Goal: Information Seeking & Learning: Learn about a topic

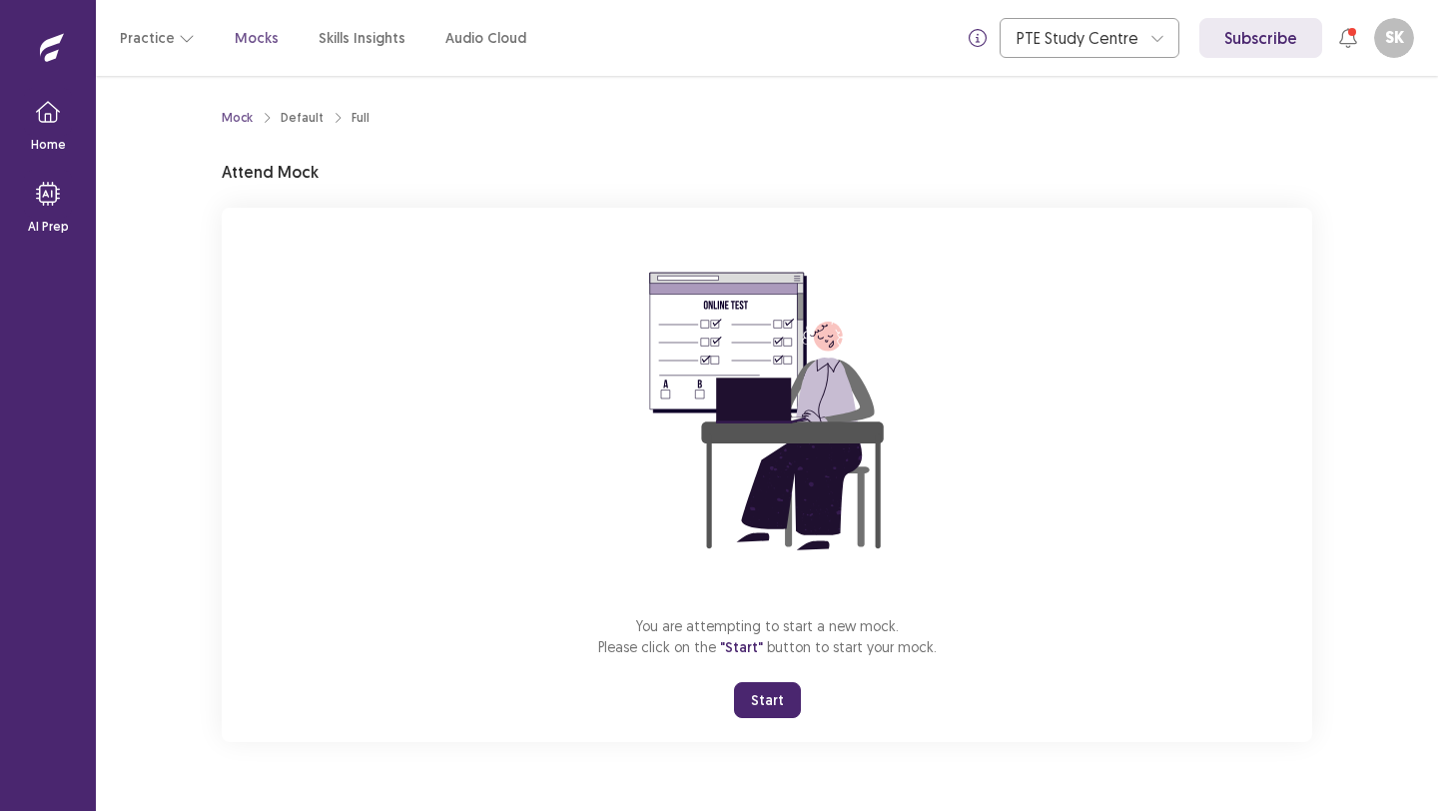
click at [784, 703] on button "Start" at bounding box center [767, 700] width 67 height 36
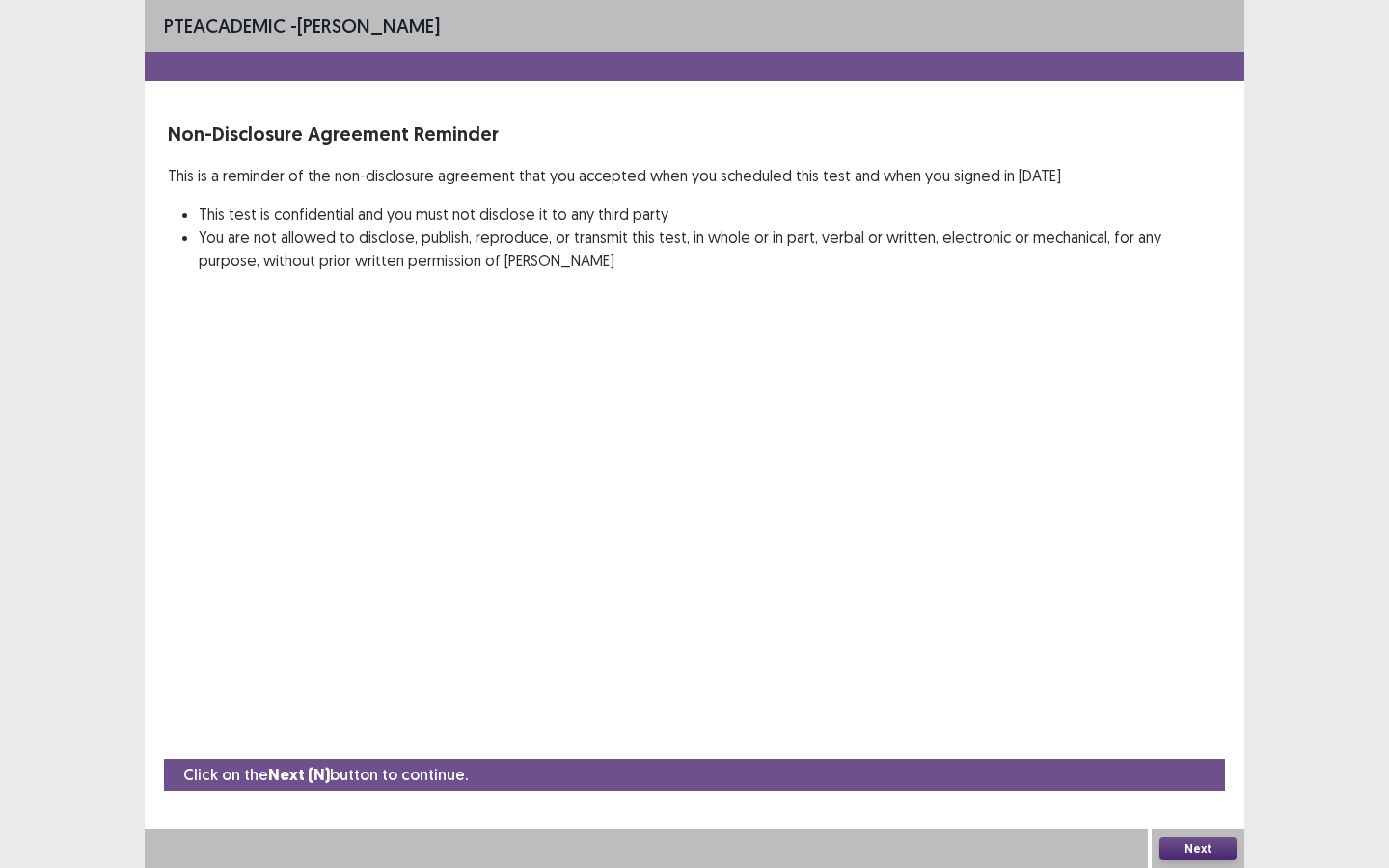
click at [1203, 782] on button "Next" at bounding box center [1198, 849] width 77 height 23
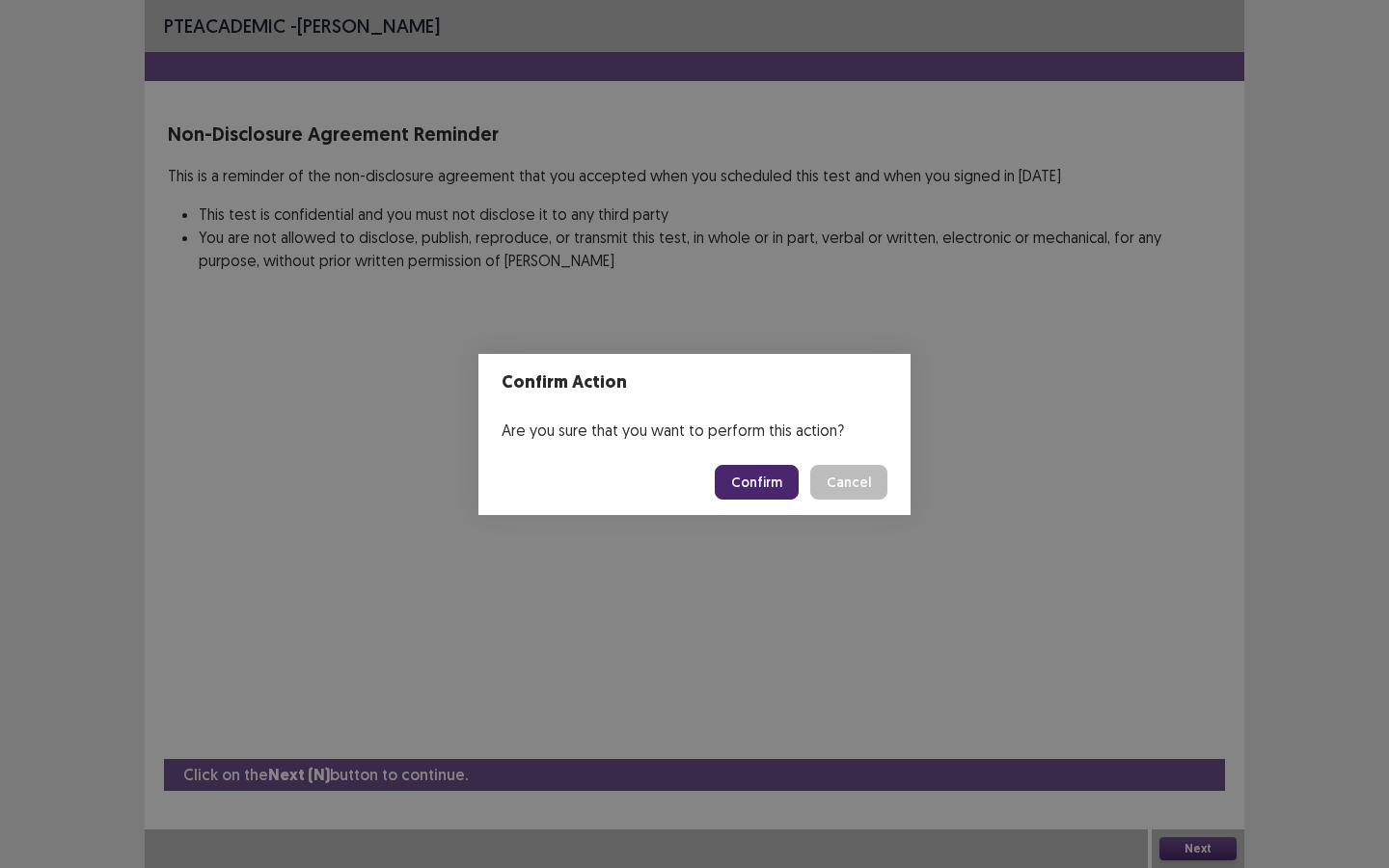
click at [775, 479] on button "Confirm" at bounding box center [756, 482] width 84 height 35
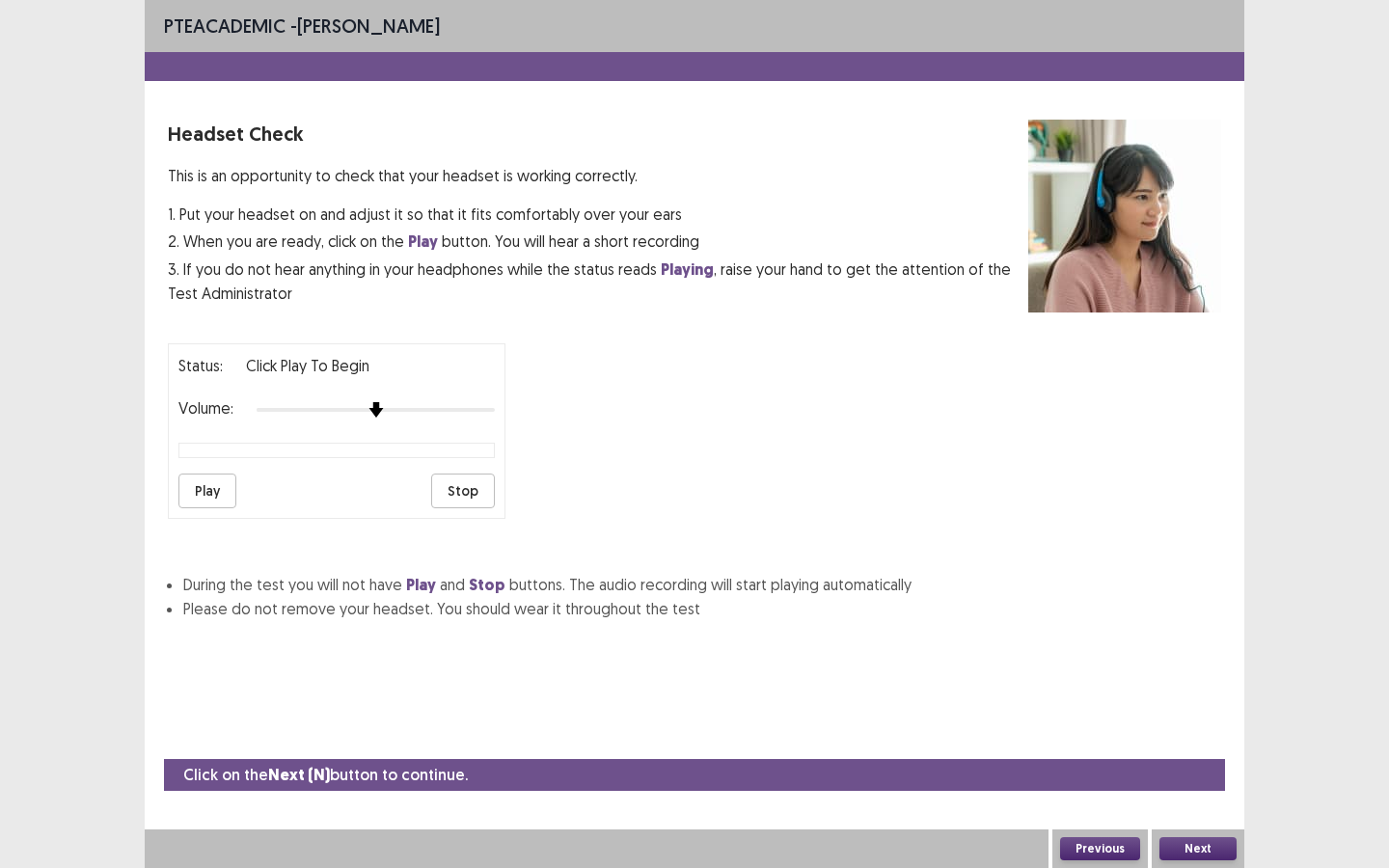
click at [369, 414] on img at bounding box center [376, 409] width 15 height 15
click at [376, 402] on img at bounding box center [376, 409] width 15 height 15
click at [213, 474] on button "Play" at bounding box center [208, 490] width 58 height 35
click at [217, 466] on div "Status: Click Play to Begin Volume: Play Stop" at bounding box center [337, 432] width 338 height 176
click at [217, 494] on button "Play" at bounding box center [208, 490] width 58 height 35
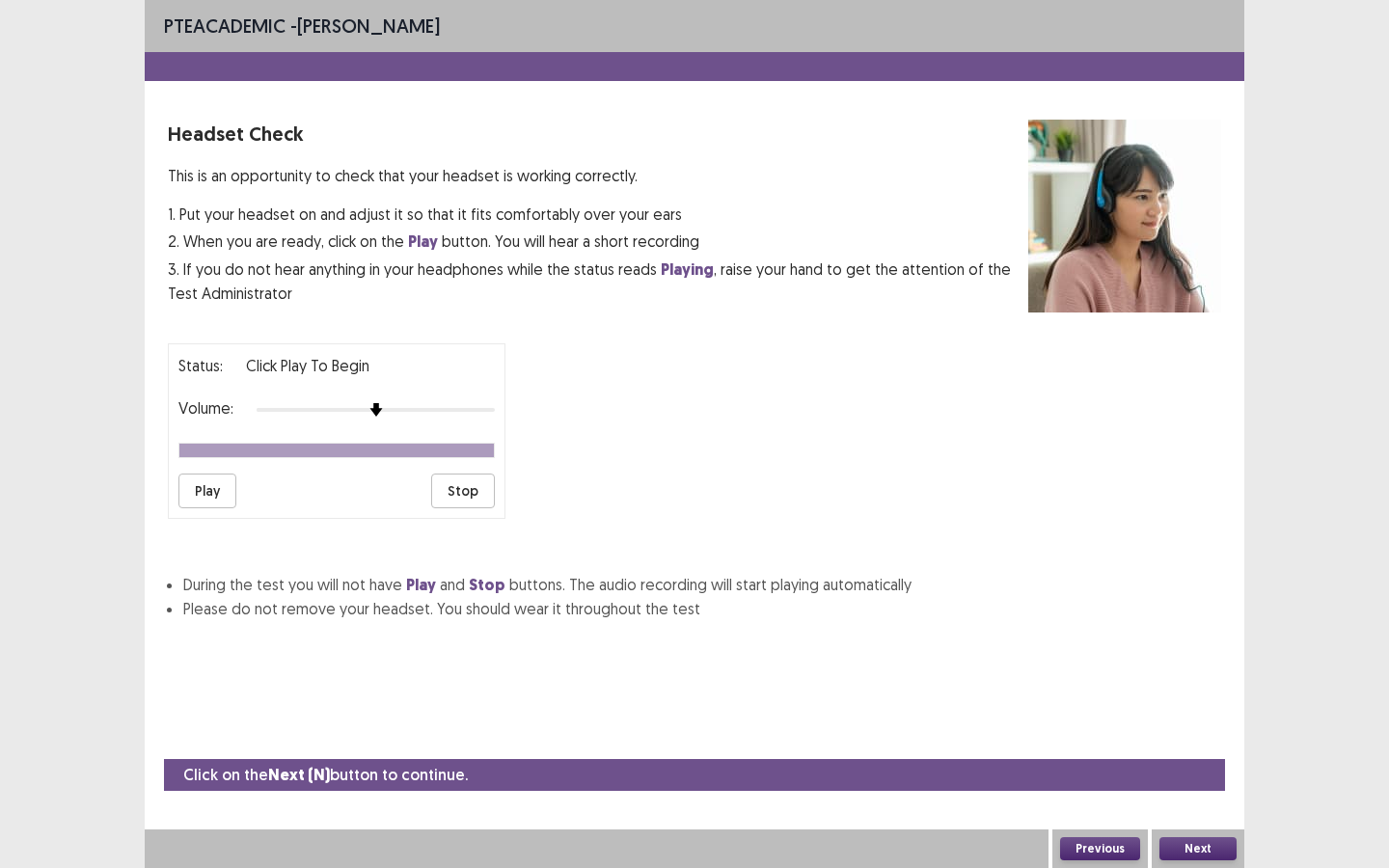
click at [1180, 782] on button "Next" at bounding box center [1198, 849] width 77 height 23
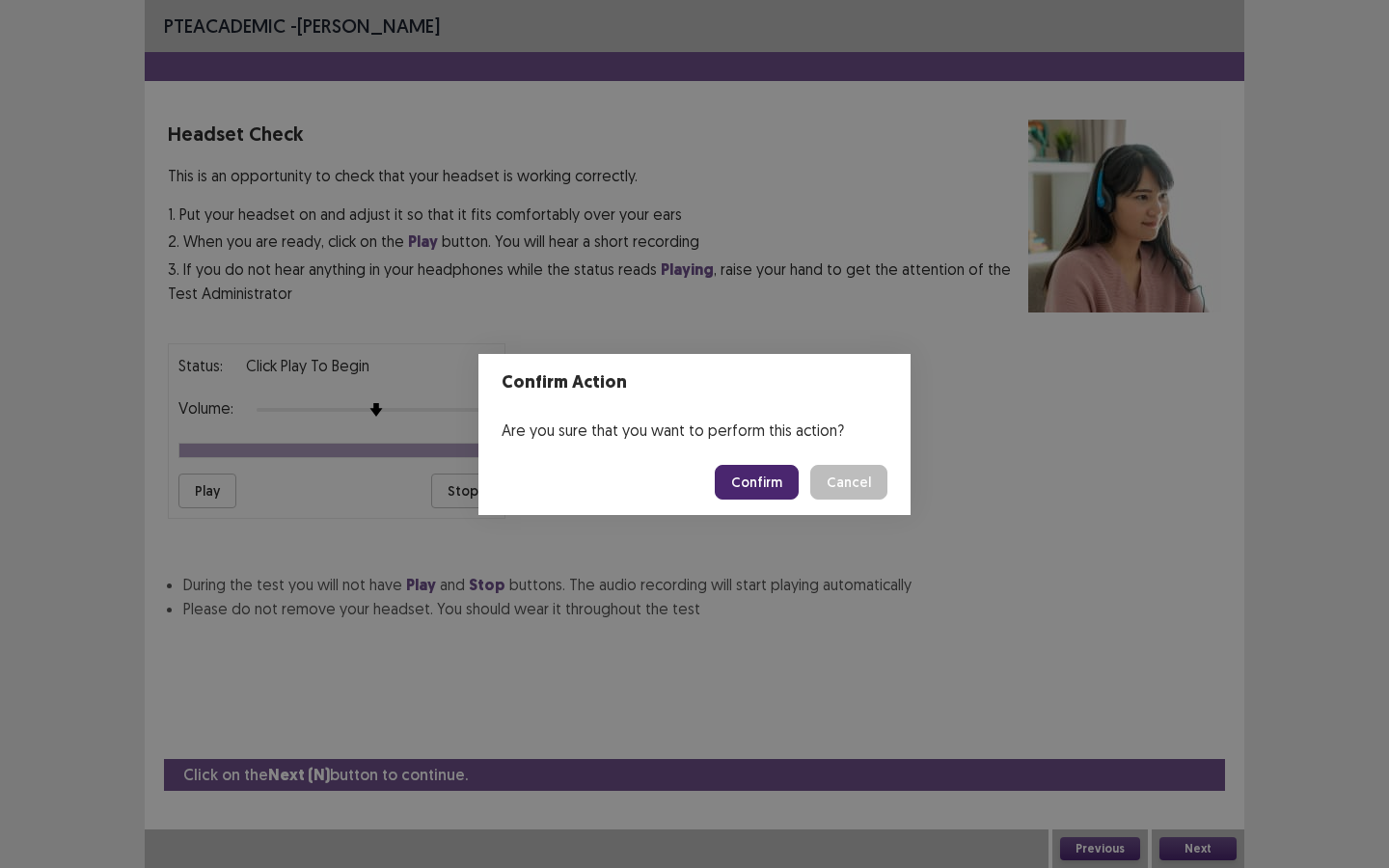
click at [738, 485] on button "Confirm" at bounding box center [756, 482] width 84 height 35
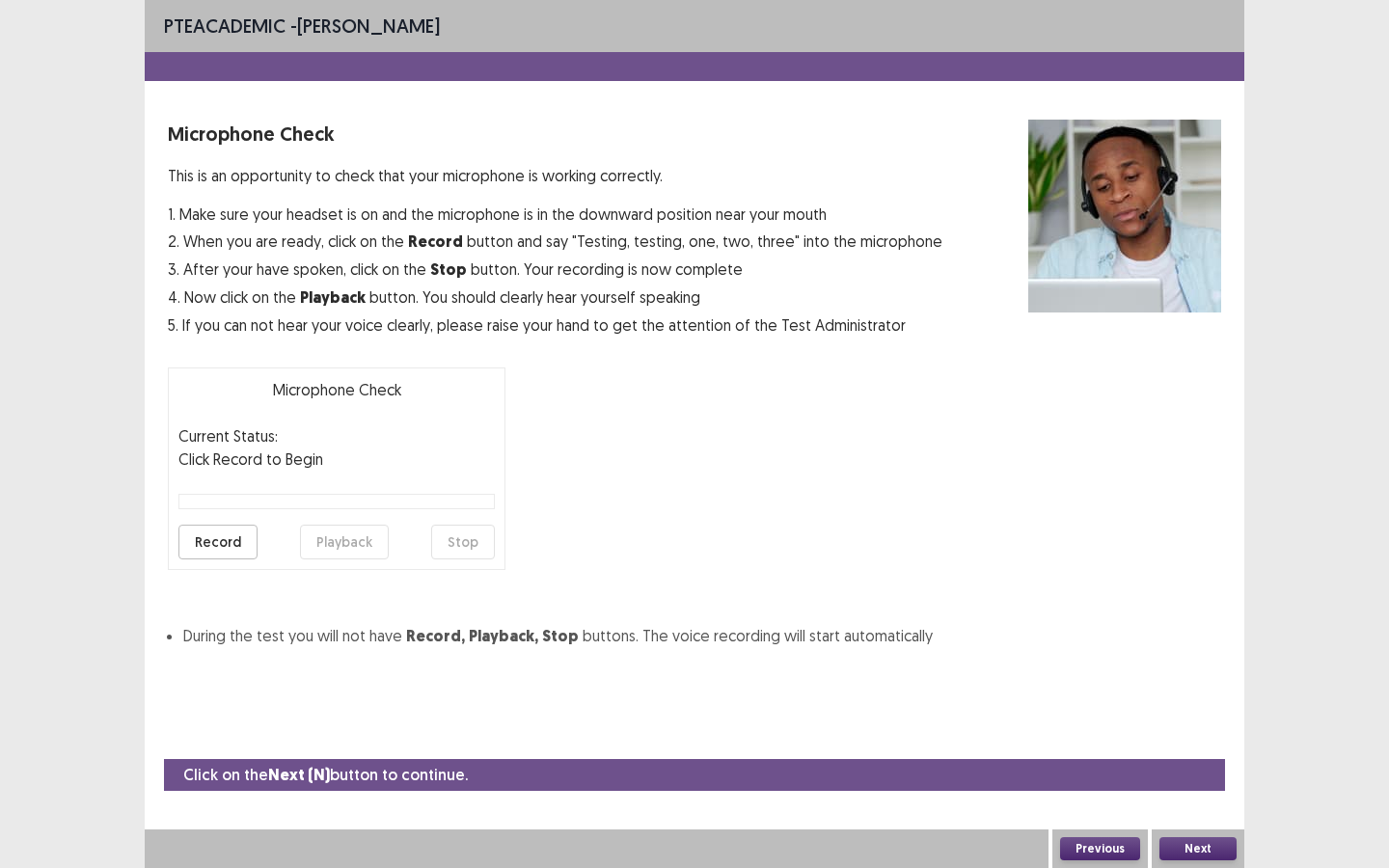
click at [1202, 782] on button "Next" at bounding box center [1198, 849] width 77 height 23
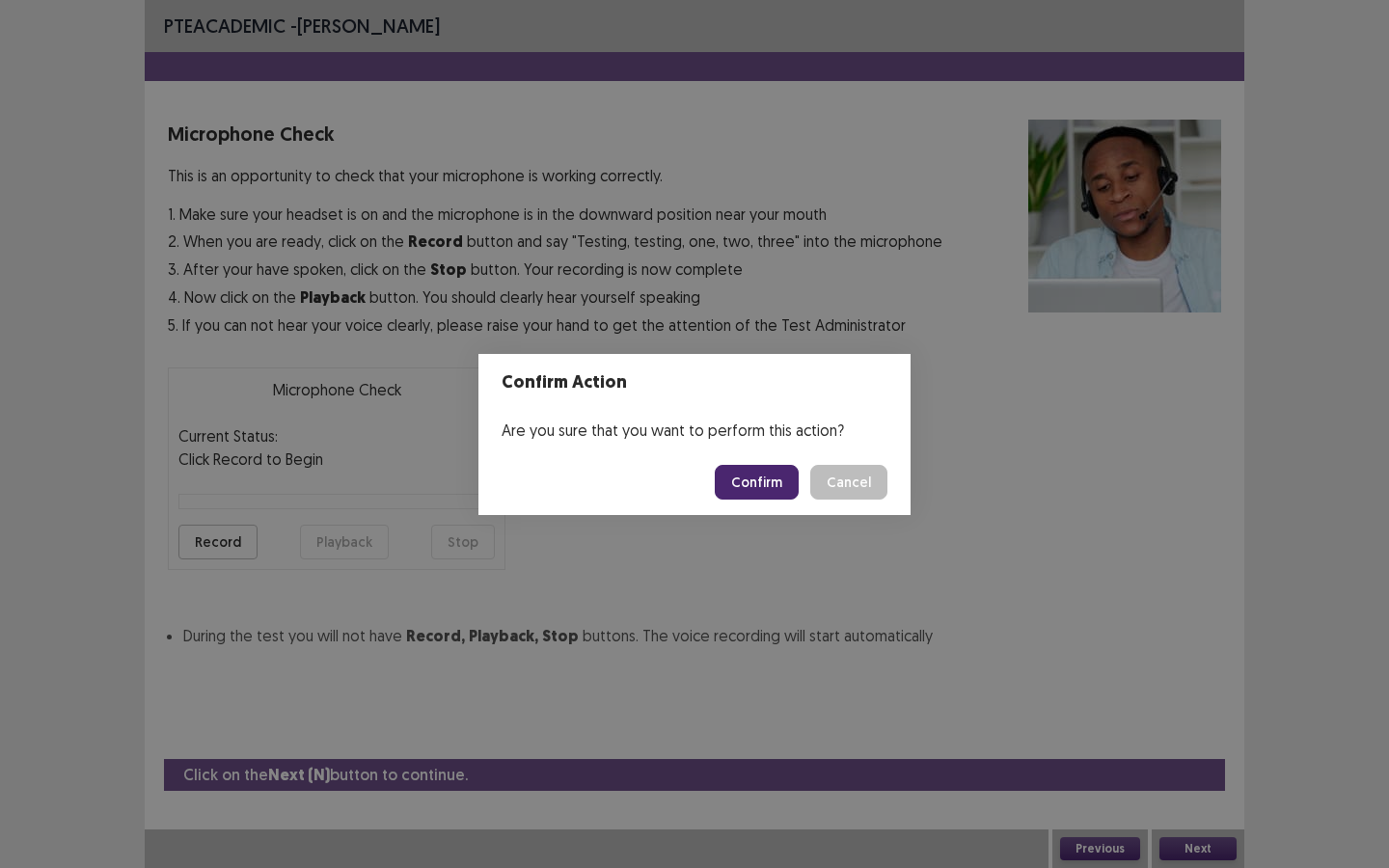
click at [786, 487] on button "Confirm" at bounding box center [756, 482] width 84 height 35
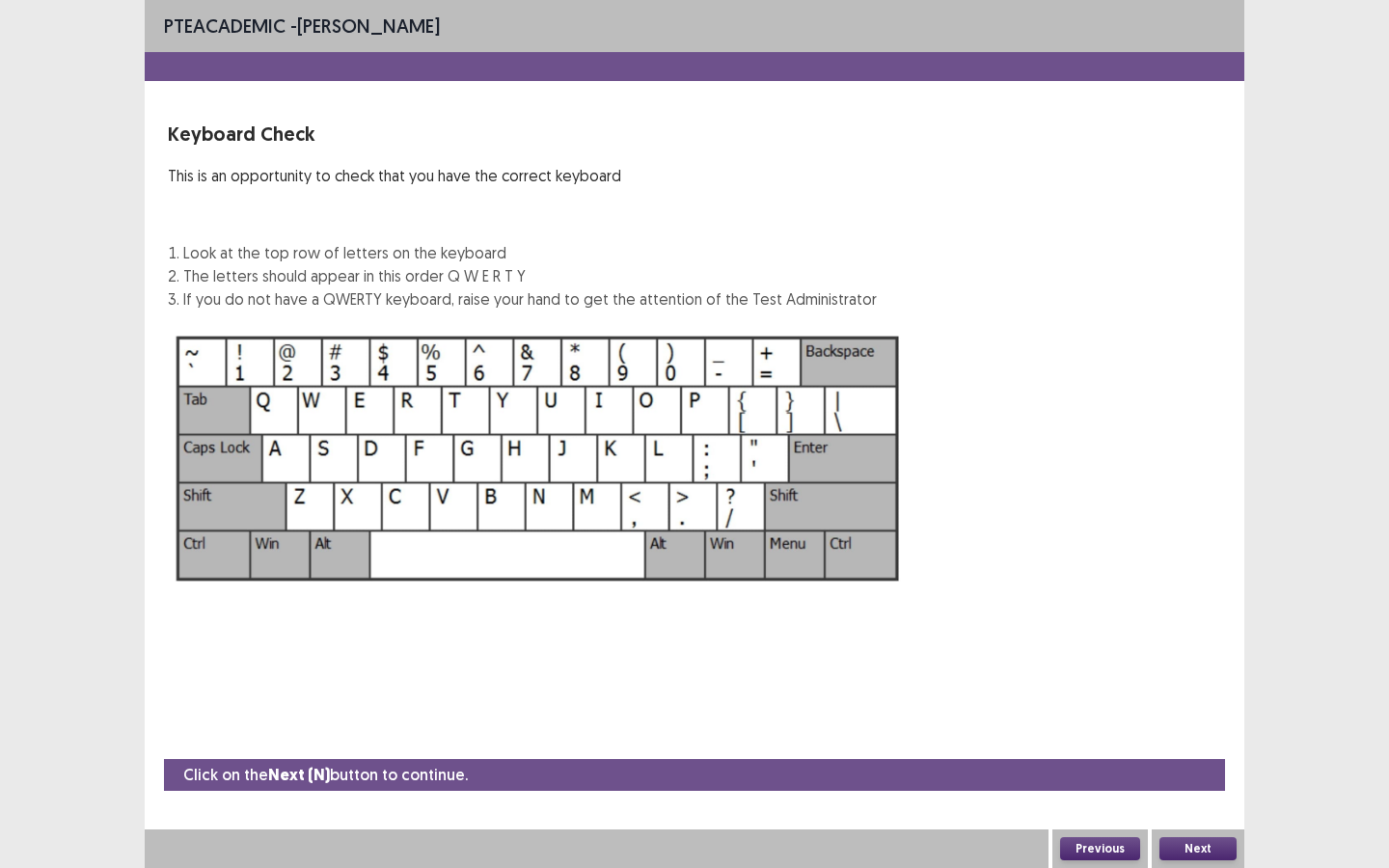
drag, startPoint x: 1108, startPoint y: 852, endPoint x: 1199, endPoint y: 785, distance: 113.0
click at [1199, 781] on div "Click on the Next (N) button to continue. Previous Next" at bounding box center [694, 813] width 1100 height 109
click at [1195, 782] on button "Next" at bounding box center [1198, 849] width 77 height 23
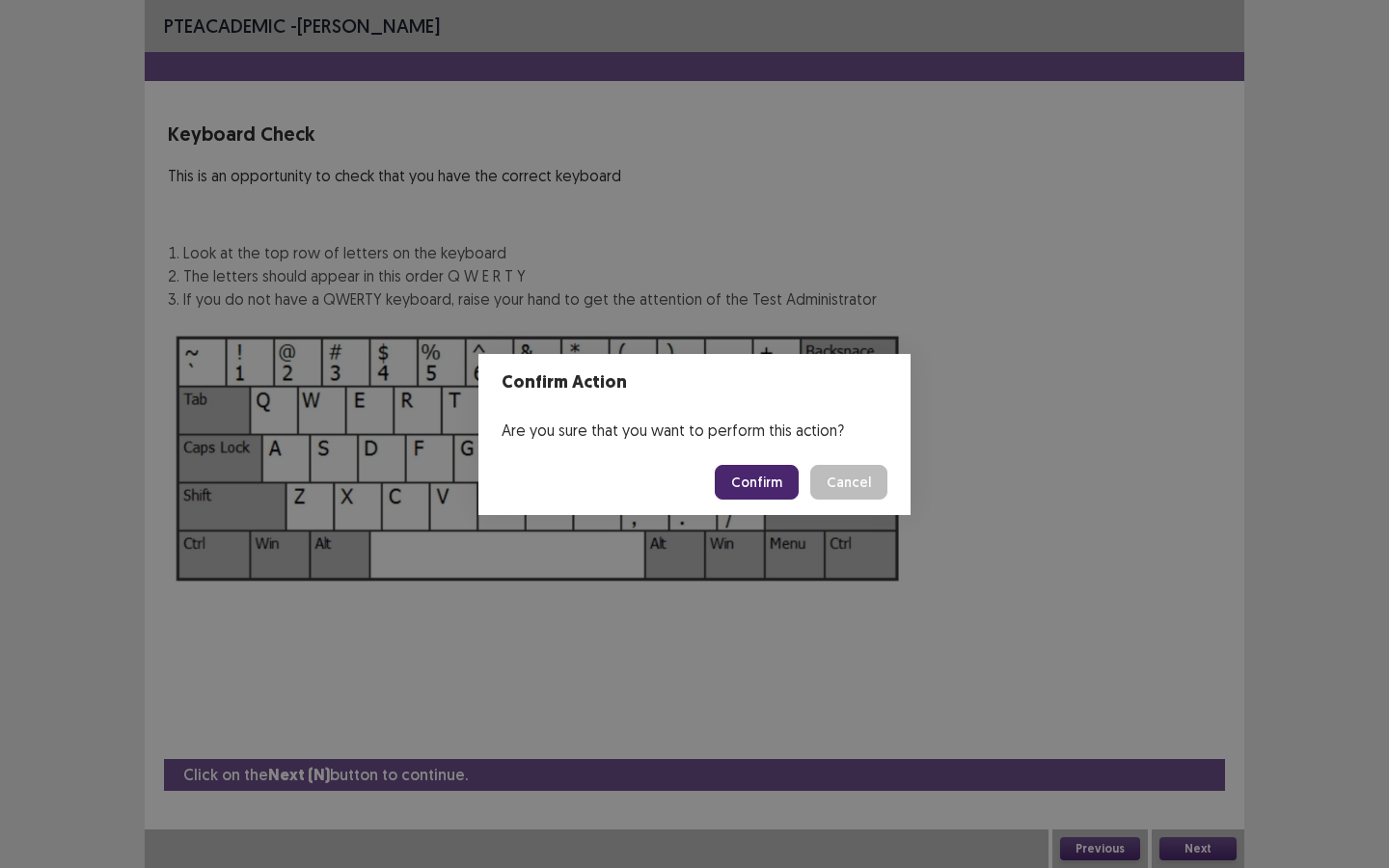
click at [778, 489] on button "Confirm" at bounding box center [756, 482] width 84 height 35
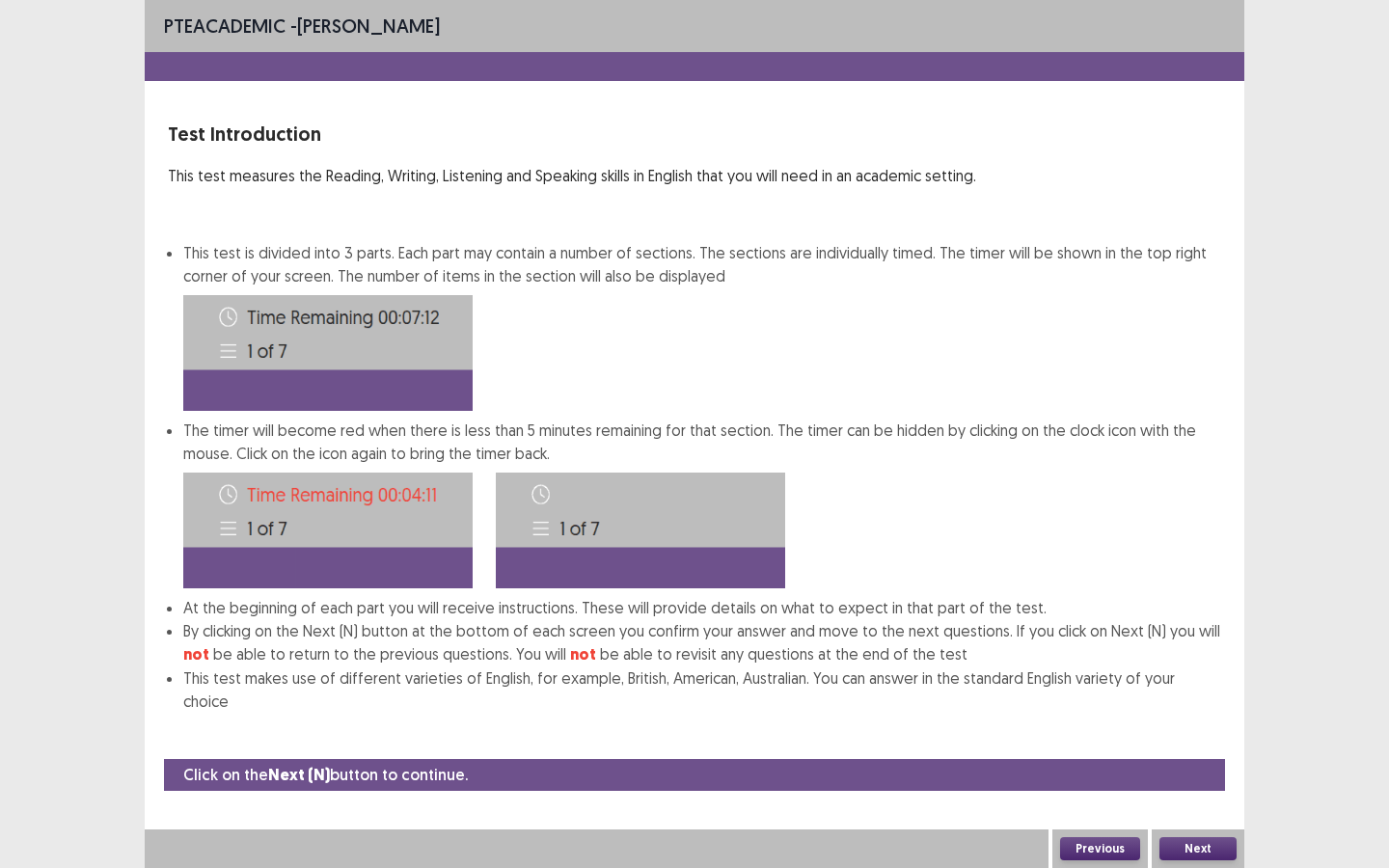
click at [1188, 782] on button "Next" at bounding box center [1198, 849] width 77 height 23
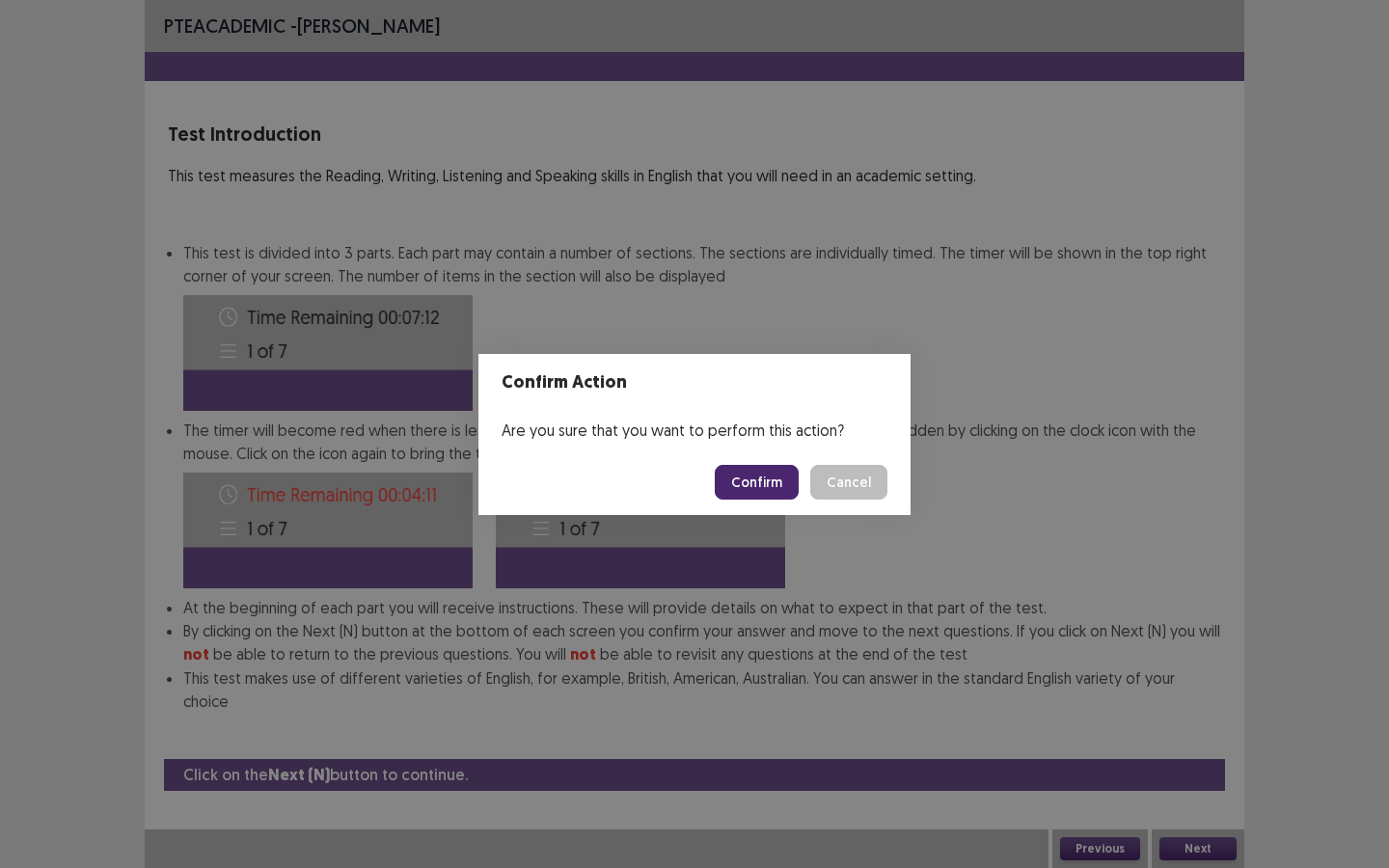
click at [761, 477] on button "Confirm" at bounding box center [756, 482] width 84 height 35
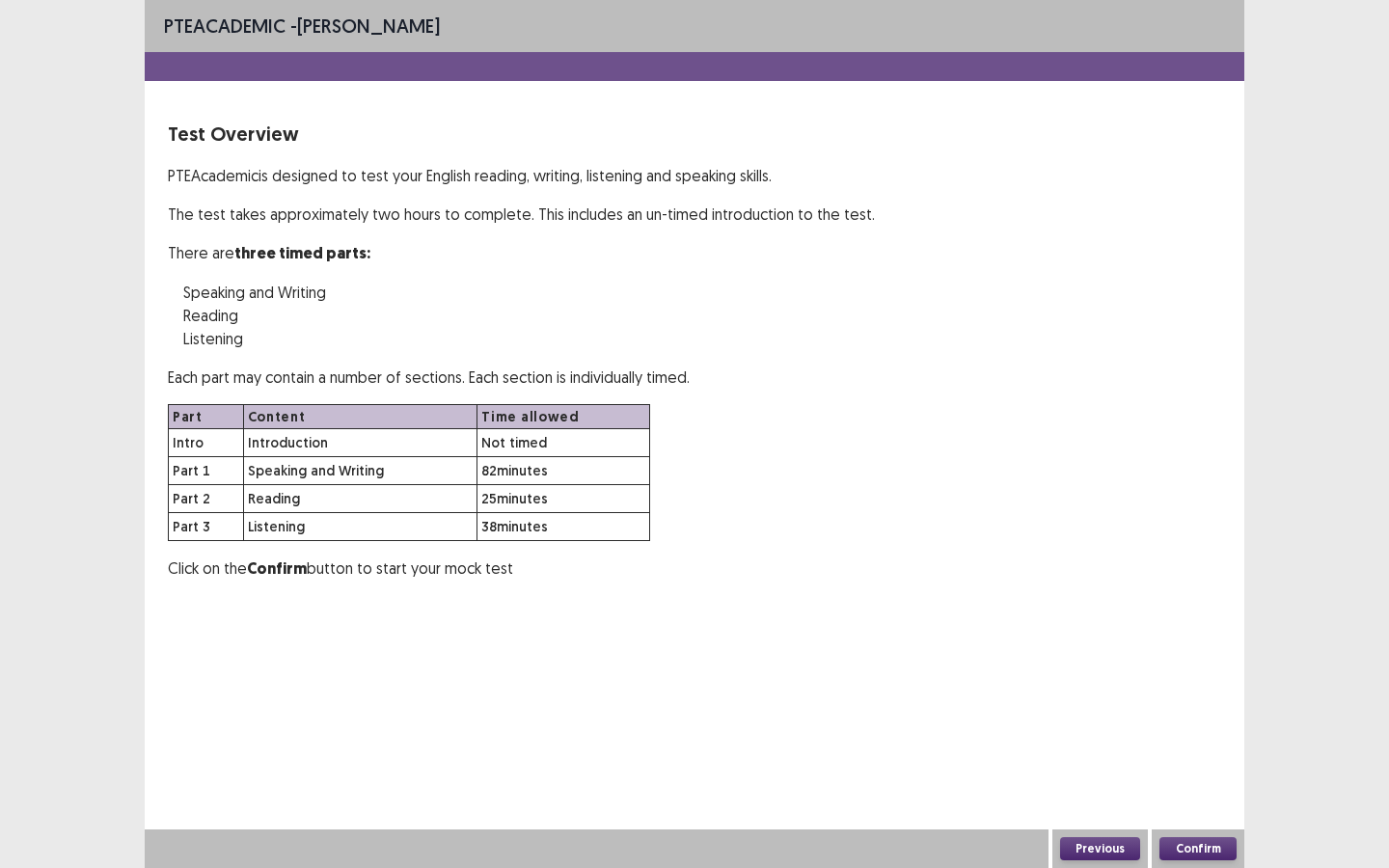
click at [1184, 782] on button "Confirm" at bounding box center [1198, 849] width 77 height 23
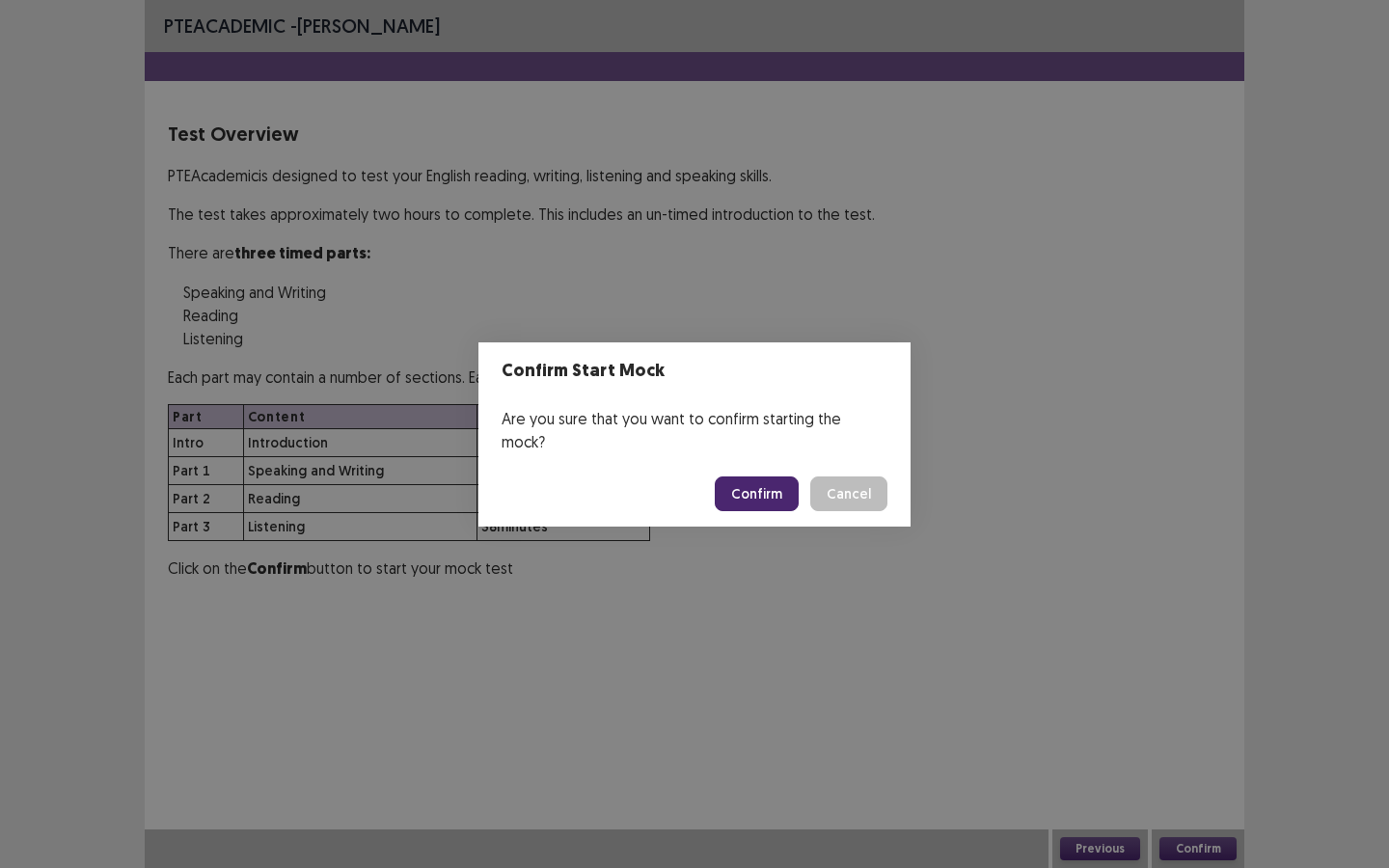
click at [783, 499] on footer "Confirm Cancel" at bounding box center [694, 493] width 432 height 66
click at [771, 476] on button "Confirm" at bounding box center [756, 493] width 84 height 35
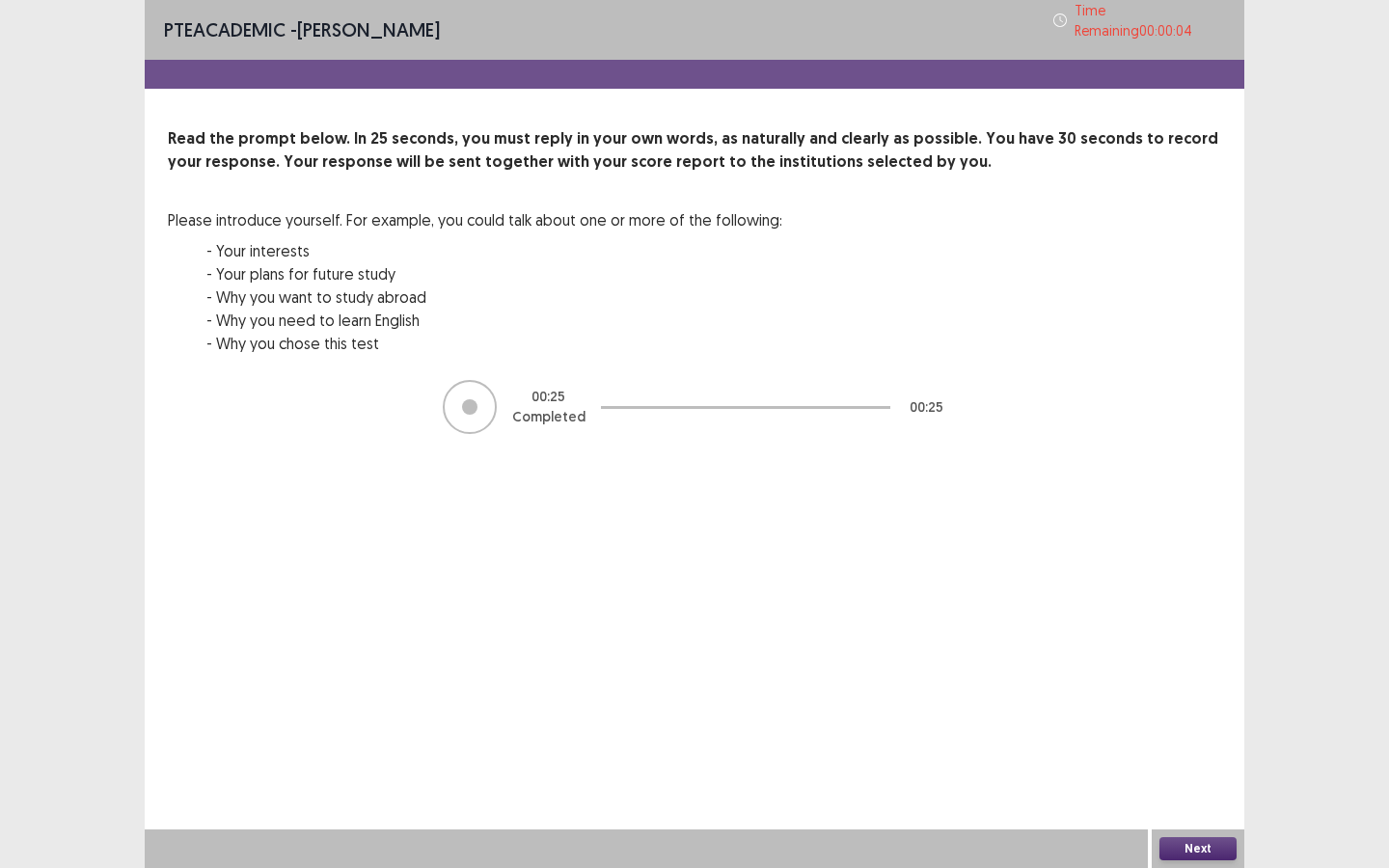
click at [1174, 782] on button "Next" at bounding box center [1198, 849] width 77 height 23
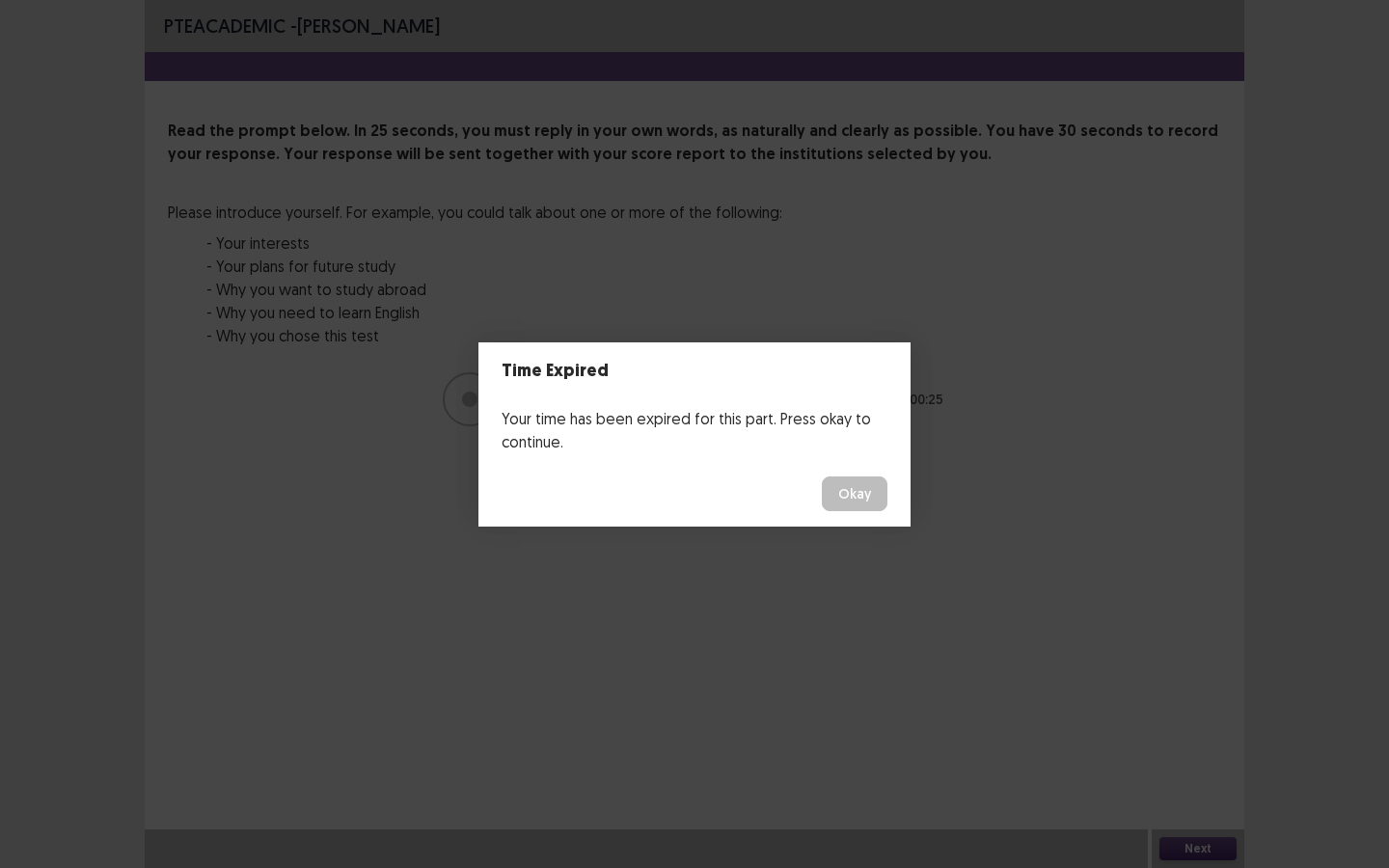
click at [846, 493] on button "Okay" at bounding box center [855, 493] width 66 height 35
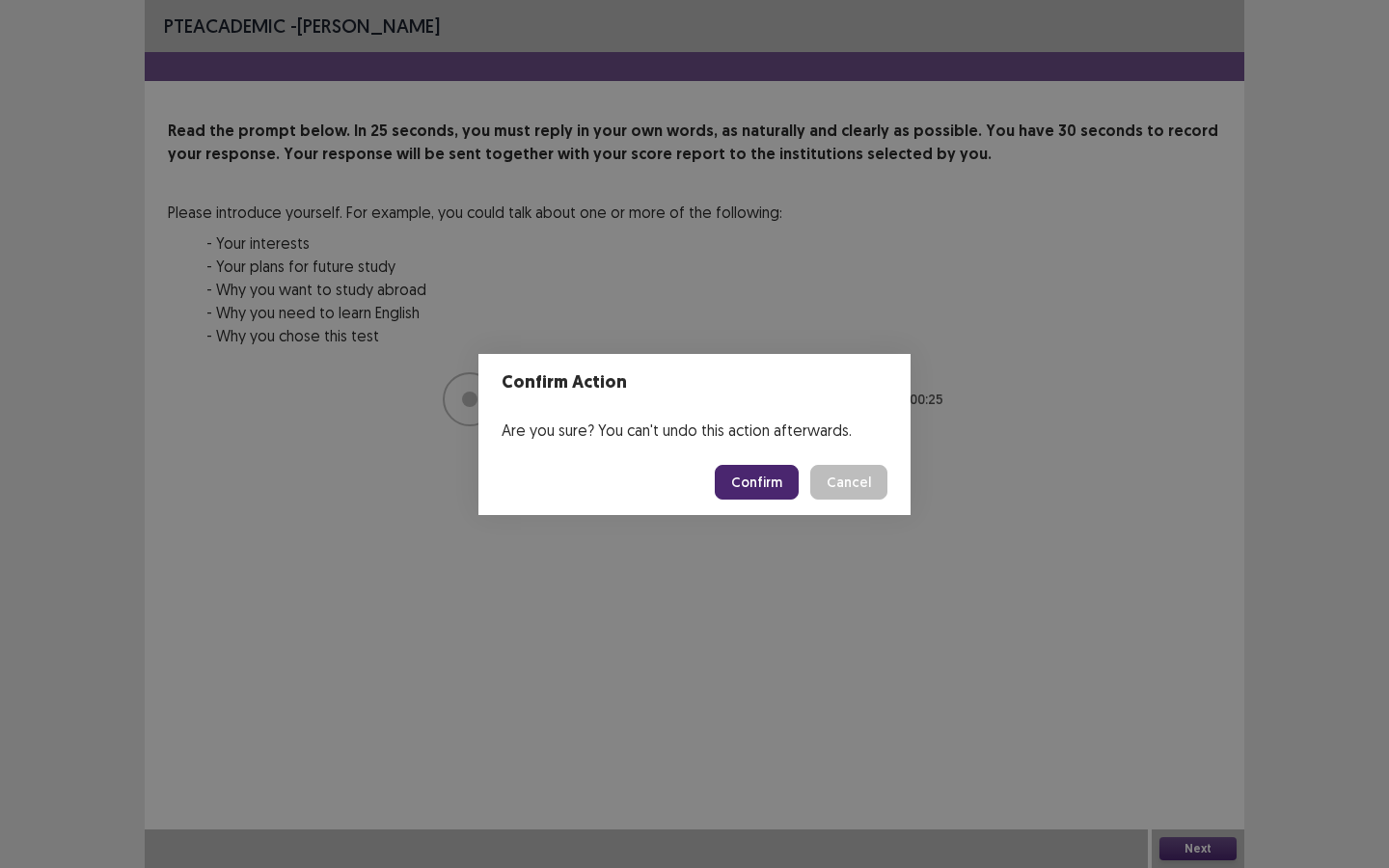
click at [770, 478] on button "Confirm" at bounding box center [756, 482] width 84 height 35
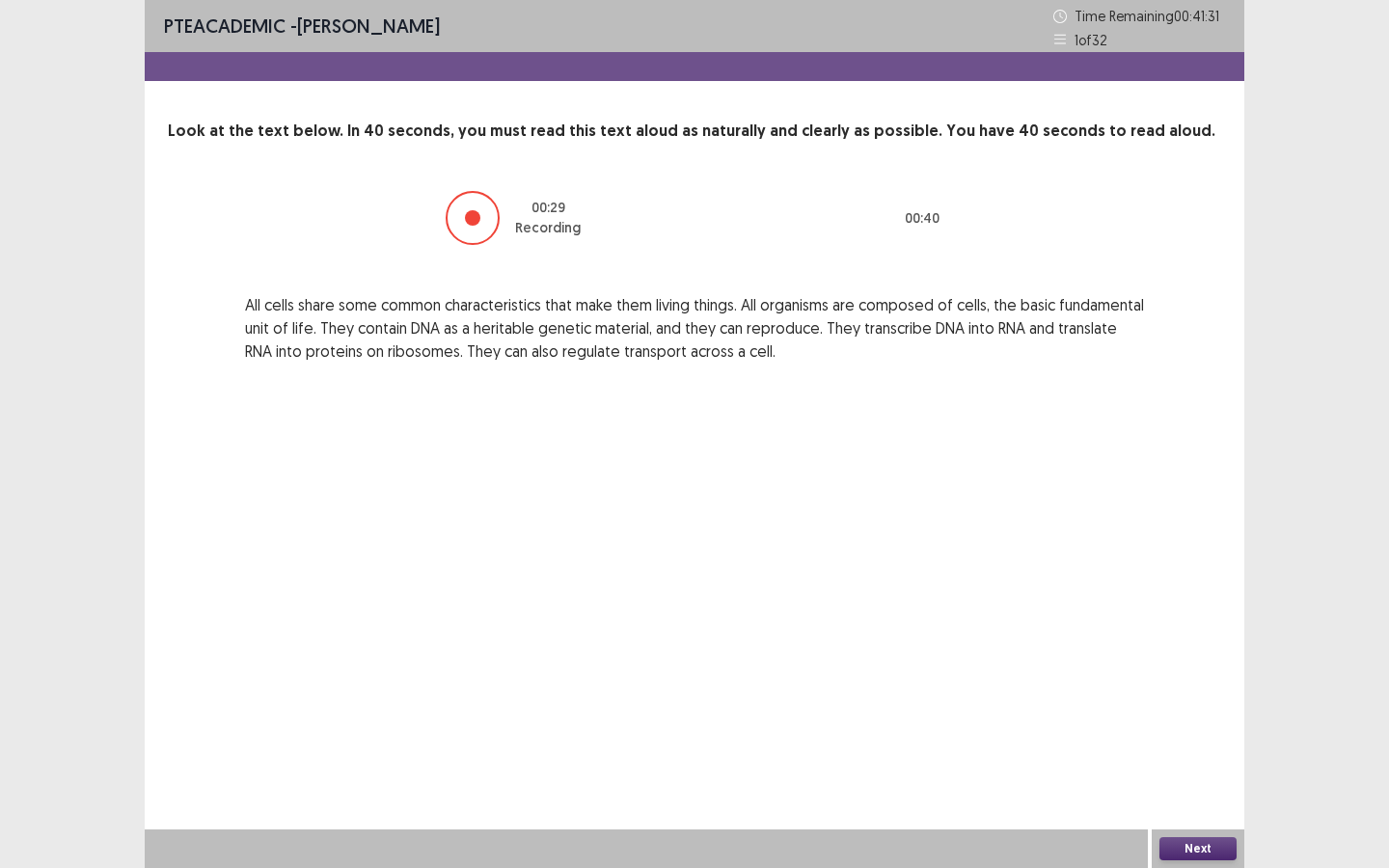
click at [1183, 782] on button "Next" at bounding box center [1198, 849] width 77 height 23
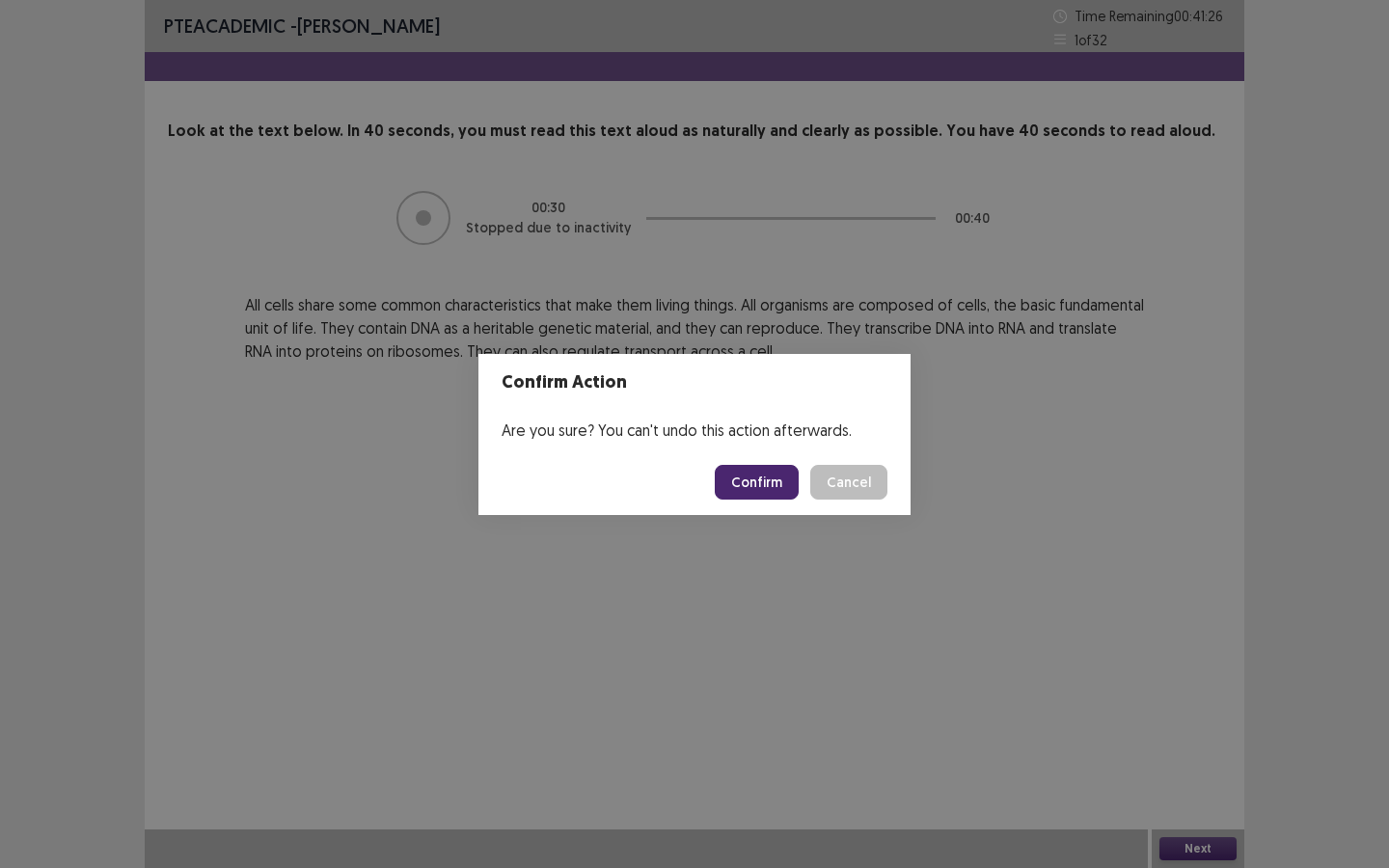
click at [762, 476] on button "Confirm" at bounding box center [756, 482] width 84 height 35
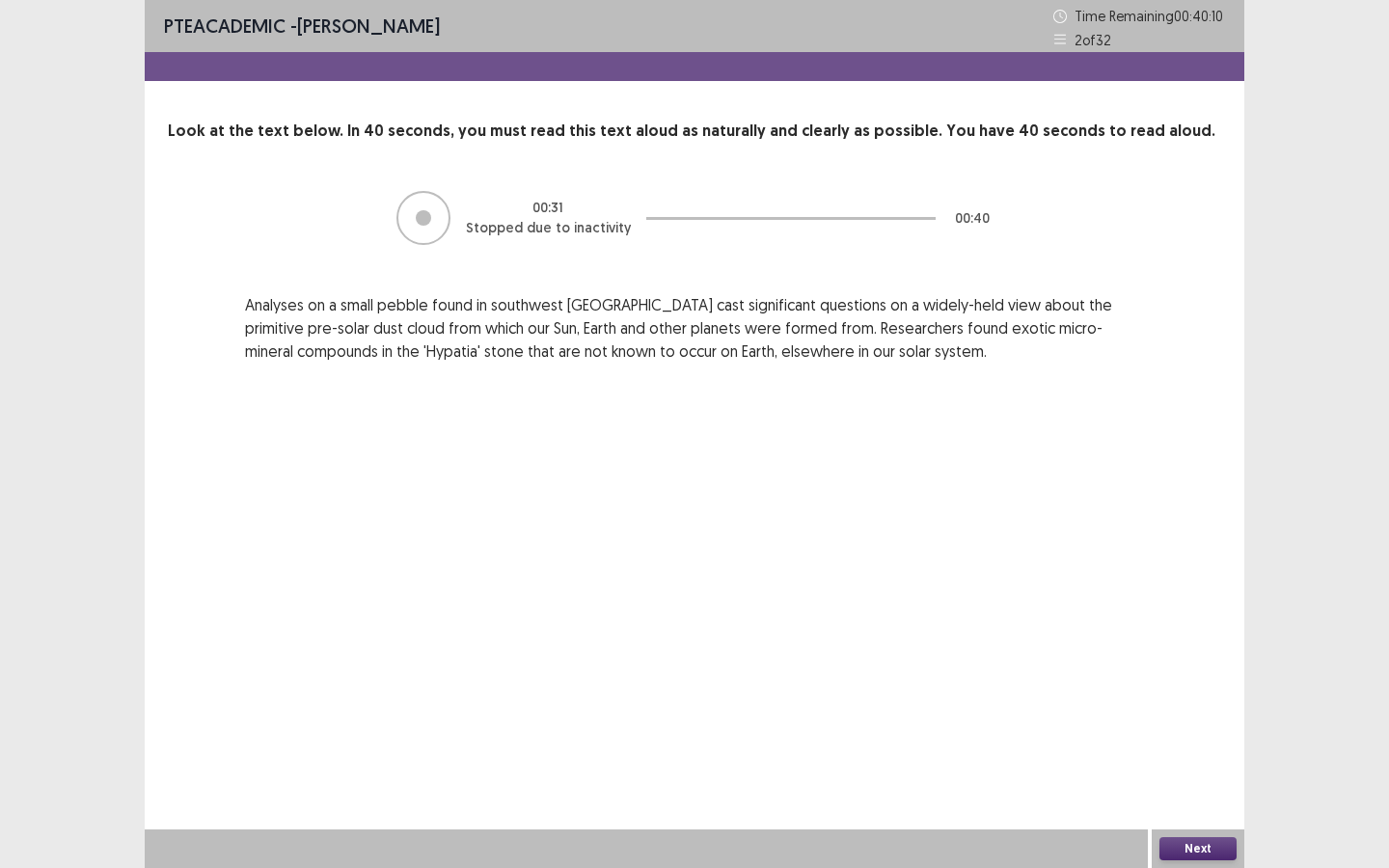
click at [1195, 782] on button "Next" at bounding box center [1198, 849] width 77 height 23
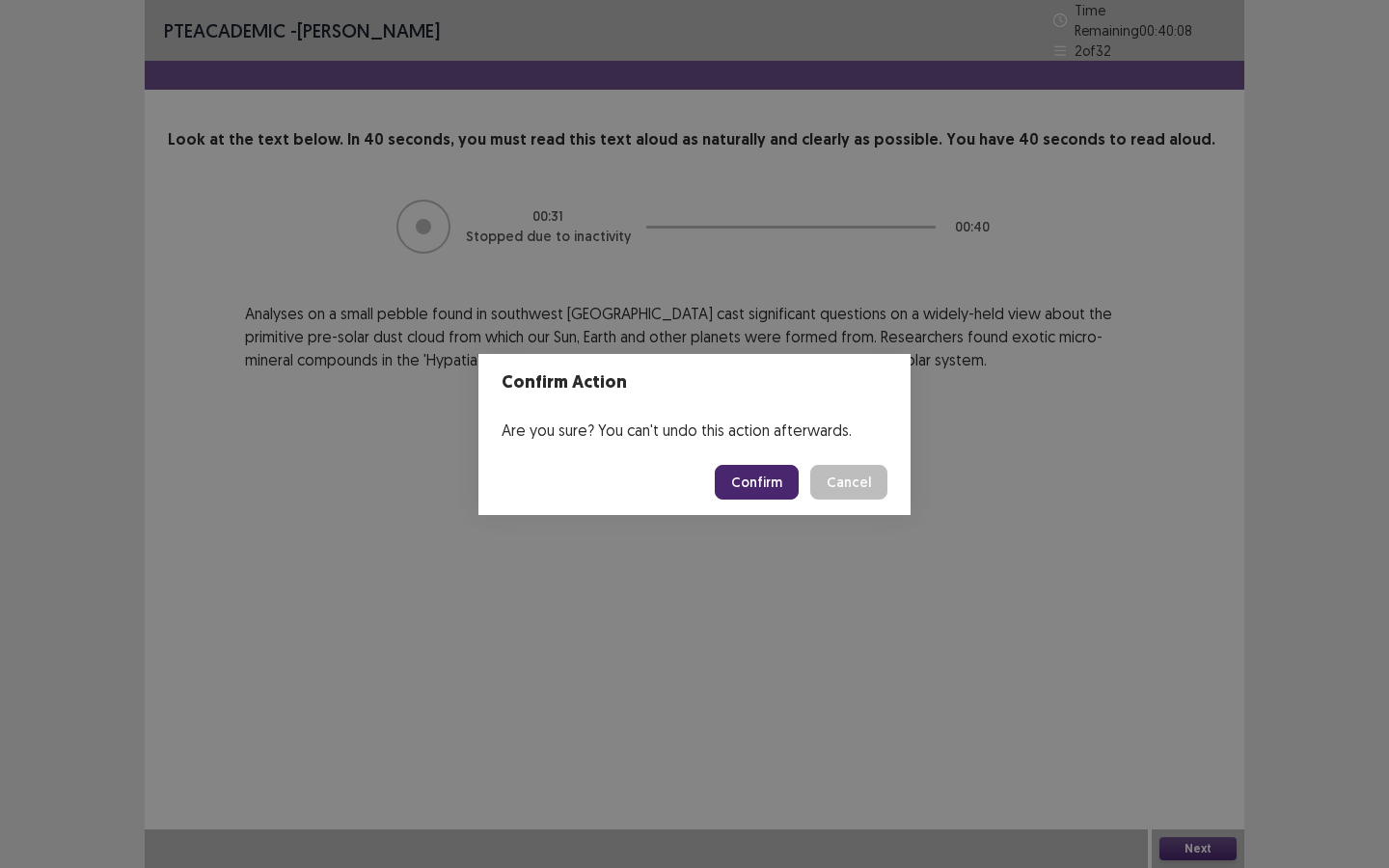
click at [752, 476] on button "Confirm" at bounding box center [756, 482] width 84 height 35
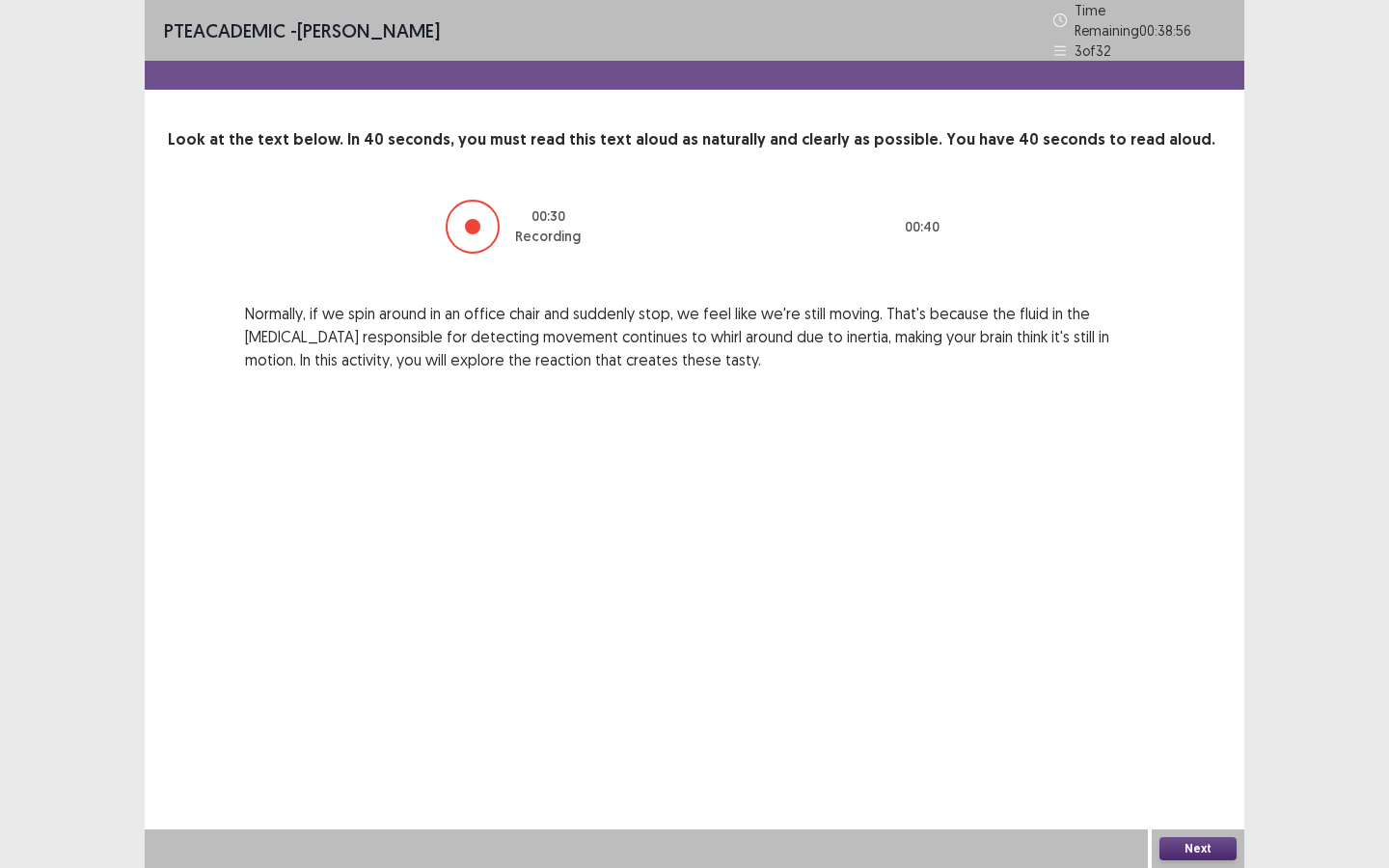
click at [1195, 782] on button "Next" at bounding box center [1198, 849] width 77 height 23
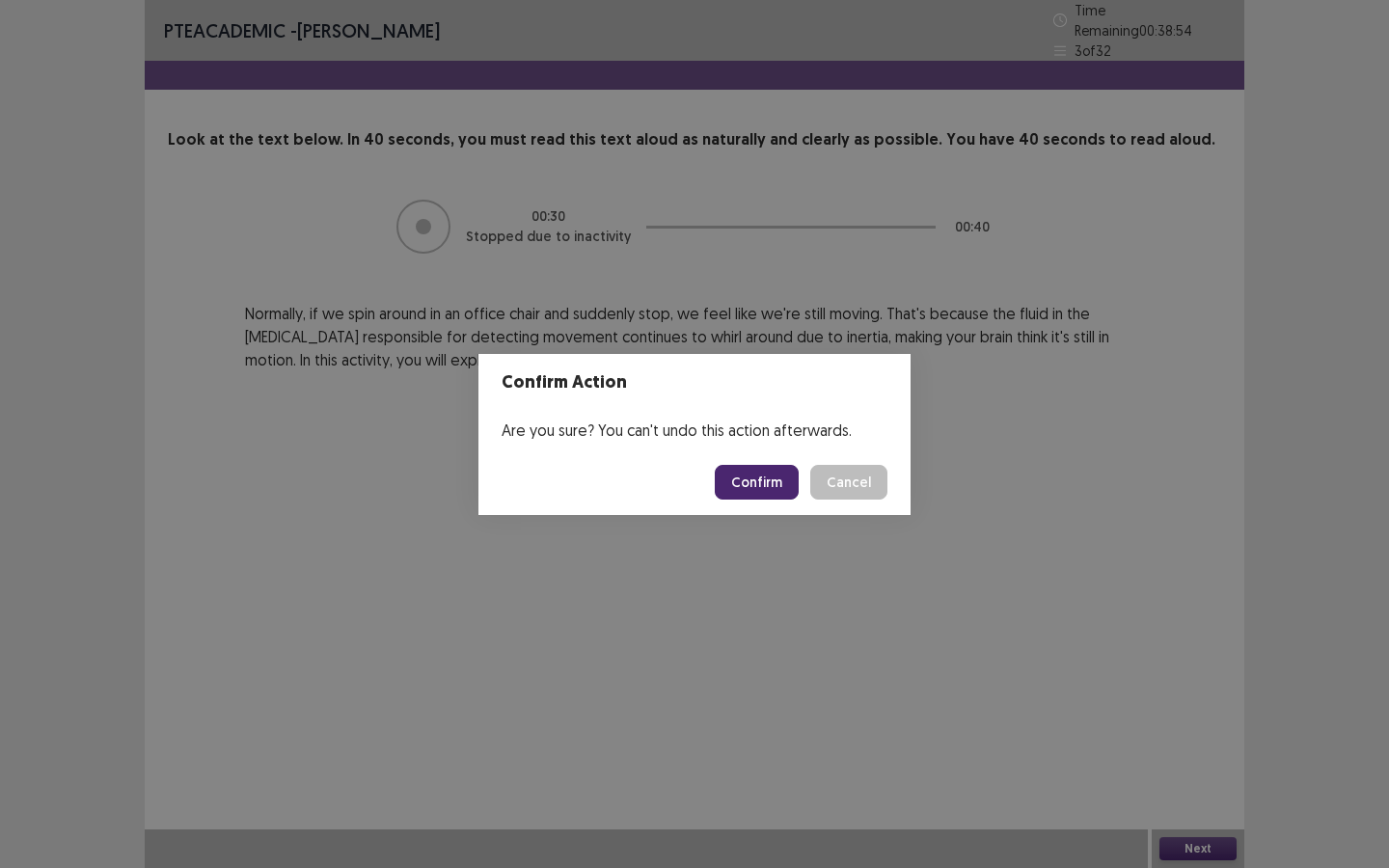
click at [748, 477] on button "Confirm" at bounding box center [756, 482] width 84 height 35
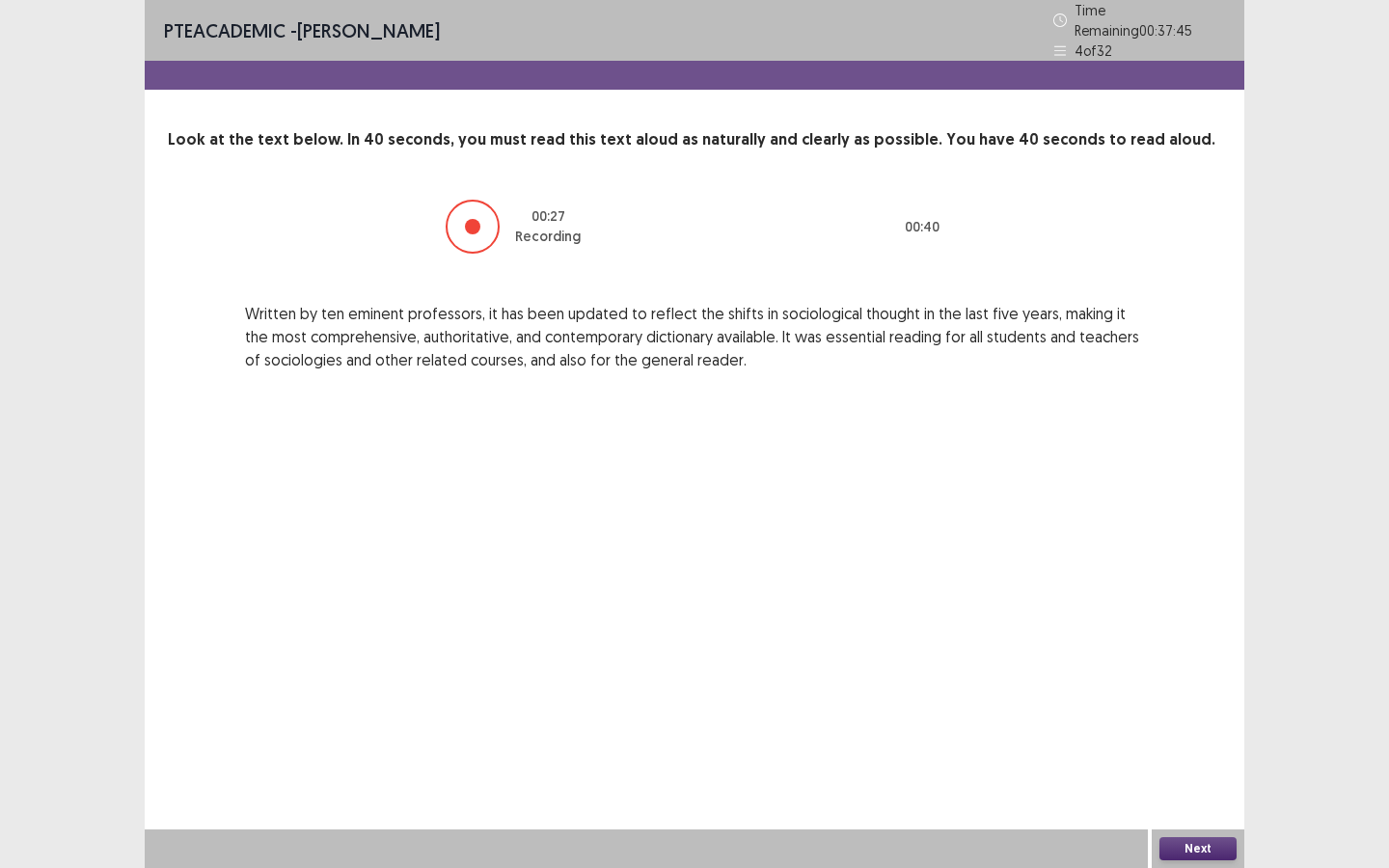
click at [1204, 782] on button "Next" at bounding box center [1198, 849] width 77 height 23
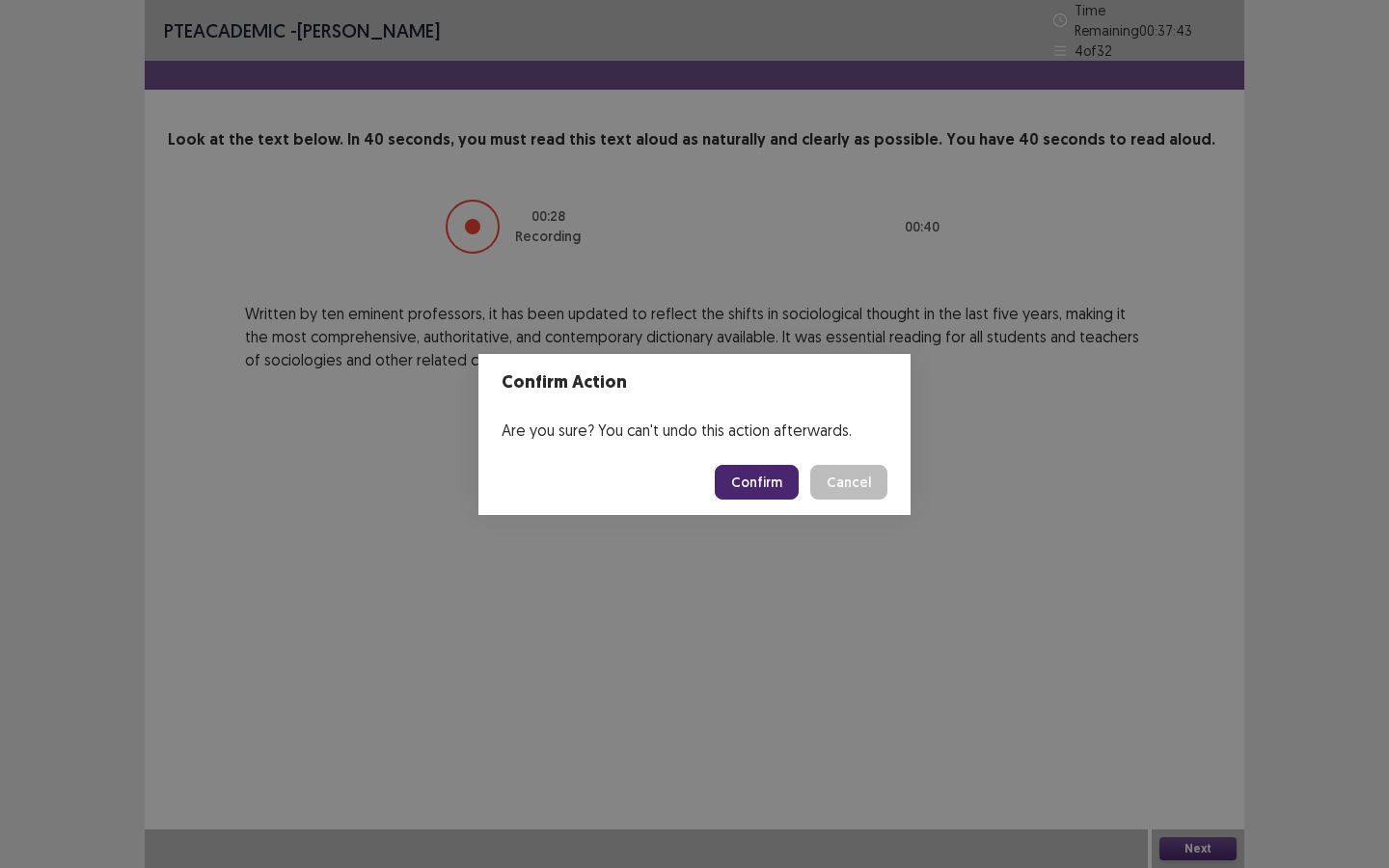
click at [773, 483] on button "Confirm" at bounding box center [756, 482] width 84 height 35
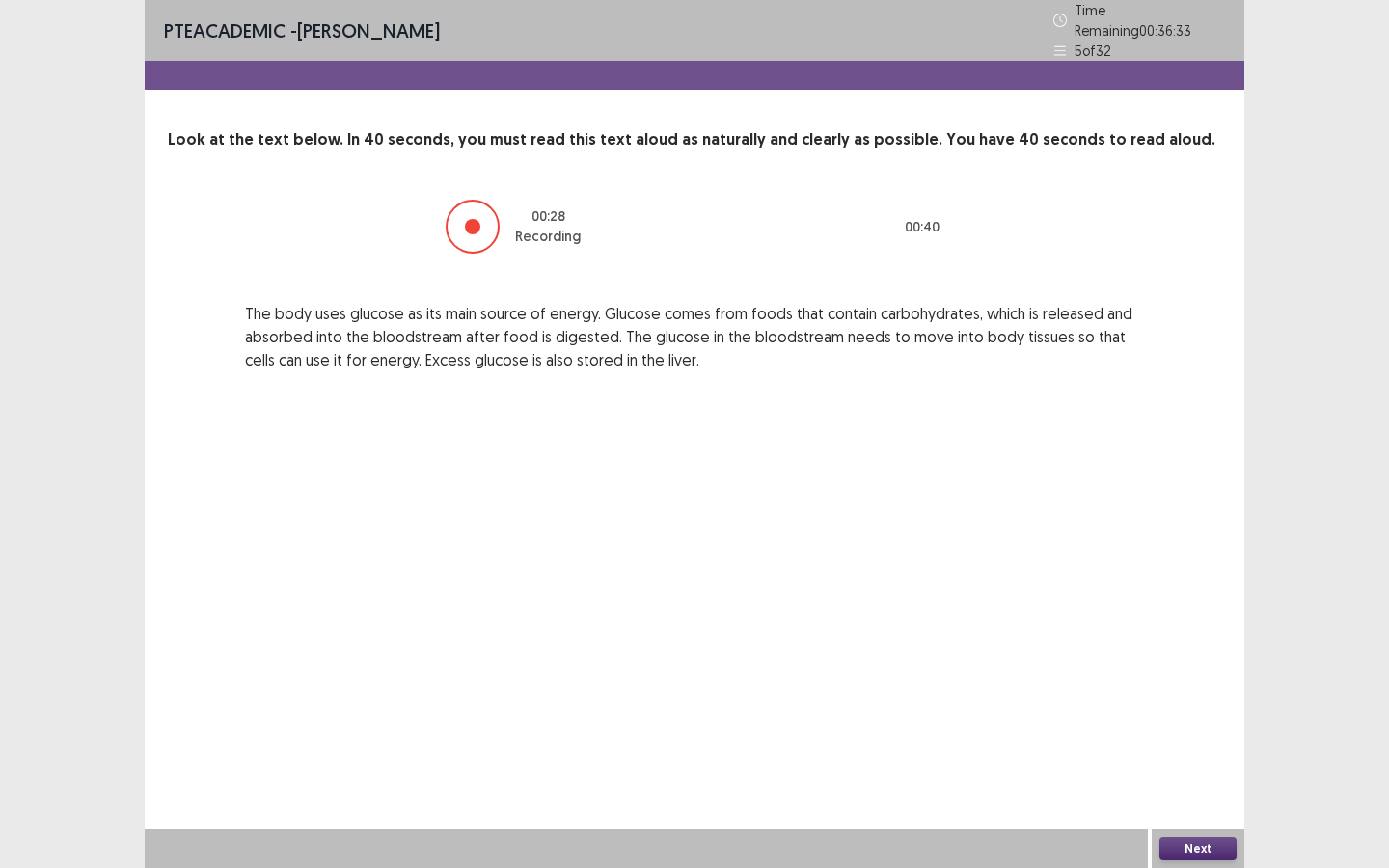
click at [1195, 782] on button "Next" at bounding box center [1198, 849] width 77 height 23
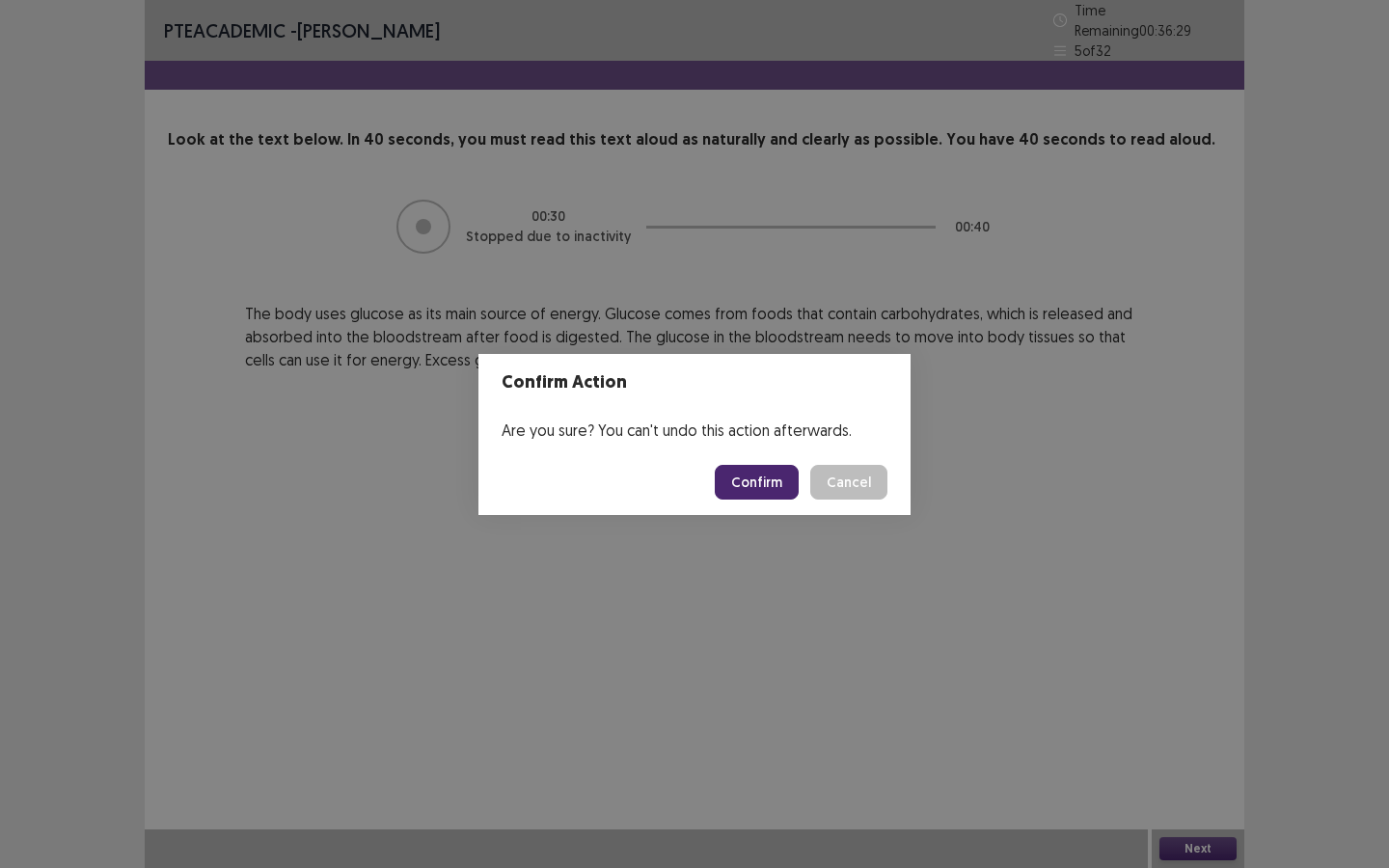
click at [764, 485] on button "Confirm" at bounding box center [756, 482] width 84 height 35
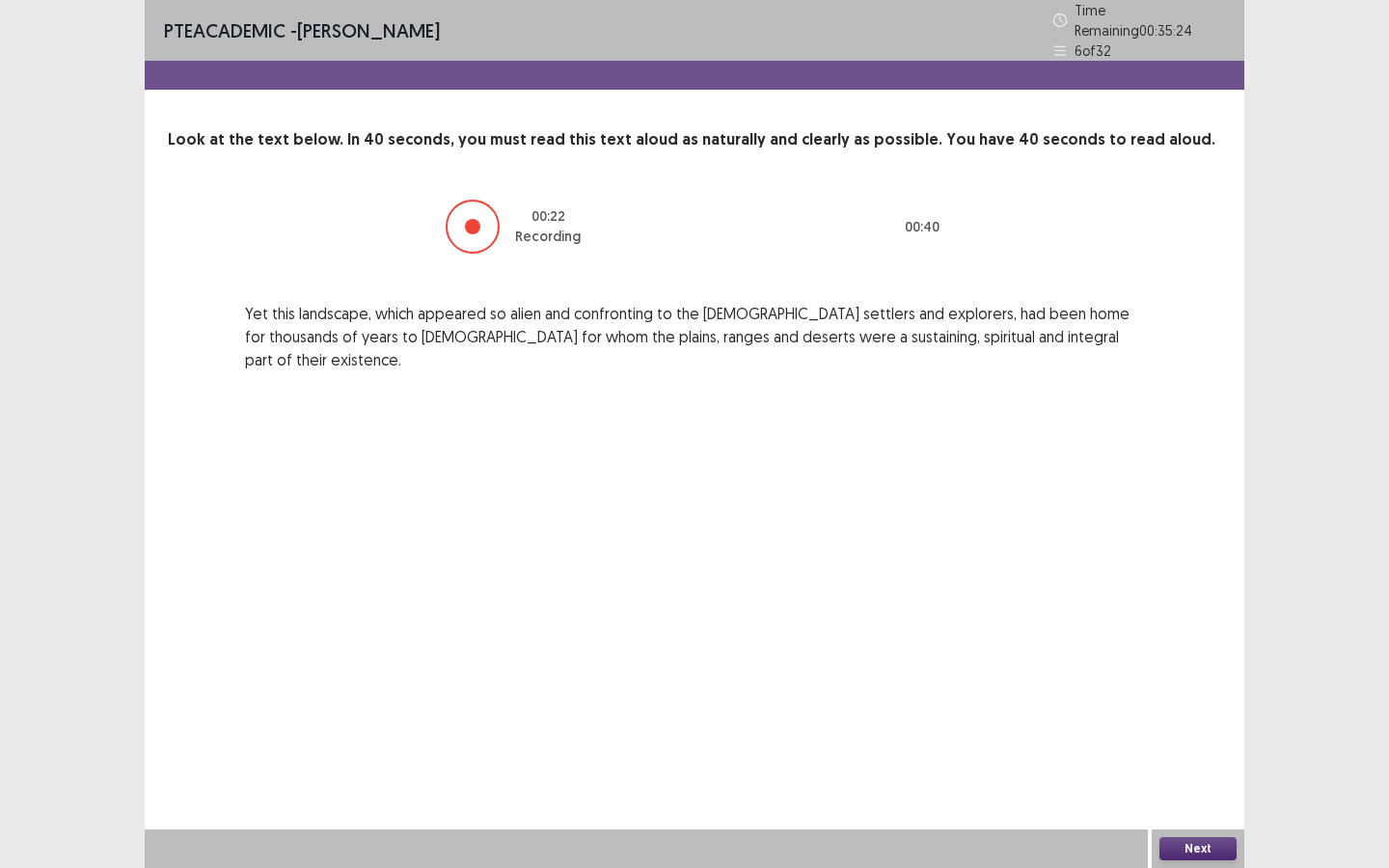
click at [1188, 782] on button "Next" at bounding box center [1198, 849] width 77 height 23
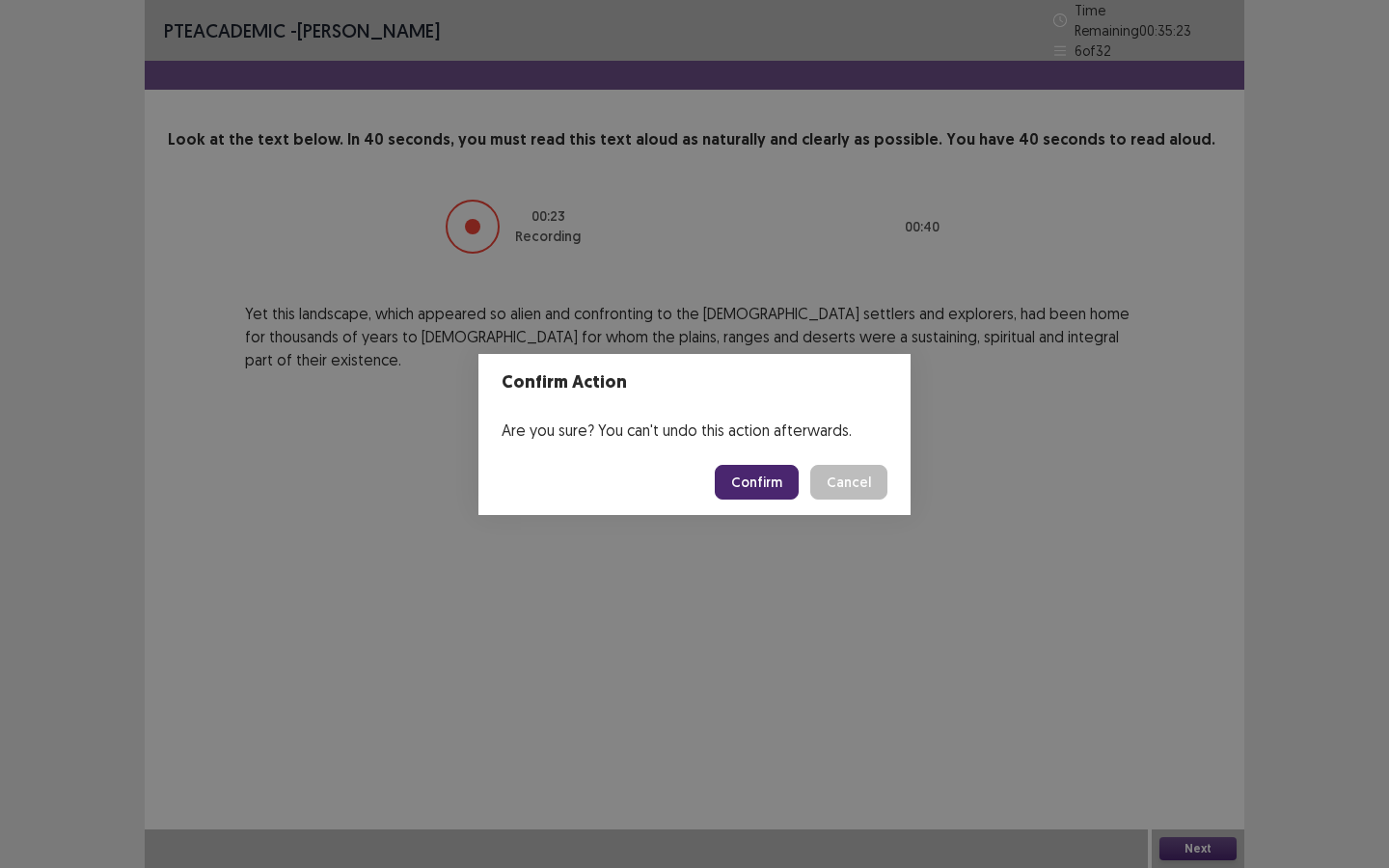
click at [782, 490] on button "Confirm" at bounding box center [756, 482] width 84 height 35
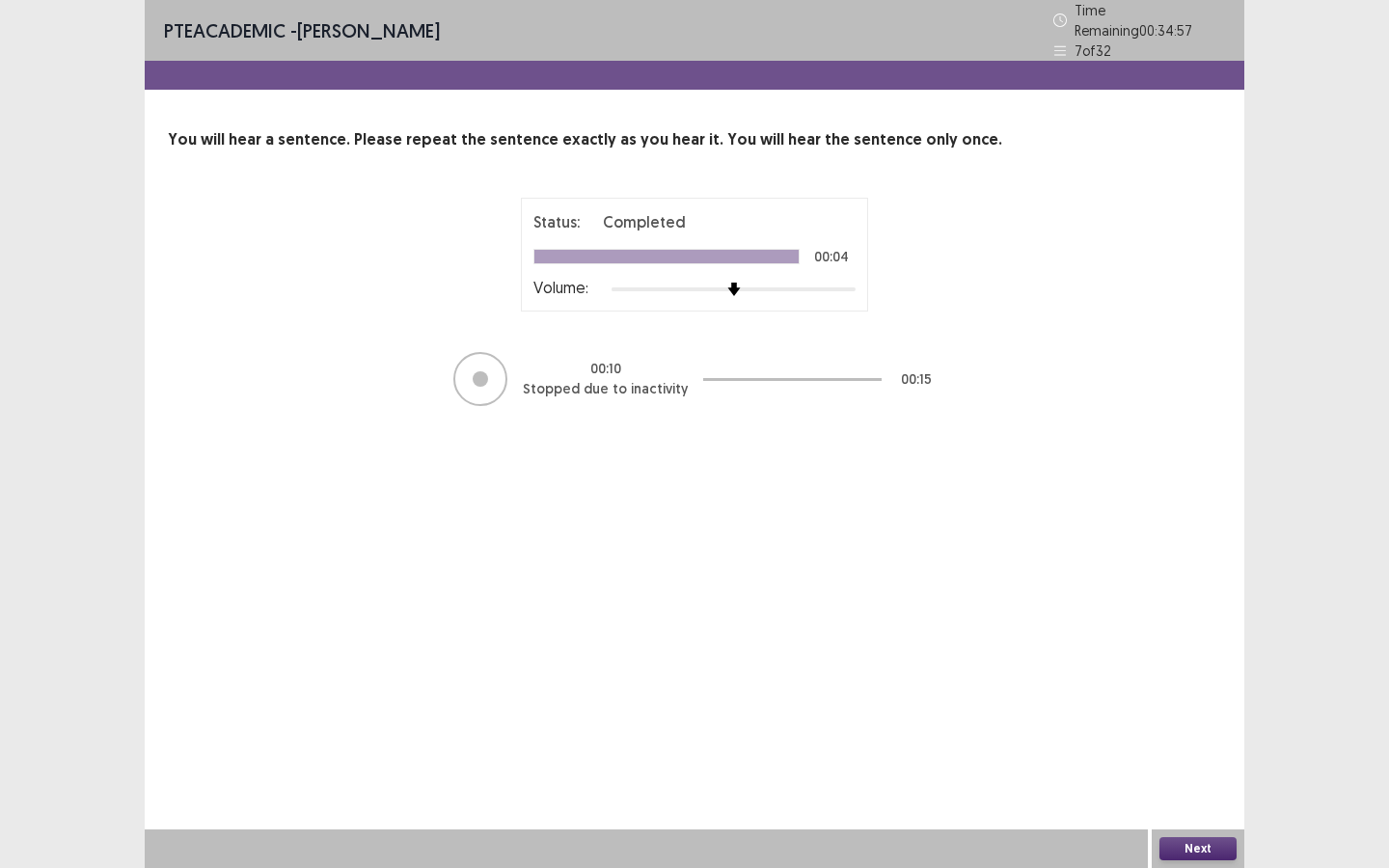
click at [1193, 782] on button "Next" at bounding box center [1198, 849] width 77 height 23
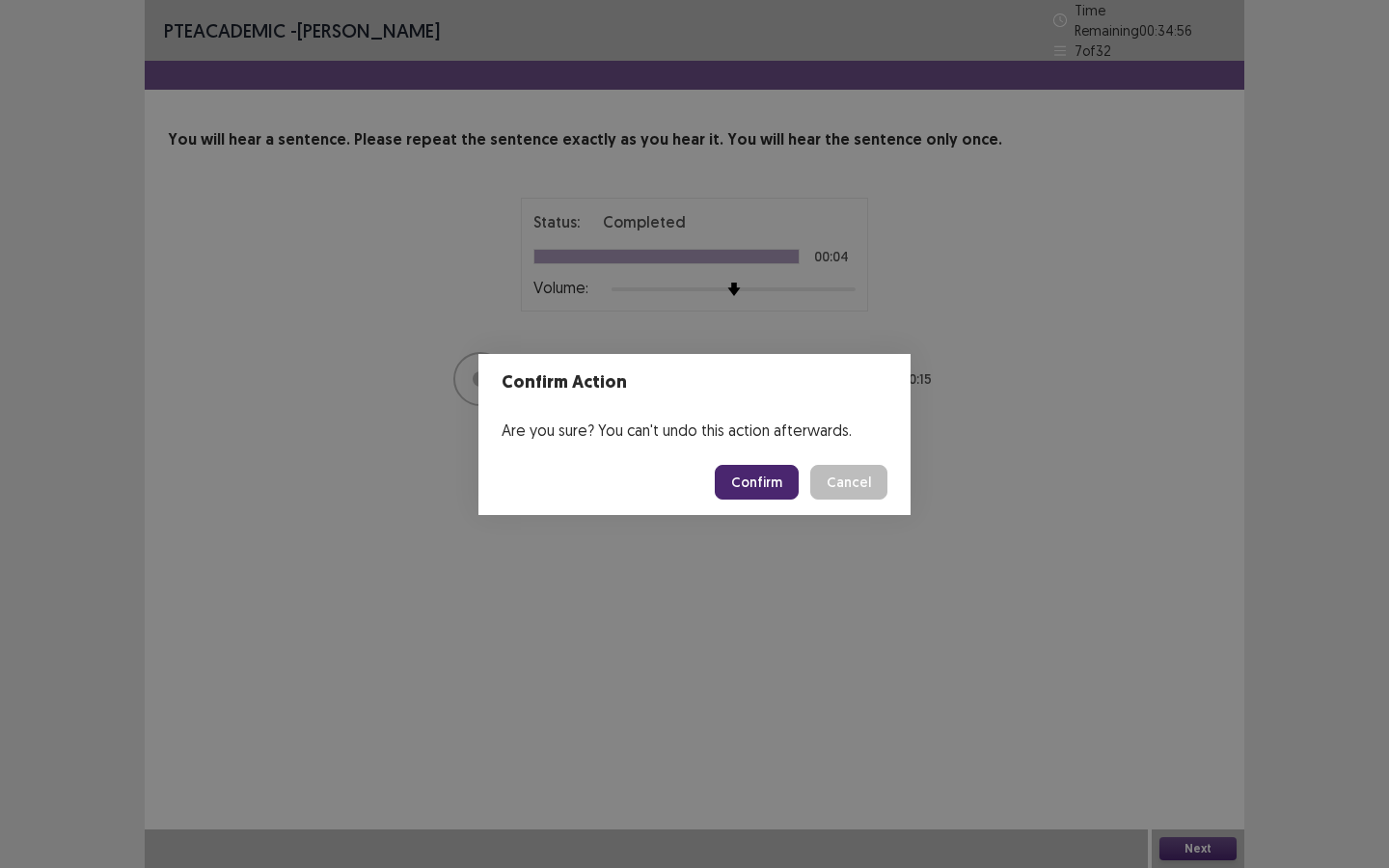
click at [753, 483] on button "Confirm" at bounding box center [756, 482] width 84 height 35
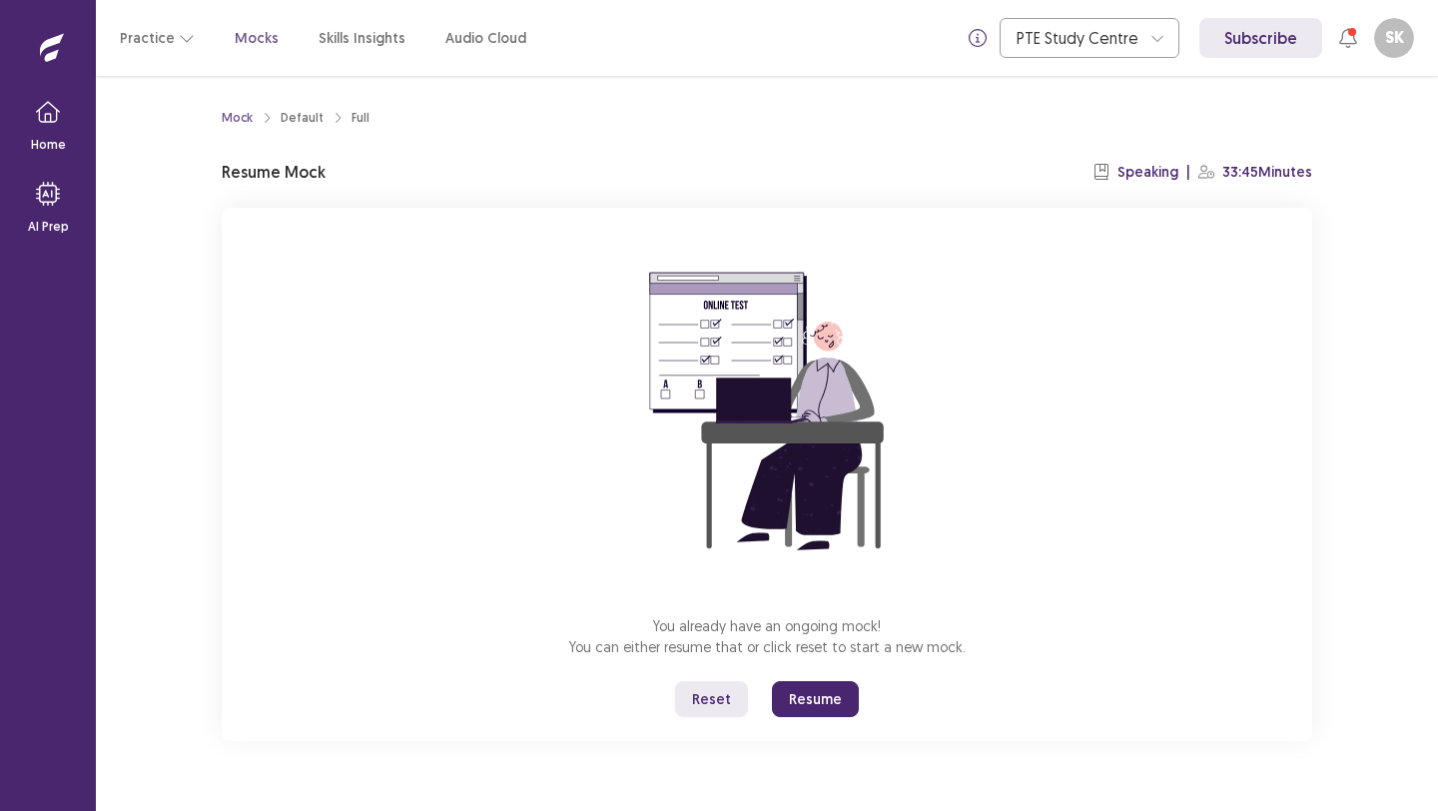
click at [737, 700] on button "Reset" at bounding box center [711, 699] width 73 height 36
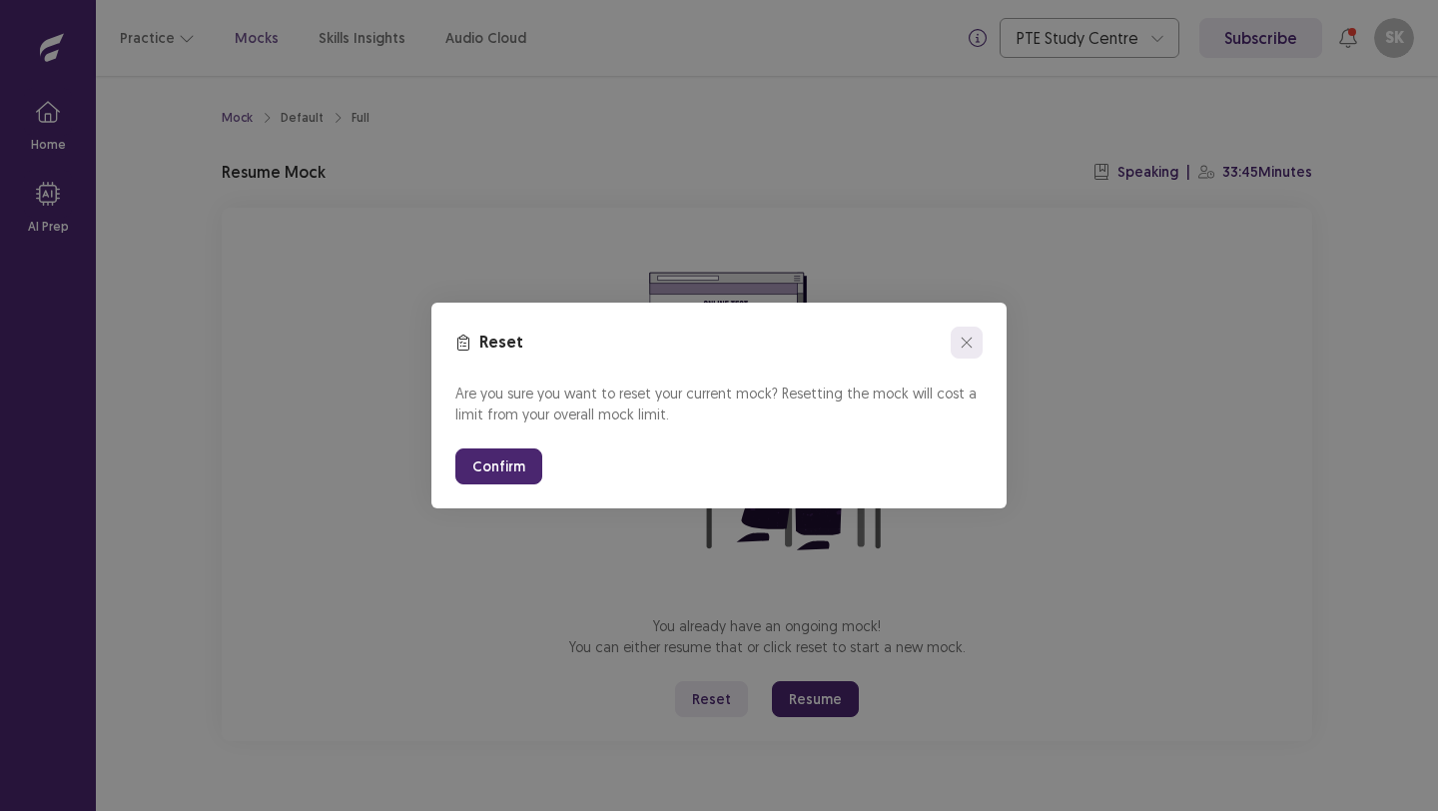
click at [972, 339] on icon "close" at bounding box center [967, 343] width 12 height 12
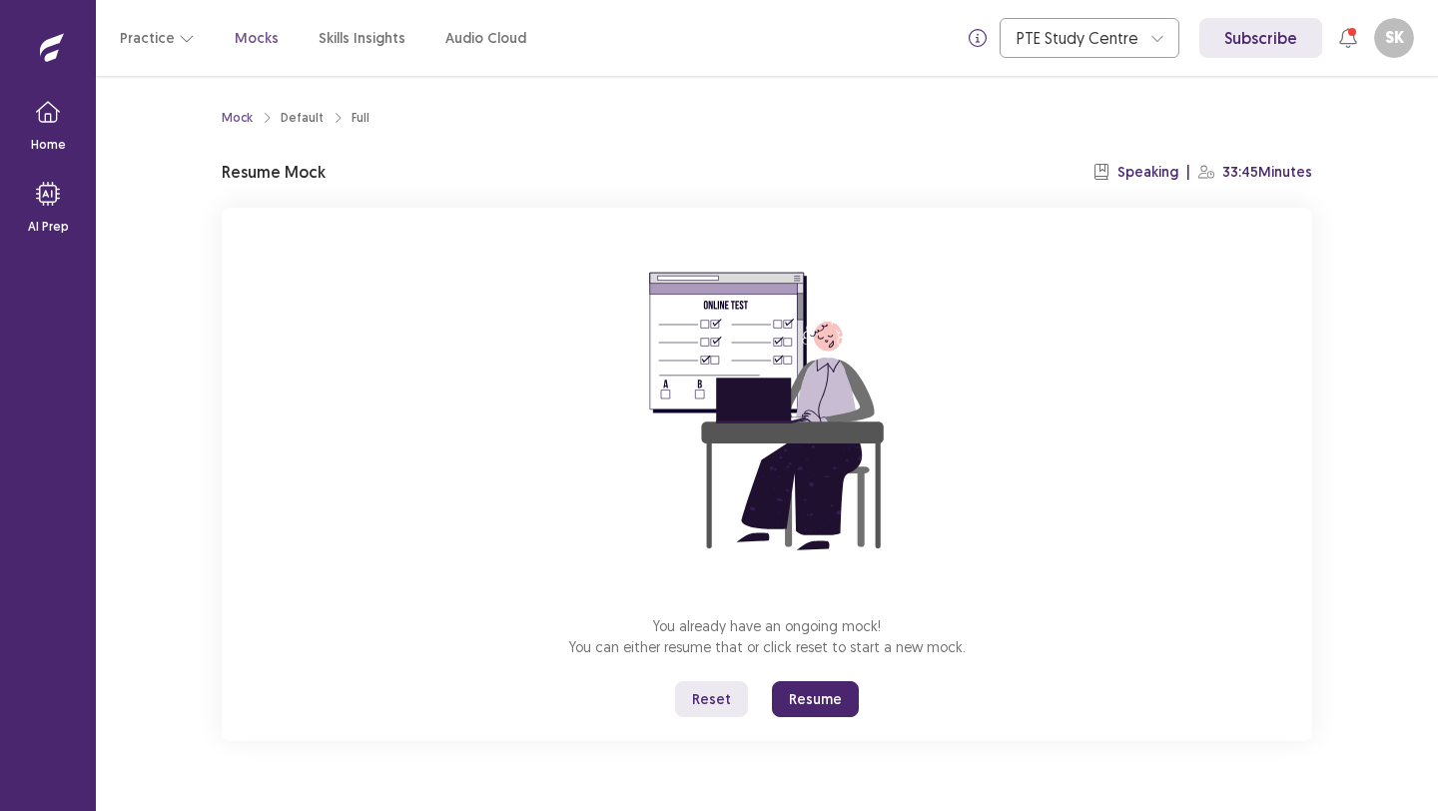
click at [780, 702] on button "Resume" at bounding box center [815, 699] width 87 height 36
click at [811, 687] on button "Resume" at bounding box center [815, 699] width 87 height 36
click at [823, 706] on button "Resume" at bounding box center [815, 699] width 87 height 36
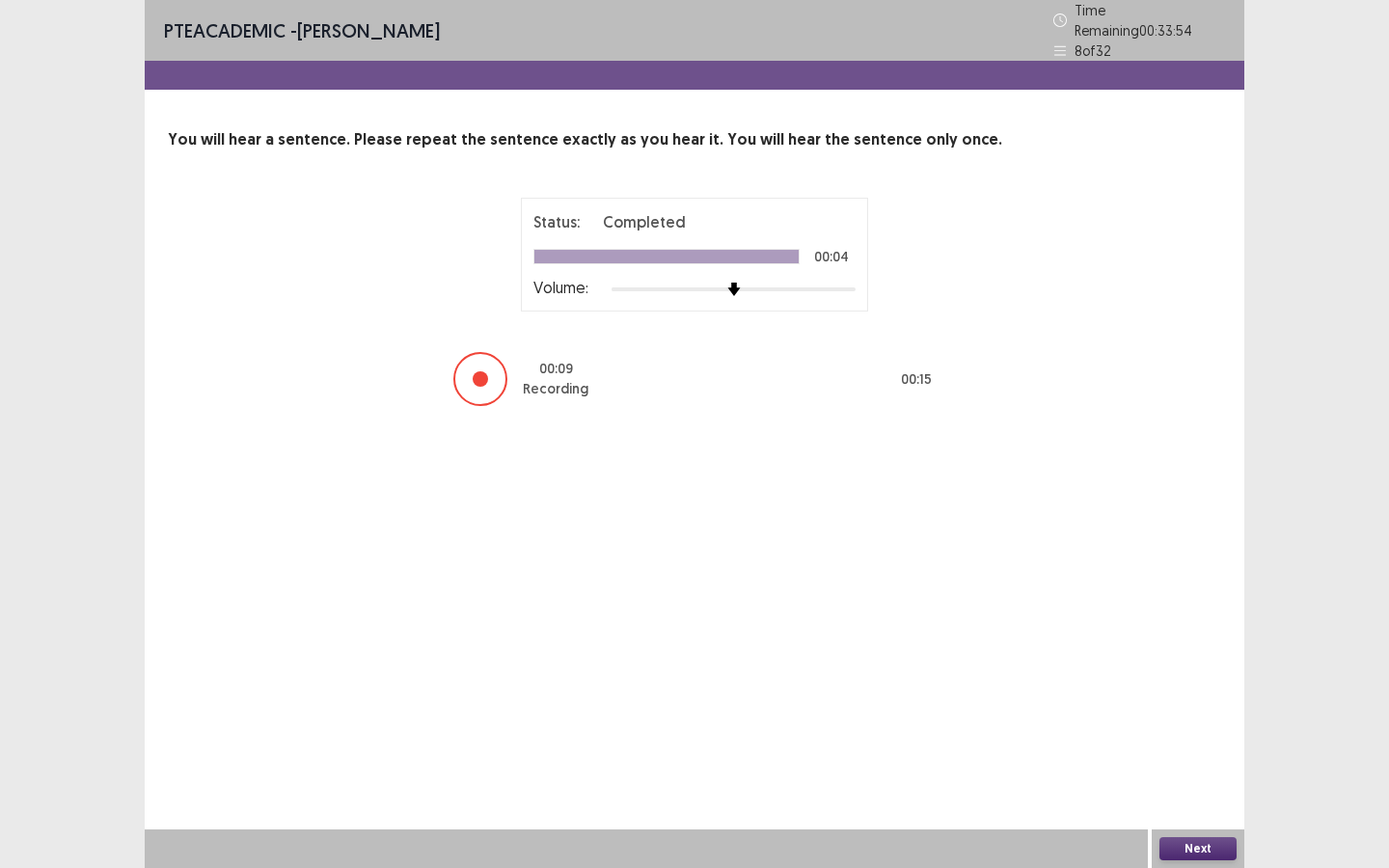
click at [1184, 782] on button "Next" at bounding box center [1198, 849] width 77 height 23
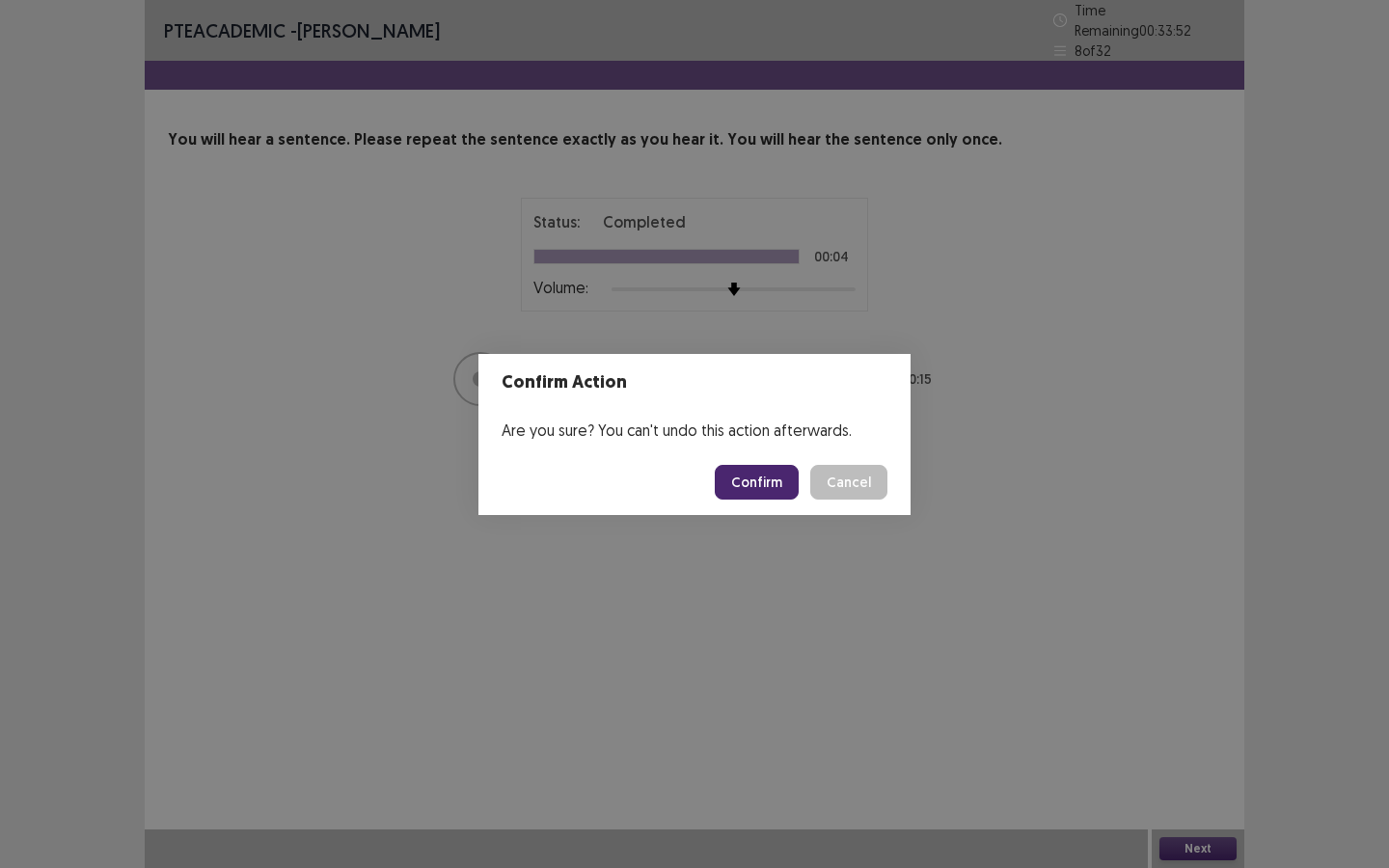
click at [743, 488] on button "Confirm" at bounding box center [756, 482] width 84 height 35
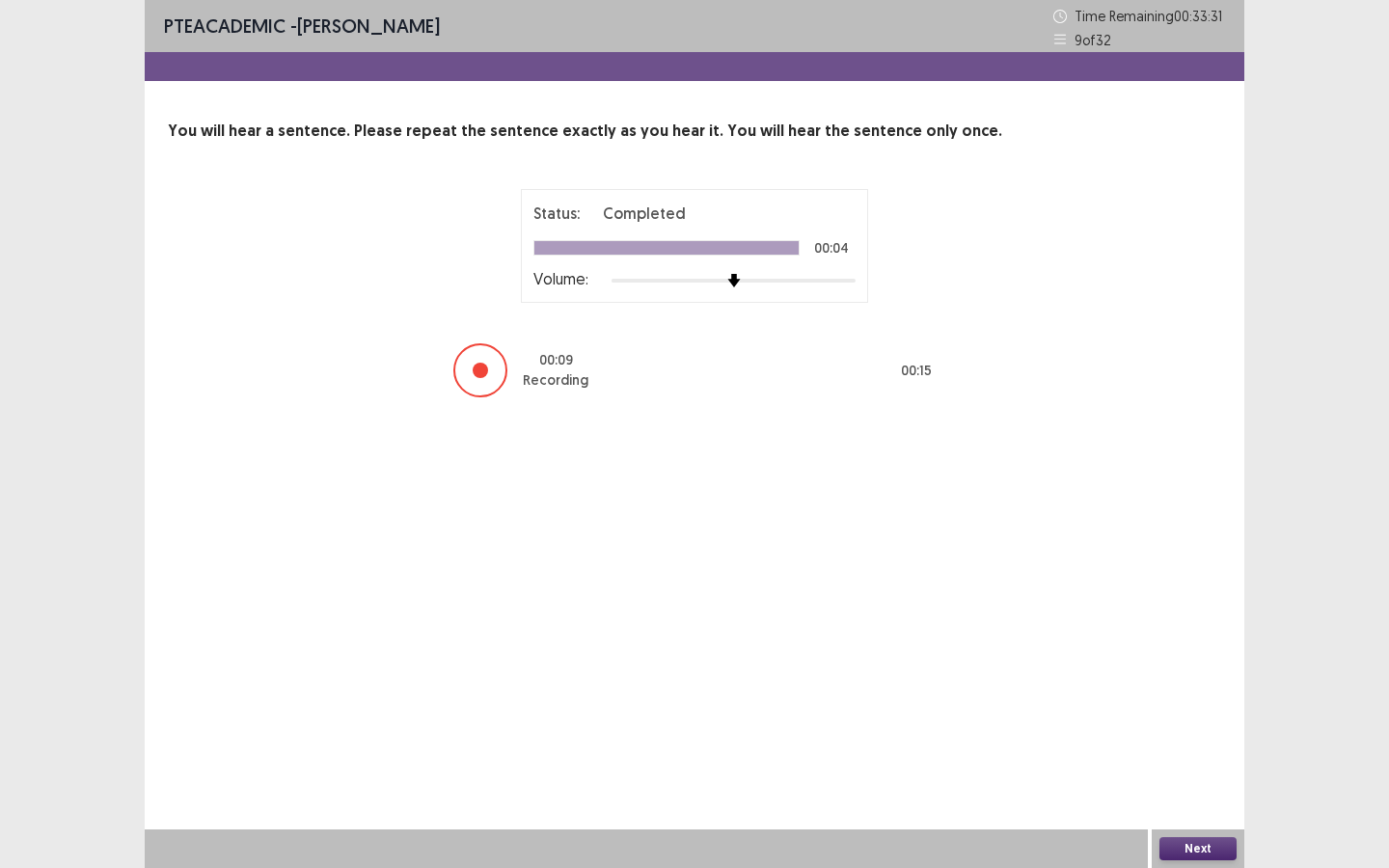
click at [1201, 782] on button "Next" at bounding box center [1198, 849] width 77 height 23
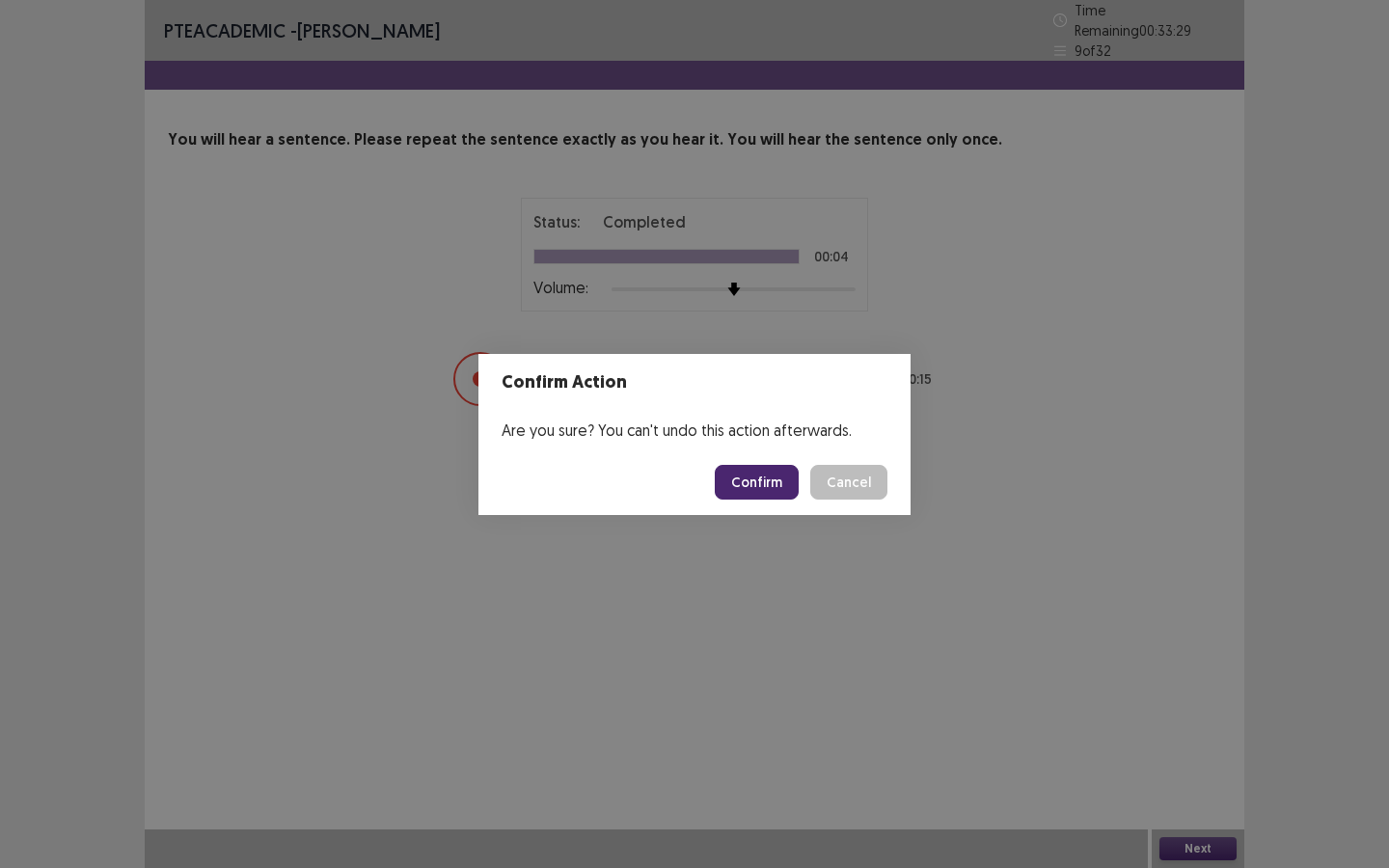
click at [769, 479] on button "Confirm" at bounding box center [756, 482] width 84 height 35
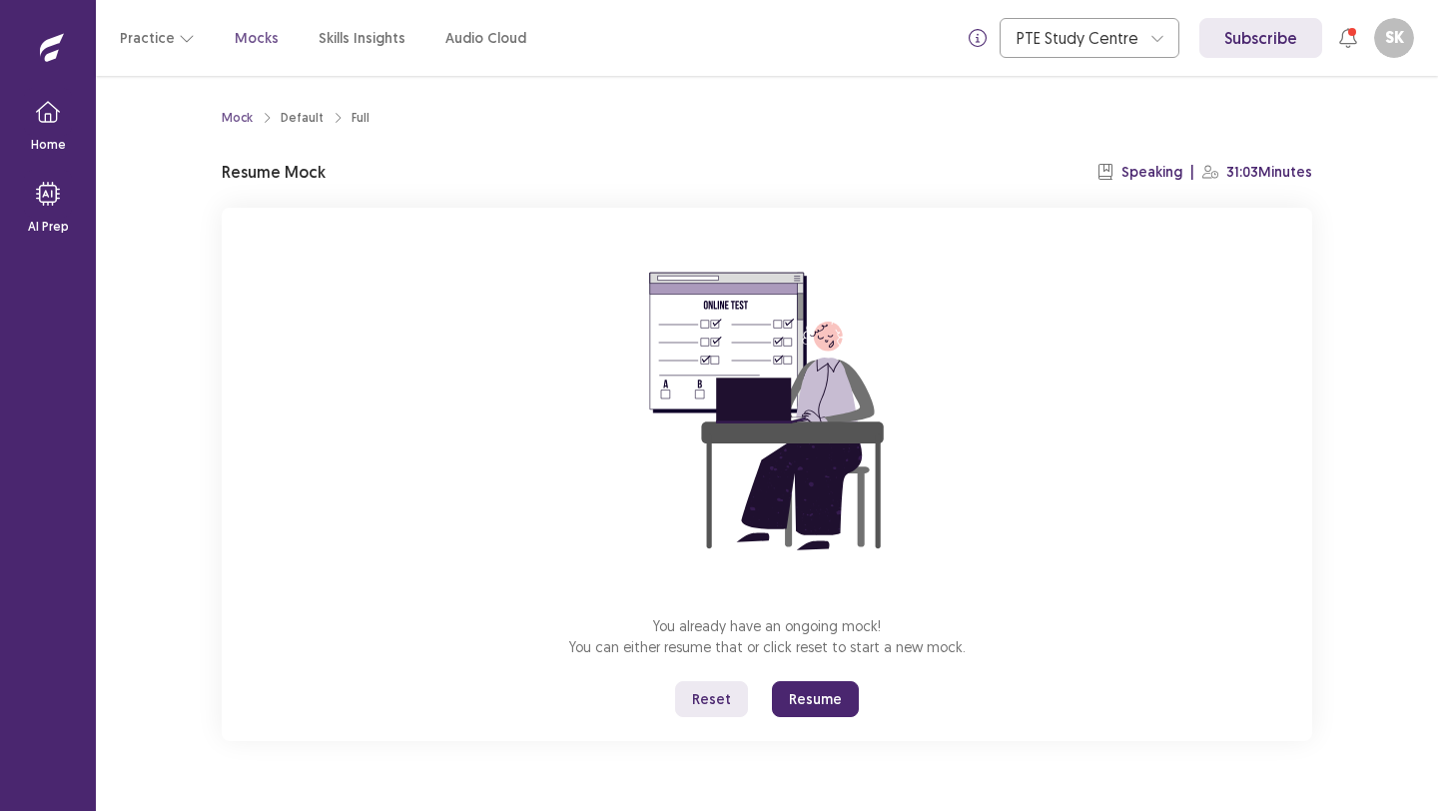
click at [821, 688] on button "Resume" at bounding box center [815, 699] width 87 height 36
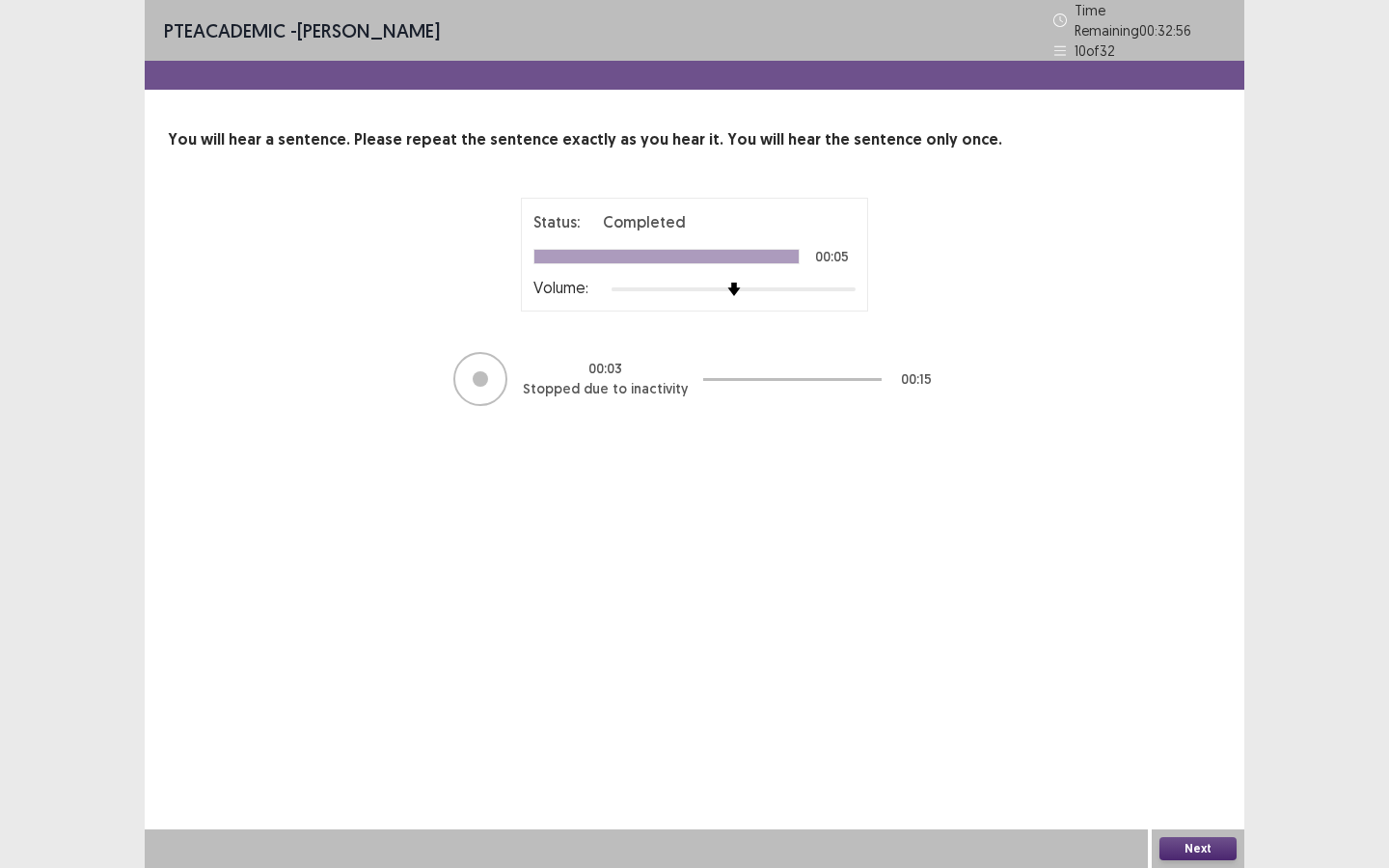
click at [760, 692] on div "PTE academic - Sawera Kanwal Time Remaining 00 : 32 : 56 10 of 32 You will hear…" at bounding box center [694, 434] width 1100 height 868
click at [470, 367] on div at bounding box center [480, 379] width 54 height 54
click at [736, 283] on img at bounding box center [734, 290] width 14 height 14
click at [729, 283] on img at bounding box center [733, 290] width 15 height 15
click at [1179, 782] on button "Next" at bounding box center [1198, 849] width 77 height 23
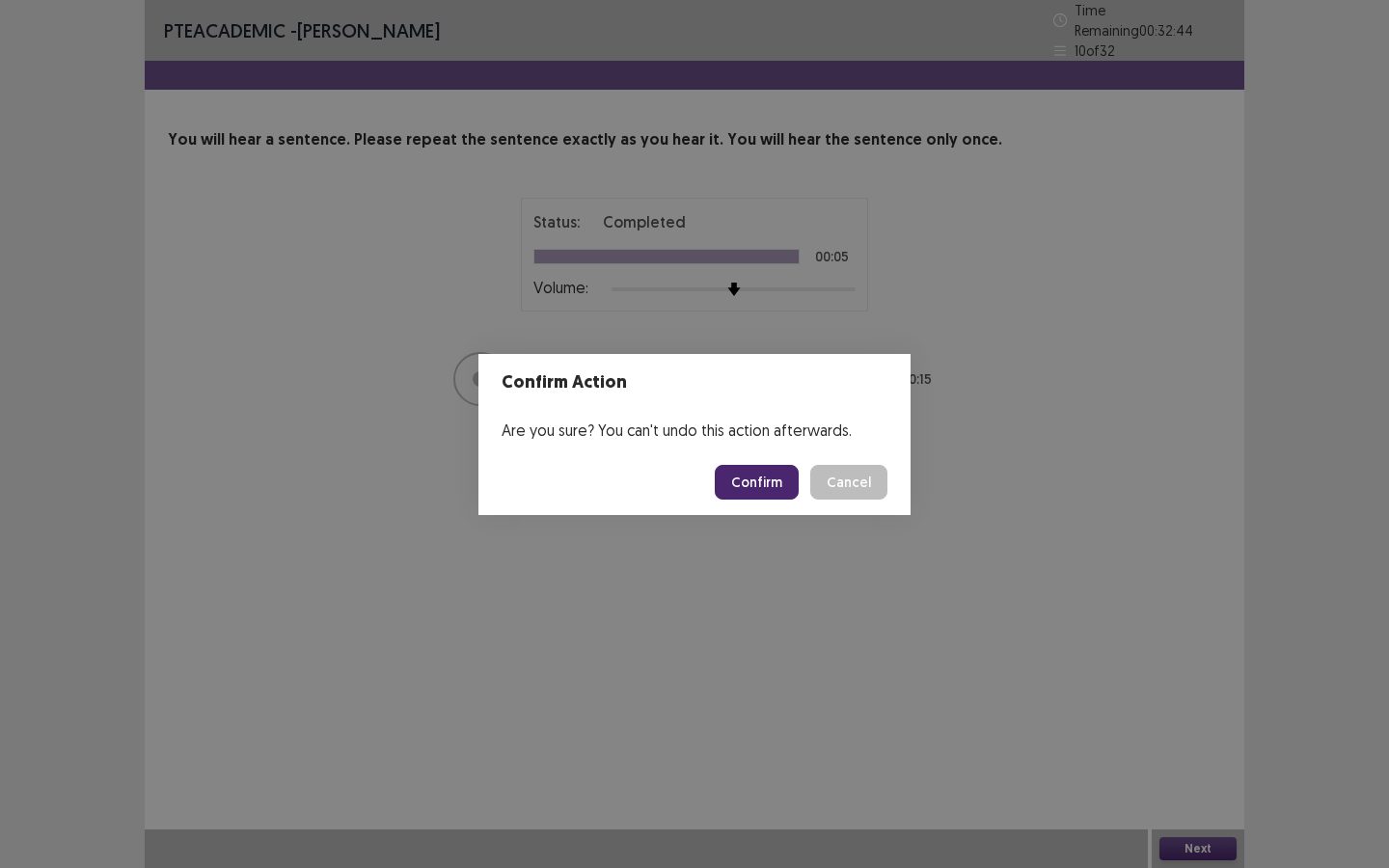
click at [799, 485] on button "Confirm" at bounding box center [756, 482] width 84 height 35
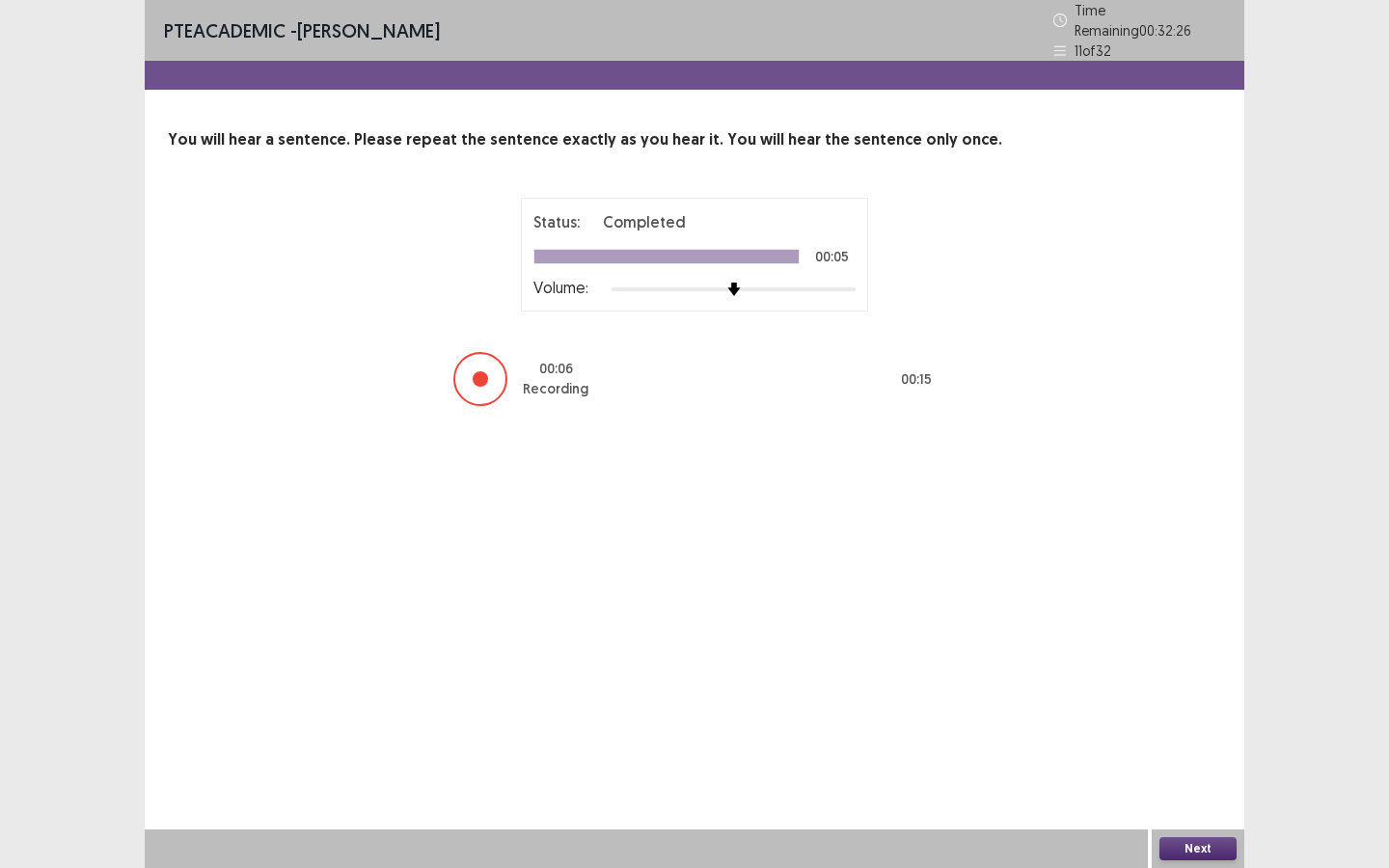
click at [1183, 782] on button "Next" at bounding box center [1198, 849] width 77 height 23
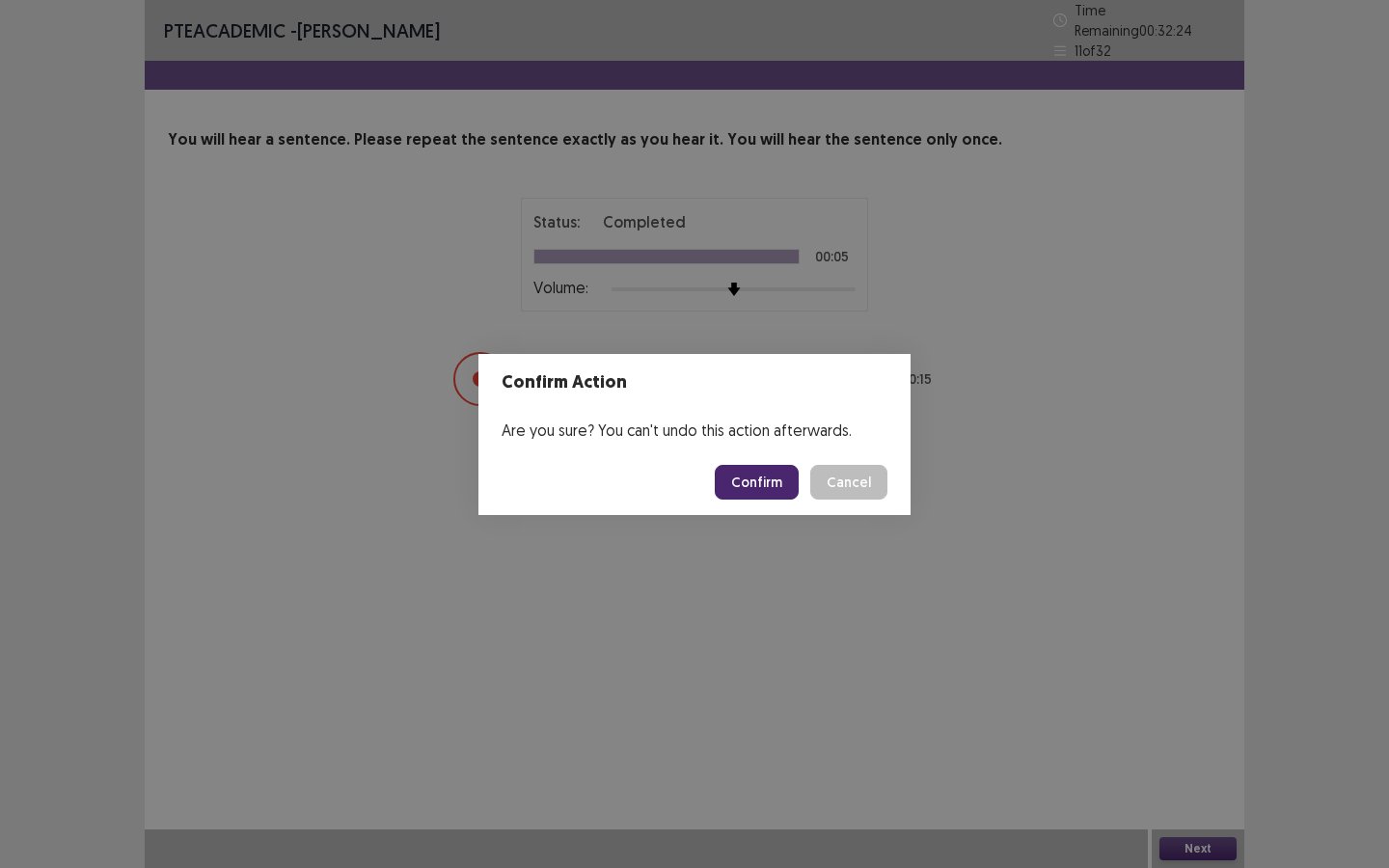
click at [777, 490] on button "Confirm" at bounding box center [756, 482] width 84 height 35
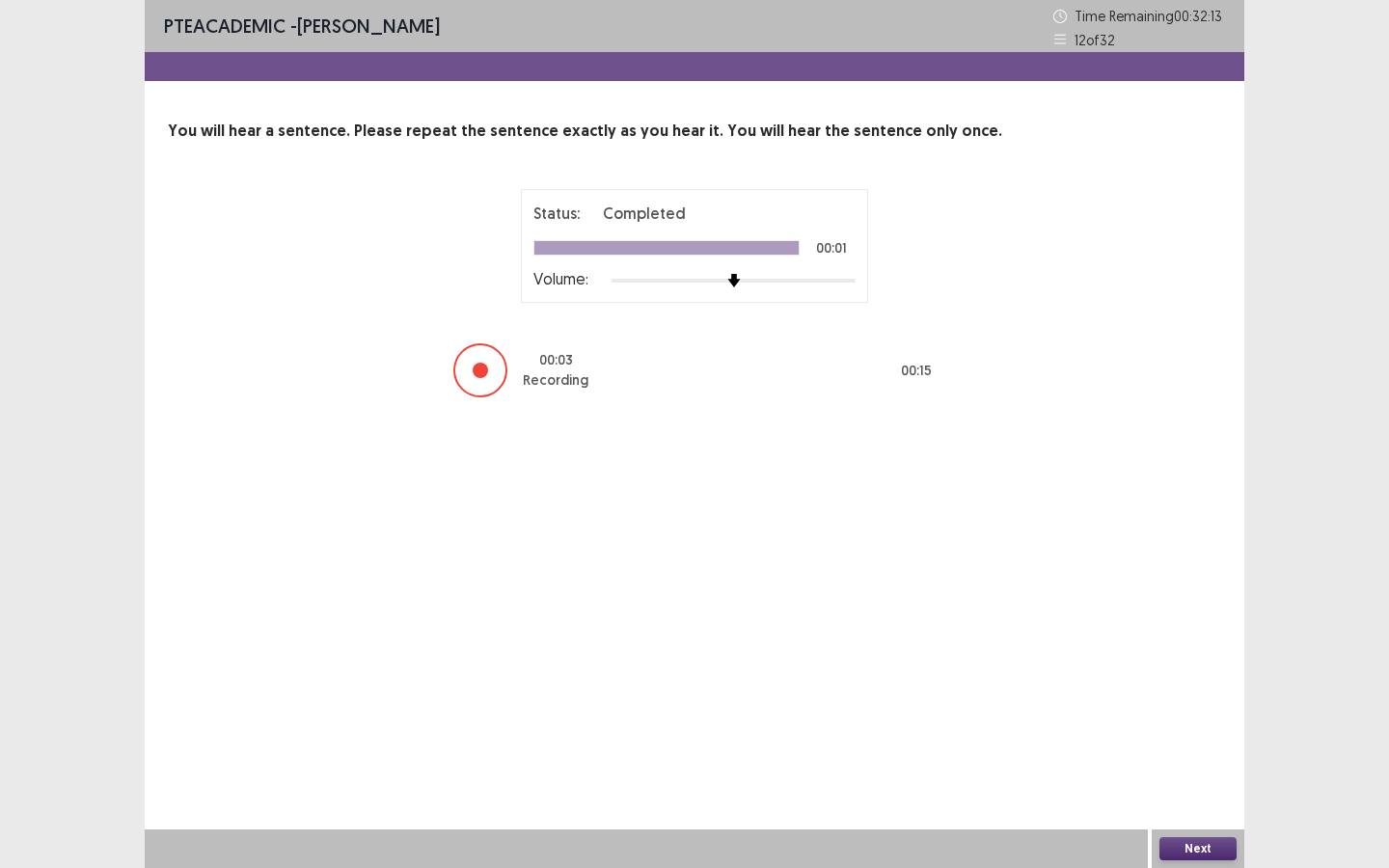
click at [1195, 782] on button "Next" at bounding box center [1198, 849] width 77 height 23
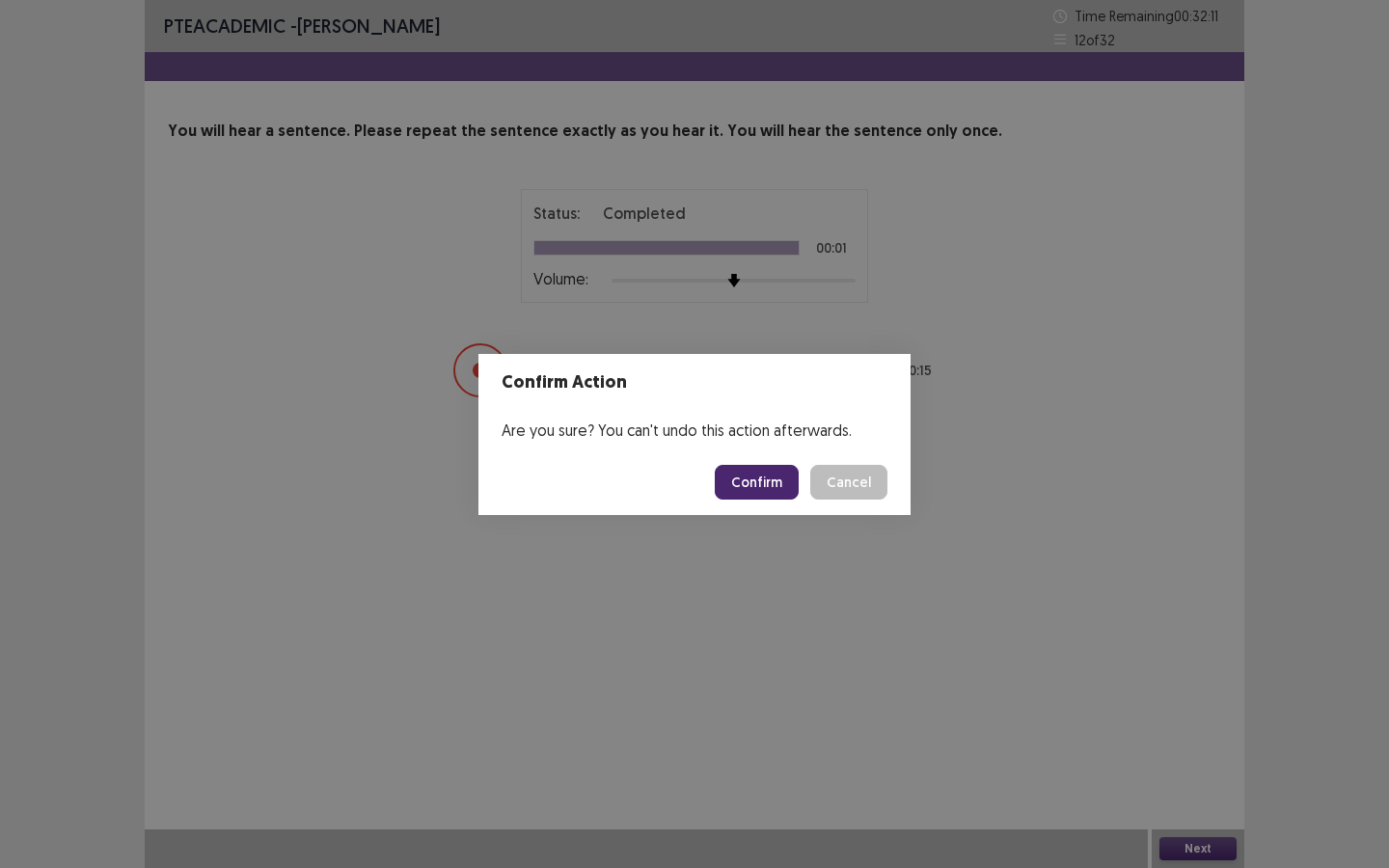
click at [762, 474] on button "Confirm" at bounding box center [756, 482] width 84 height 35
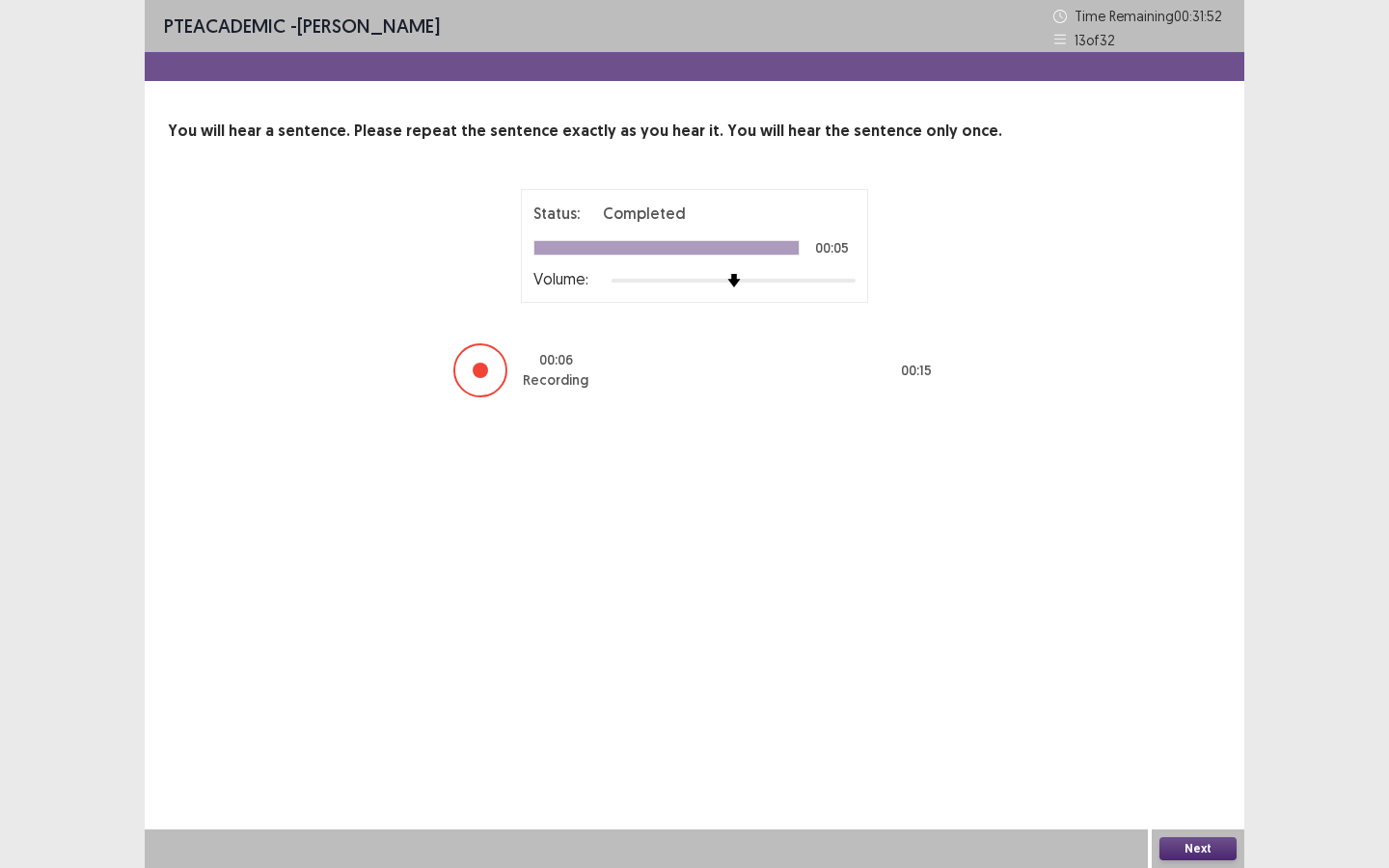
click at [1196, 782] on button "Next" at bounding box center [1198, 849] width 77 height 23
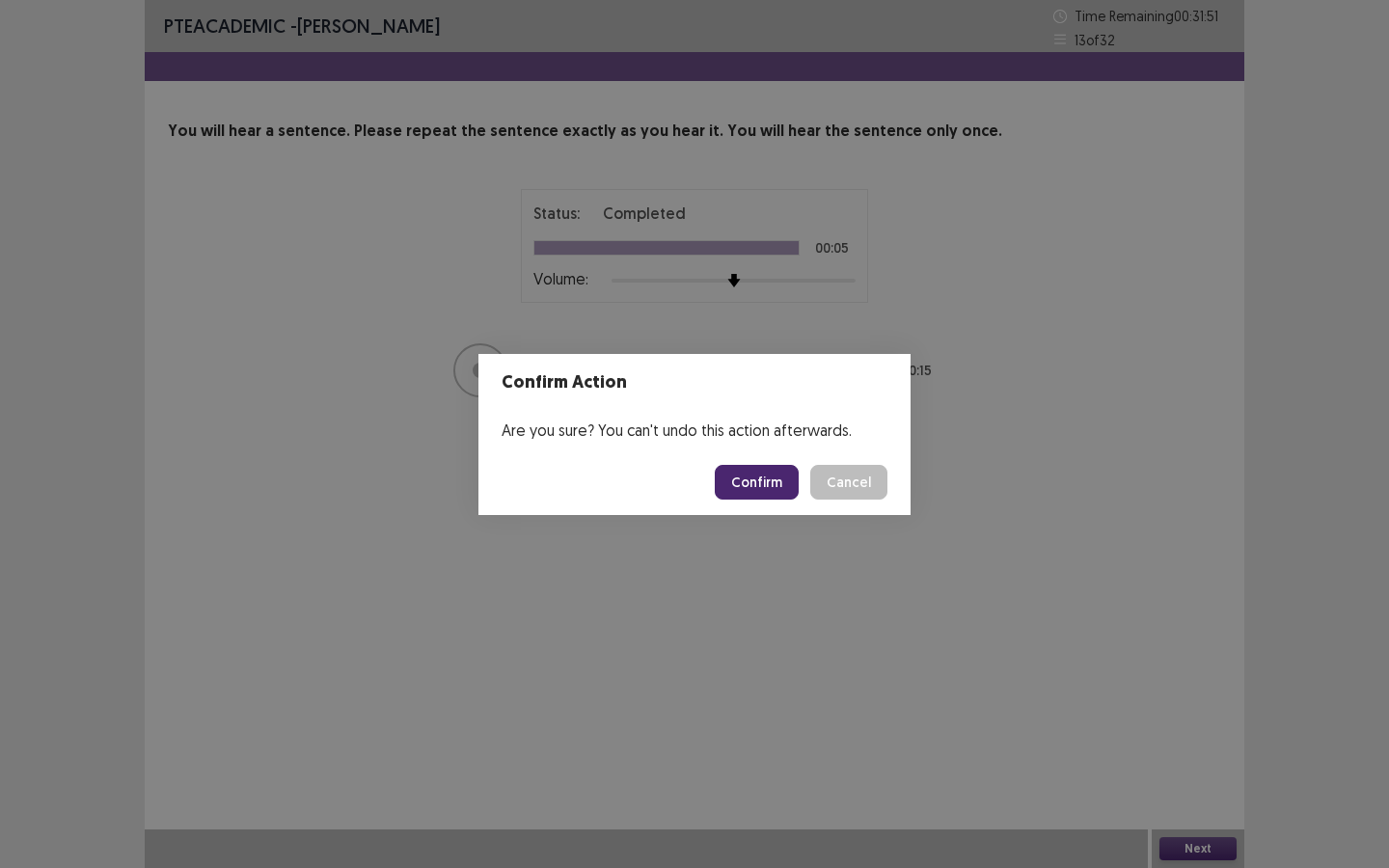
click at [782, 476] on button "Confirm" at bounding box center [756, 482] width 84 height 35
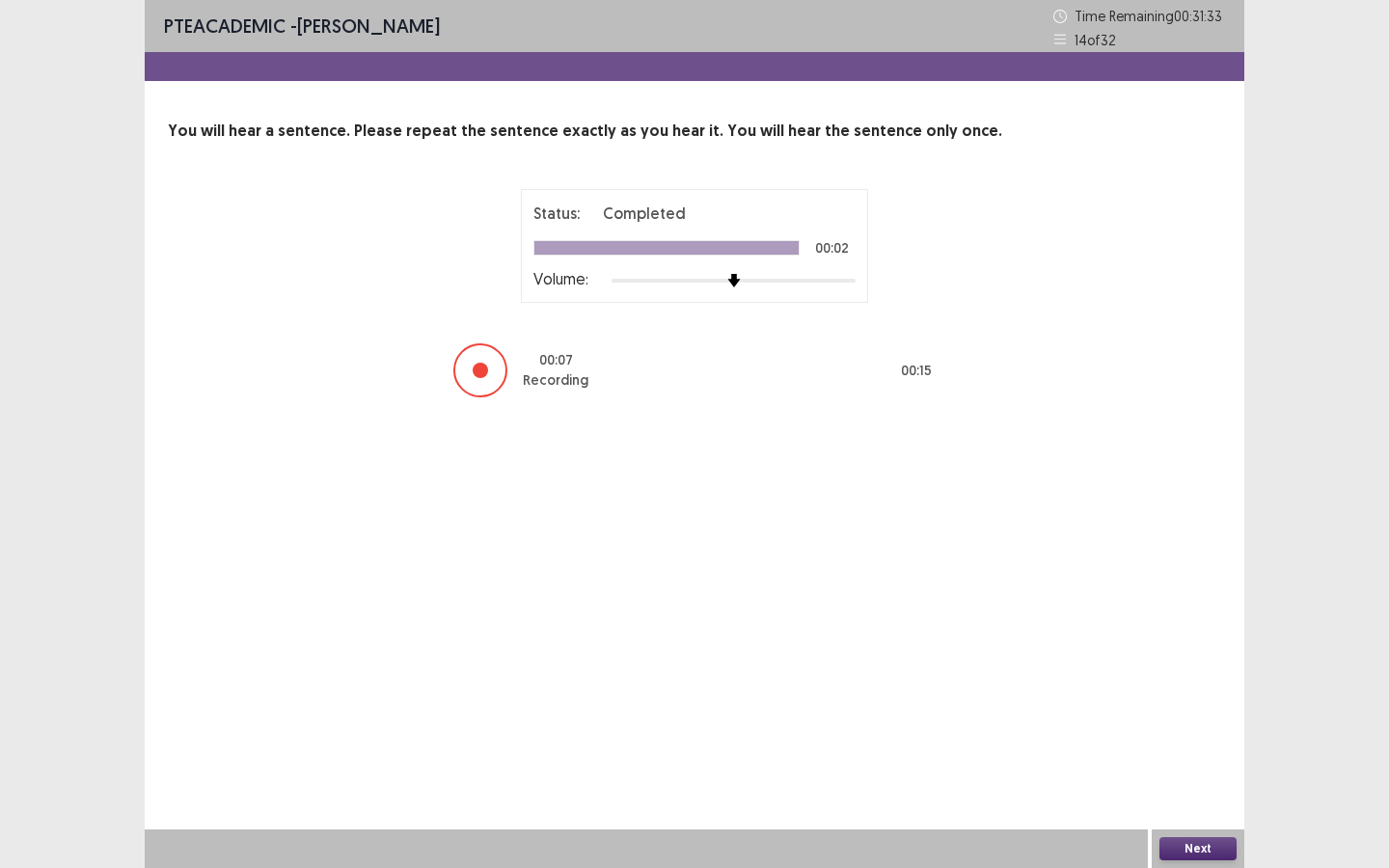
click at [1233, 782] on button "Next" at bounding box center [1198, 849] width 77 height 23
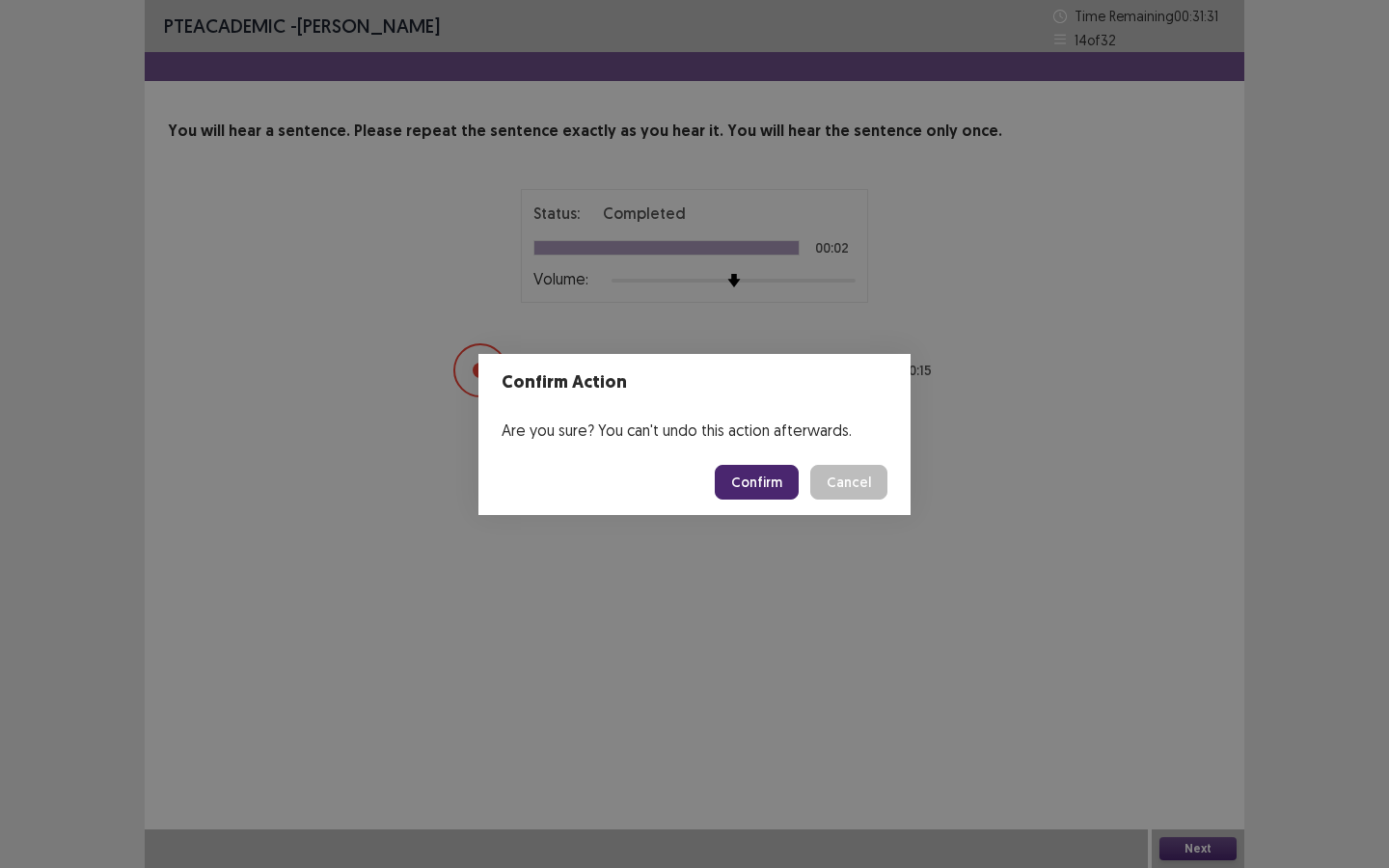
click at [771, 477] on button "Confirm" at bounding box center [756, 482] width 84 height 35
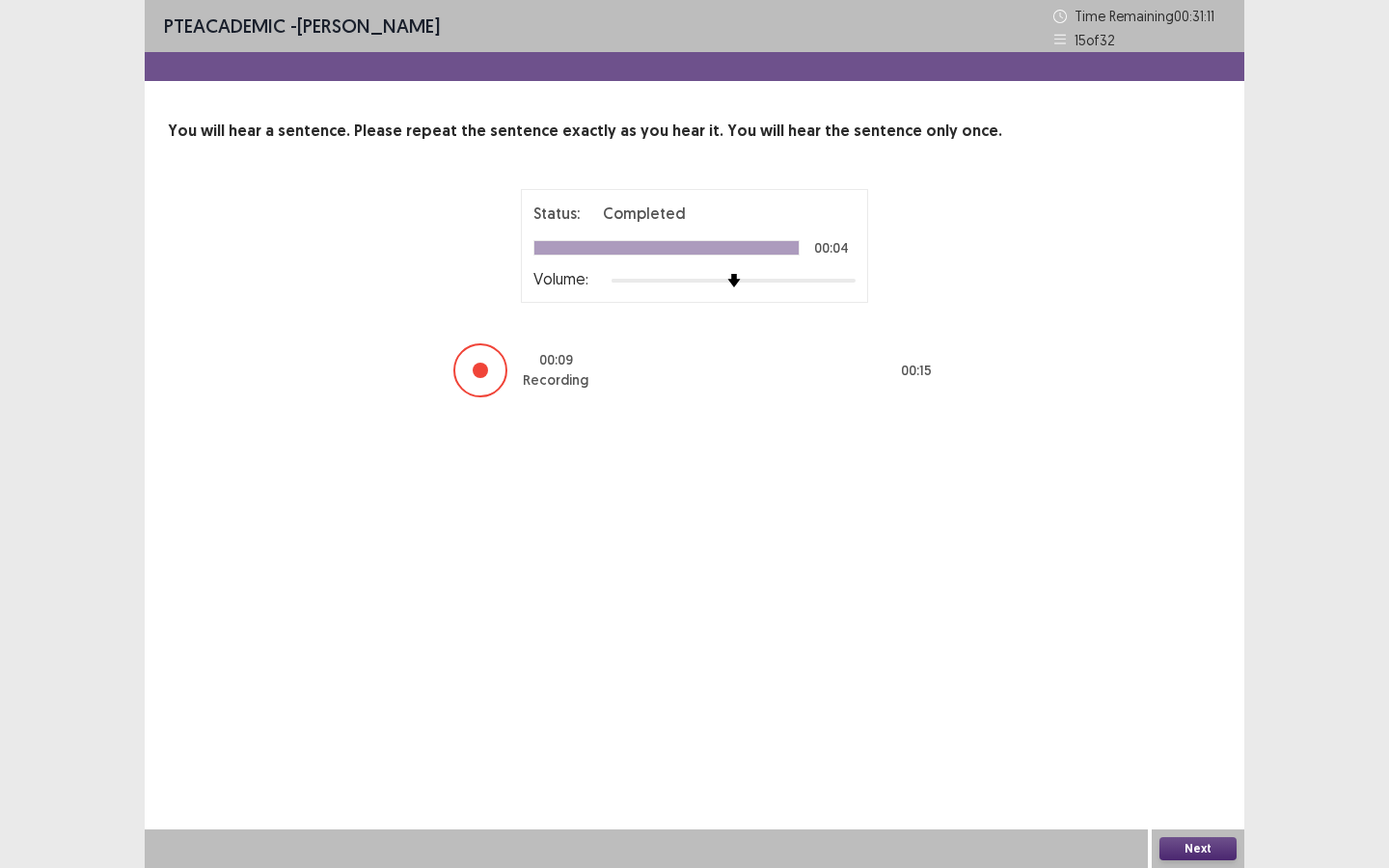
click at [1176, 782] on button "Next" at bounding box center [1198, 849] width 77 height 23
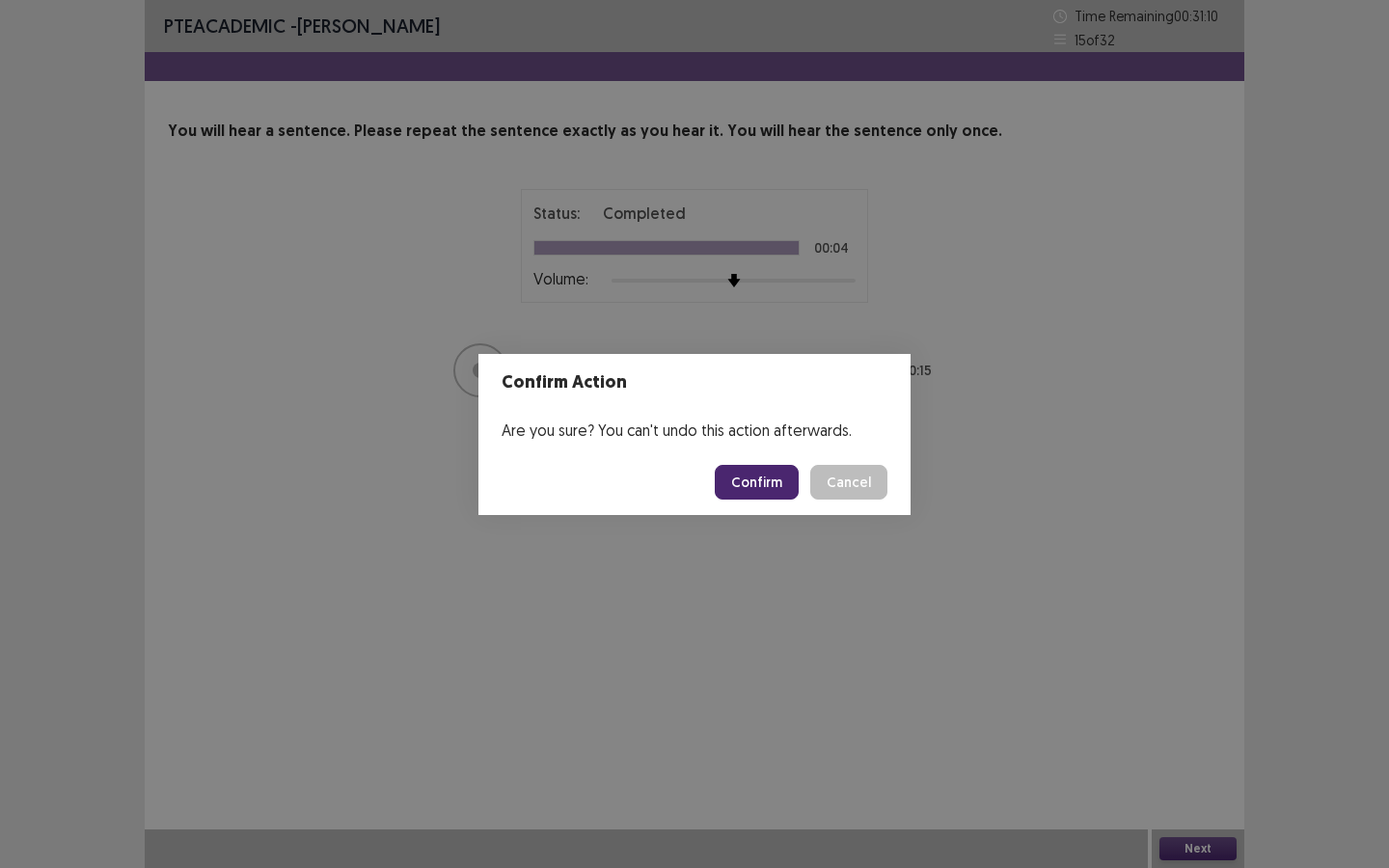
drag, startPoint x: 775, startPoint y: 480, endPoint x: 658, endPoint y: 266, distance: 243.9
click at [658, 266] on div "Confirm Action Are you sure? You can't undo this action afterwards. Confirm Can…" at bounding box center [694, 434] width 1389 height 868
click at [756, 484] on button "Confirm" at bounding box center [756, 482] width 84 height 35
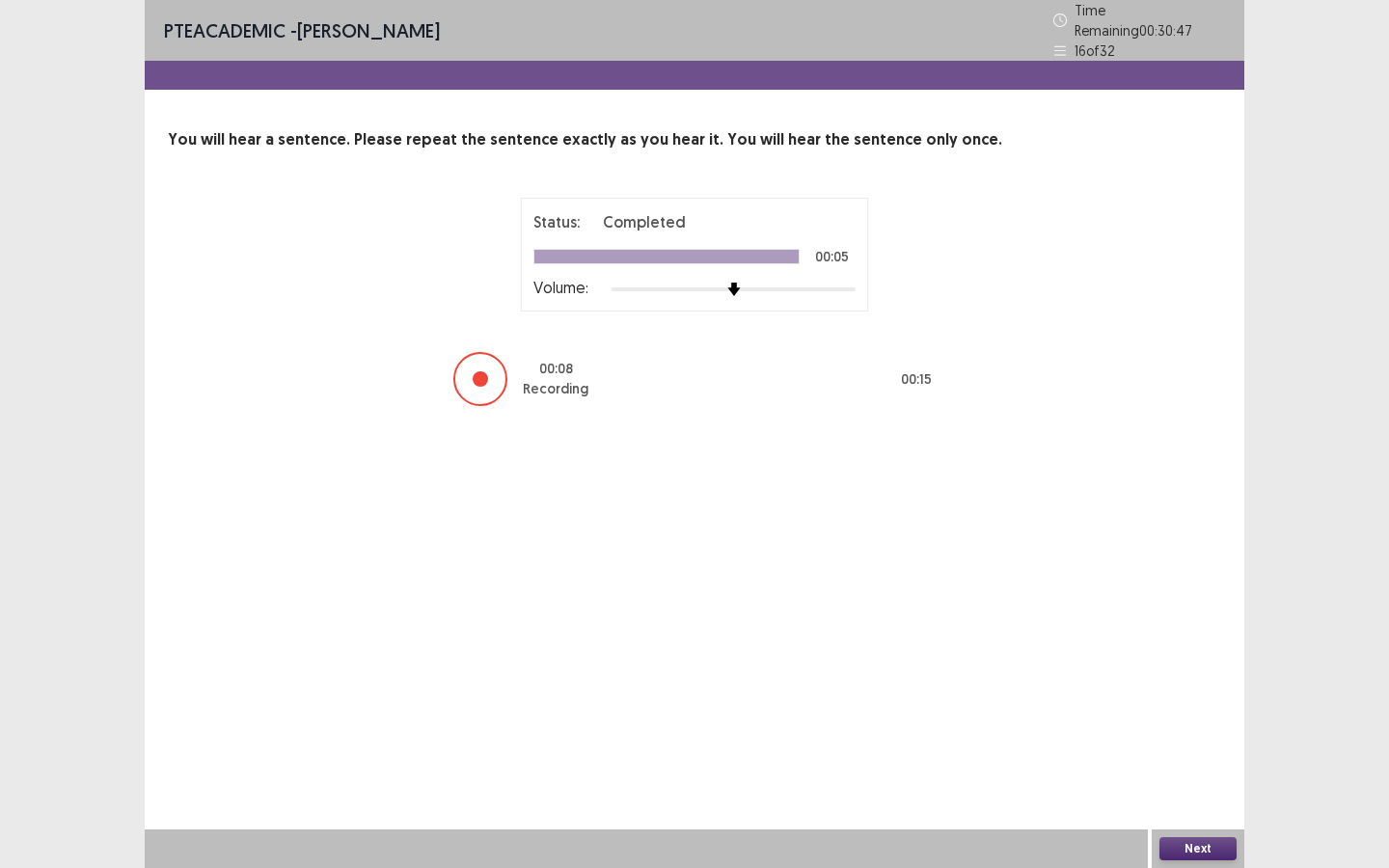
click at [1166, 782] on button "Next" at bounding box center [1198, 849] width 77 height 23
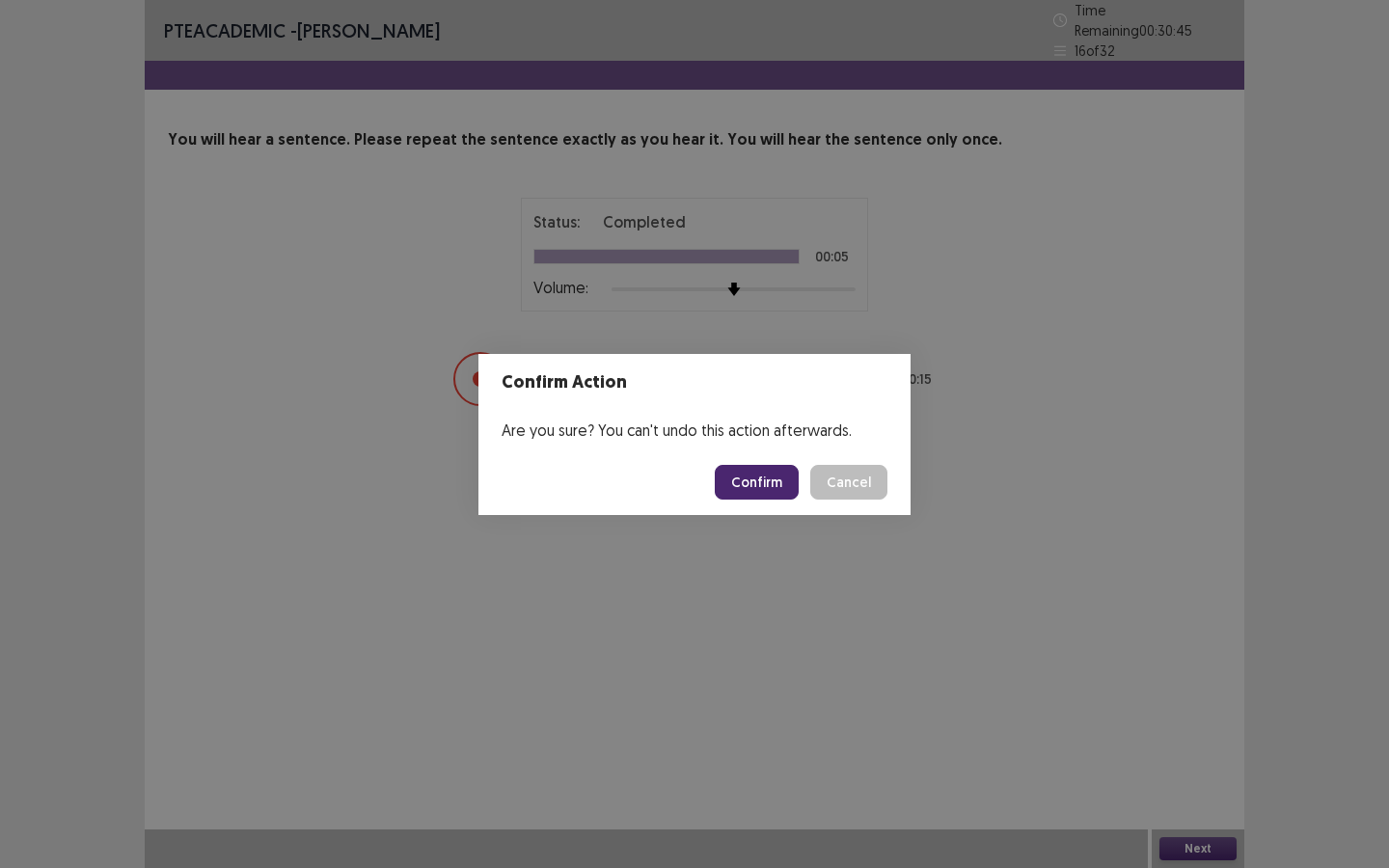
click at [790, 486] on button "Confirm" at bounding box center [756, 482] width 84 height 35
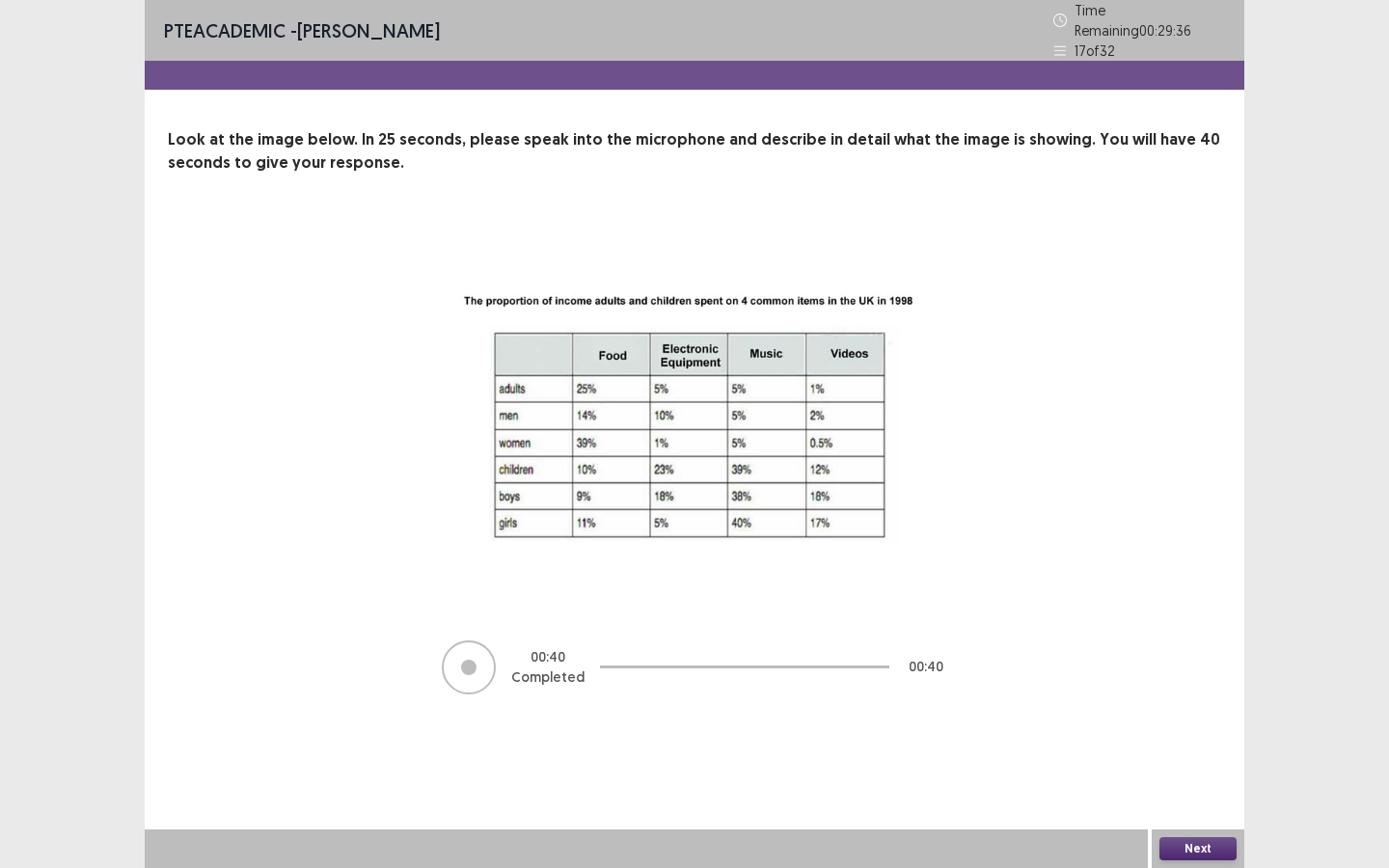
click at [1178, 782] on button "Next" at bounding box center [1198, 849] width 77 height 23
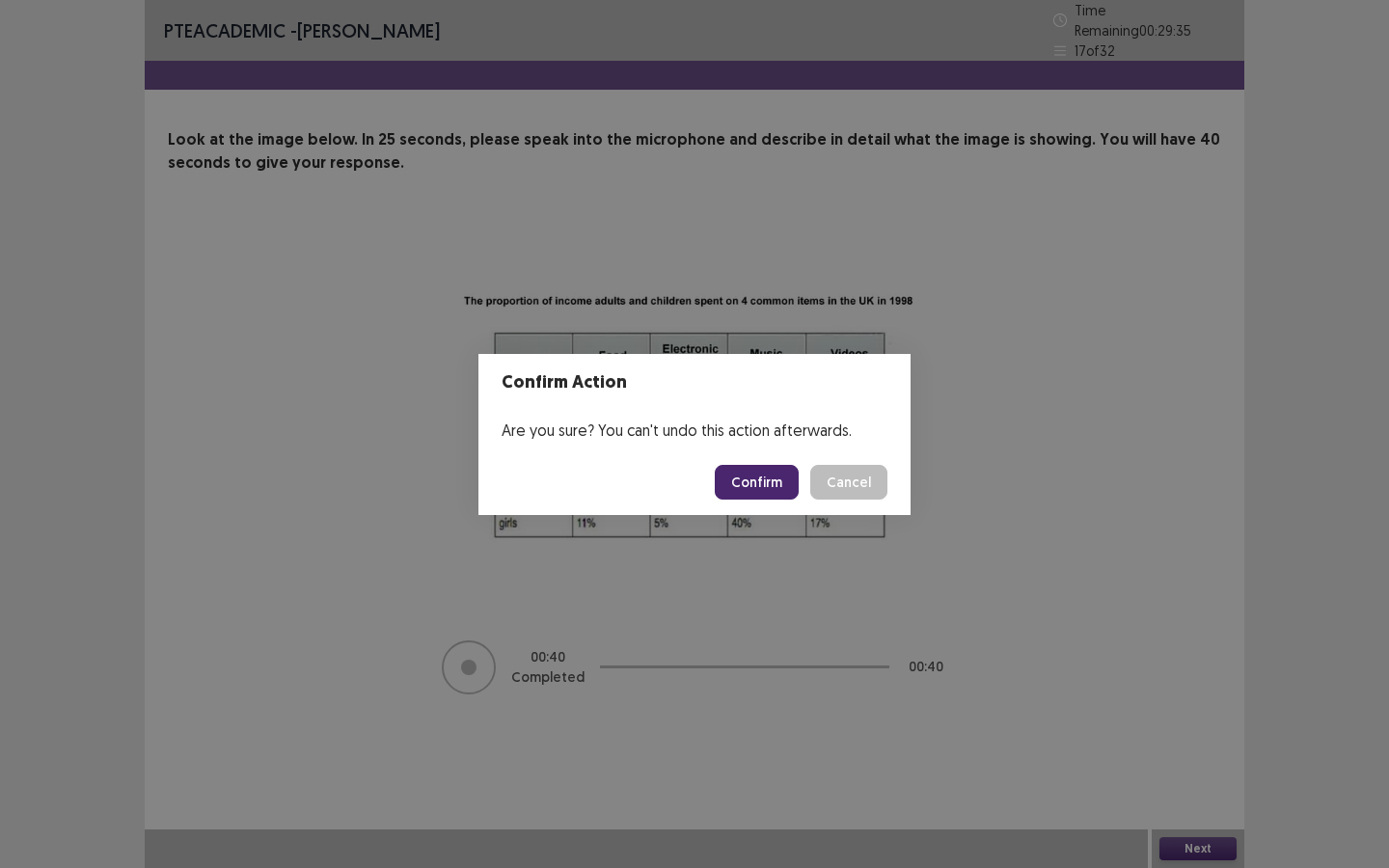
click at [776, 492] on button "Confirm" at bounding box center [756, 482] width 84 height 35
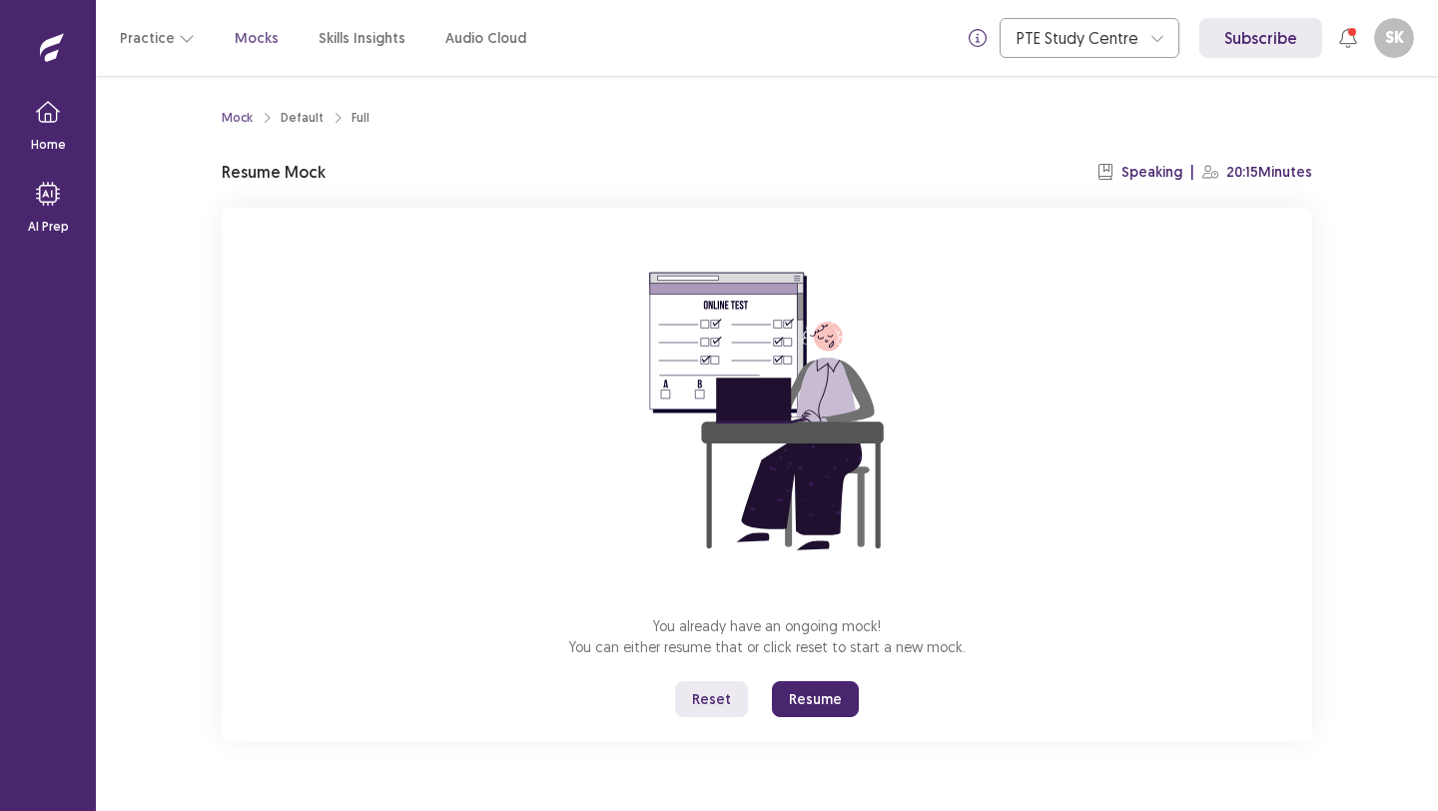
click at [797, 698] on button "Resume" at bounding box center [815, 699] width 87 height 36
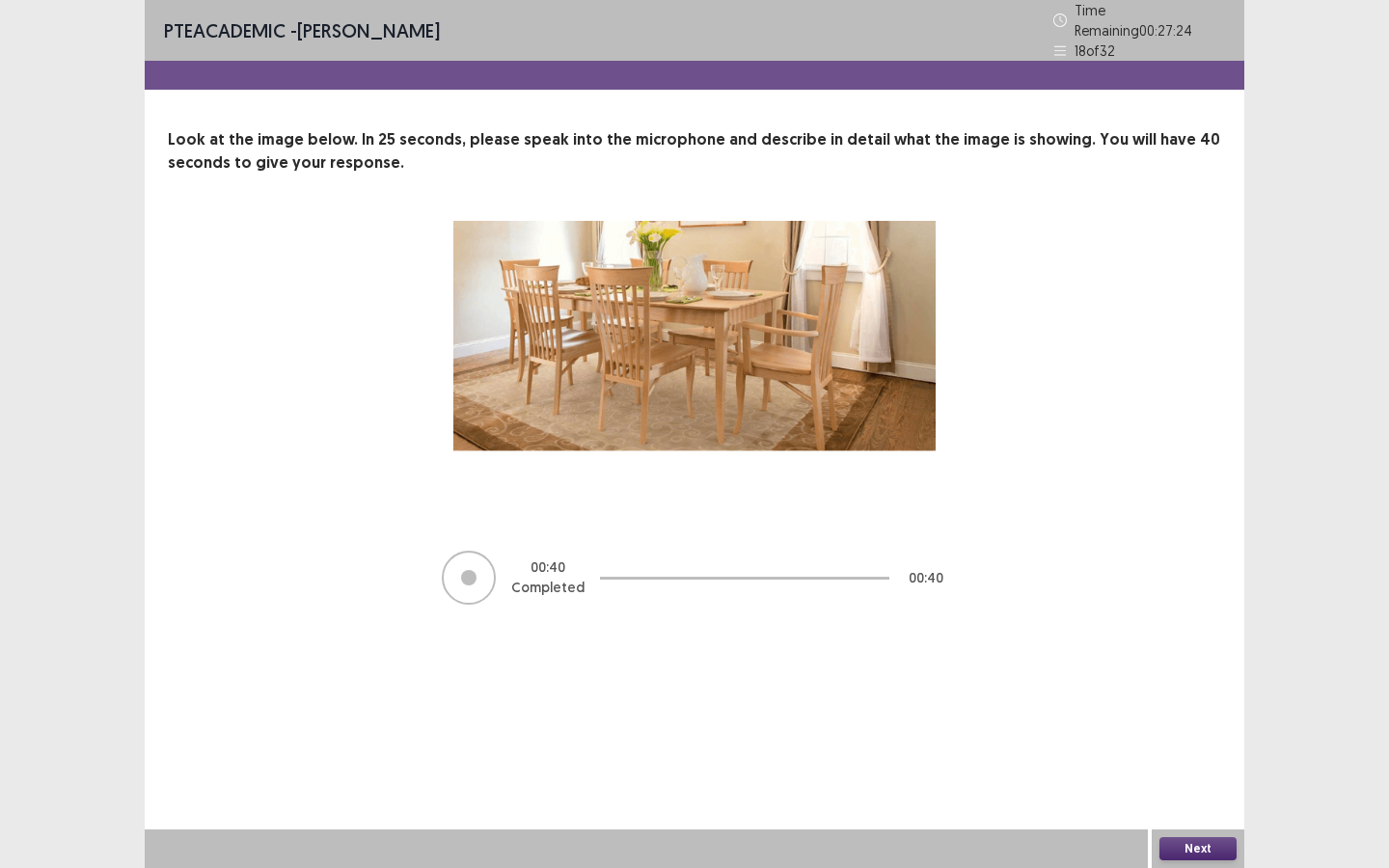
click at [1199, 782] on button "Next" at bounding box center [1198, 849] width 77 height 23
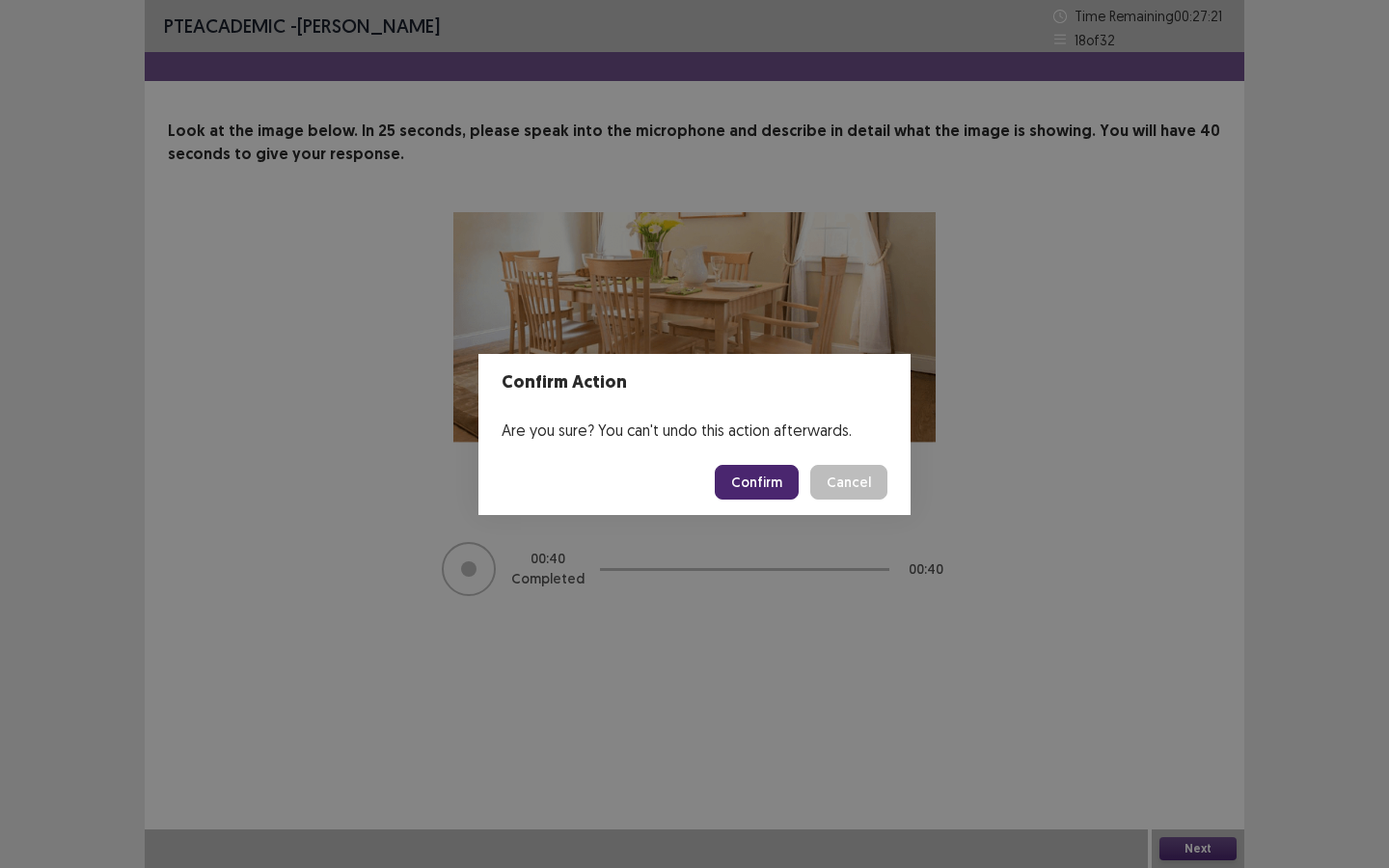
click at [751, 483] on button "Confirm" at bounding box center [756, 482] width 84 height 35
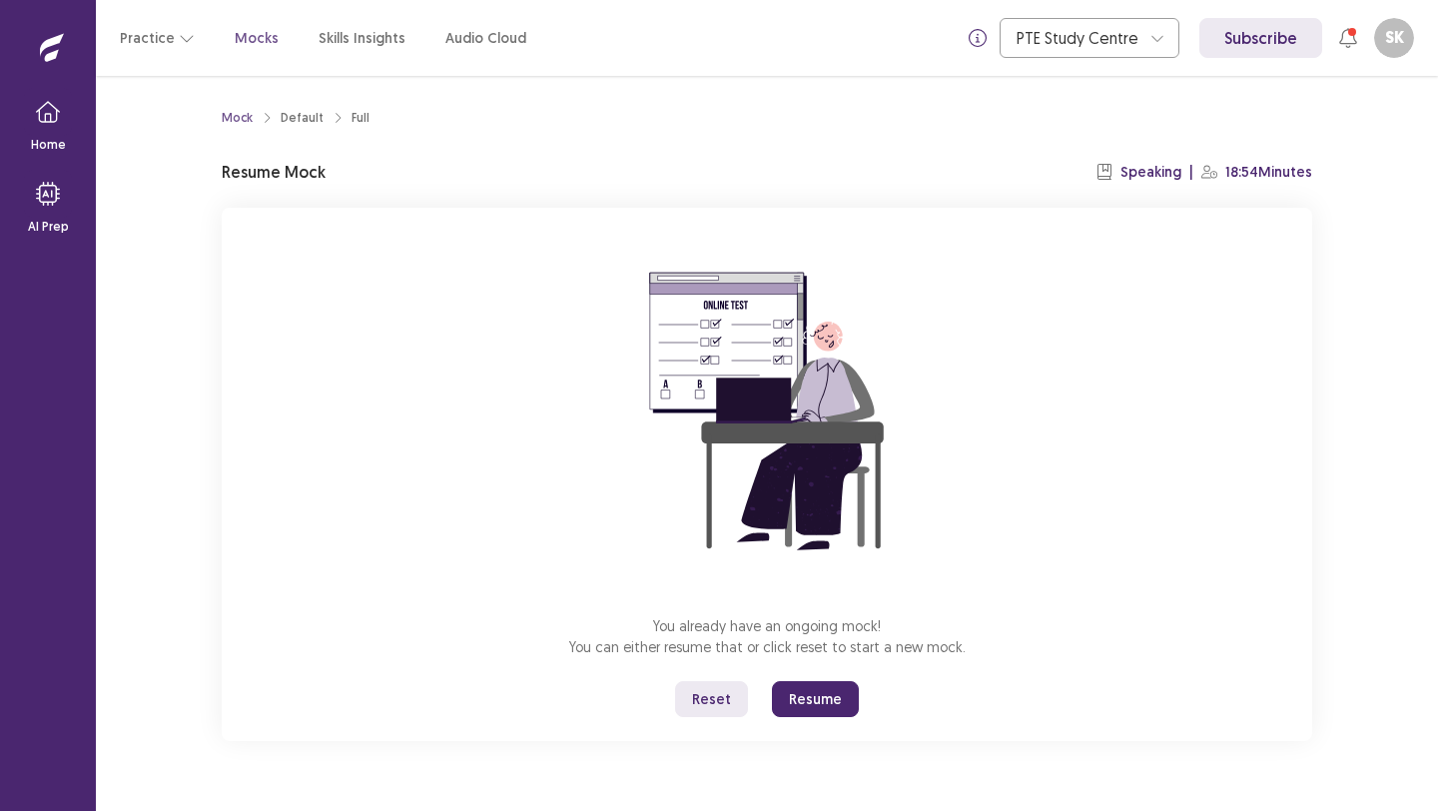
click at [800, 700] on button "Resume" at bounding box center [815, 699] width 87 height 36
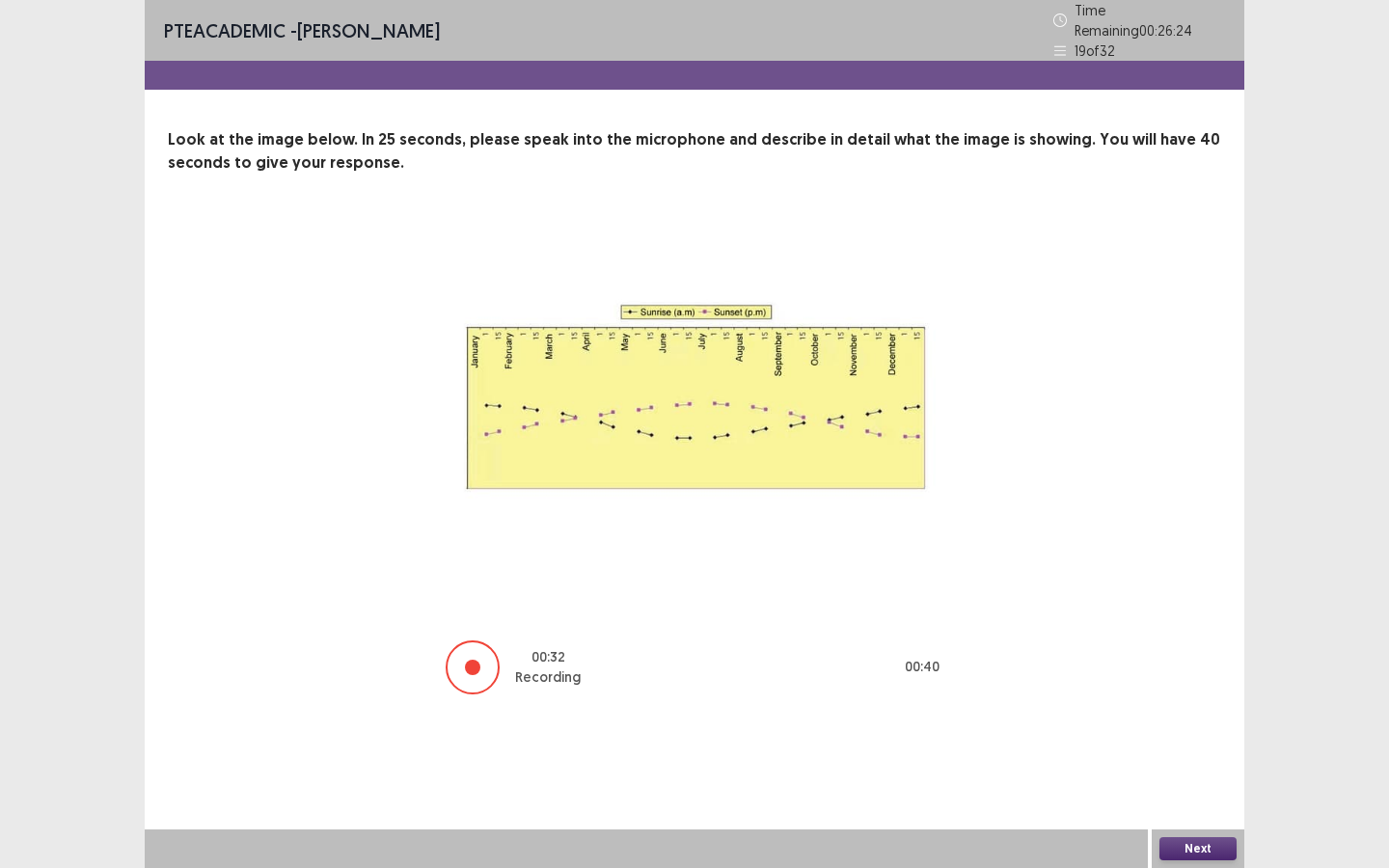
click at [1176, 782] on button "Next" at bounding box center [1198, 849] width 77 height 23
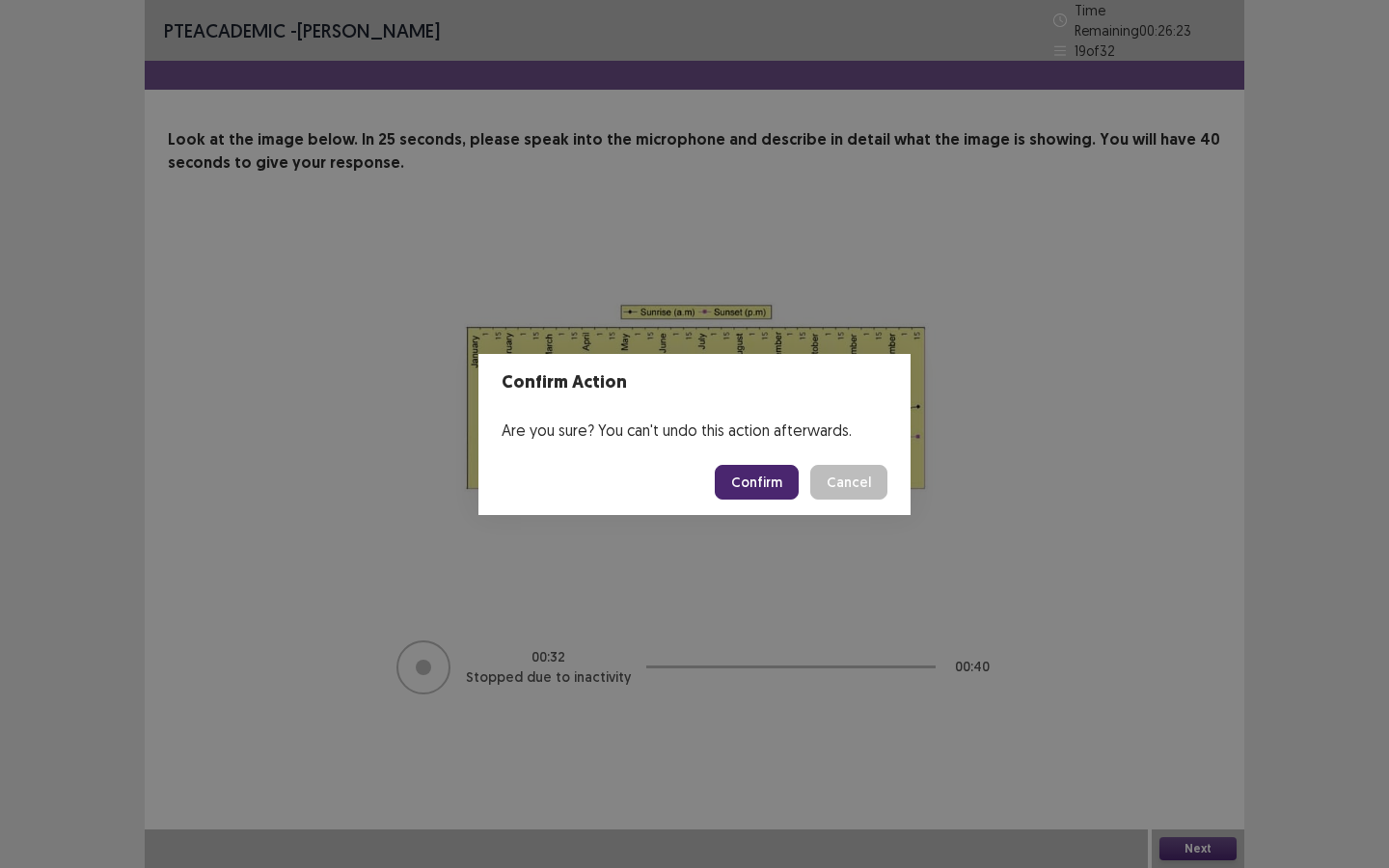
click at [768, 487] on button "Confirm" at bounding box center [756, 482] width 84 height 35
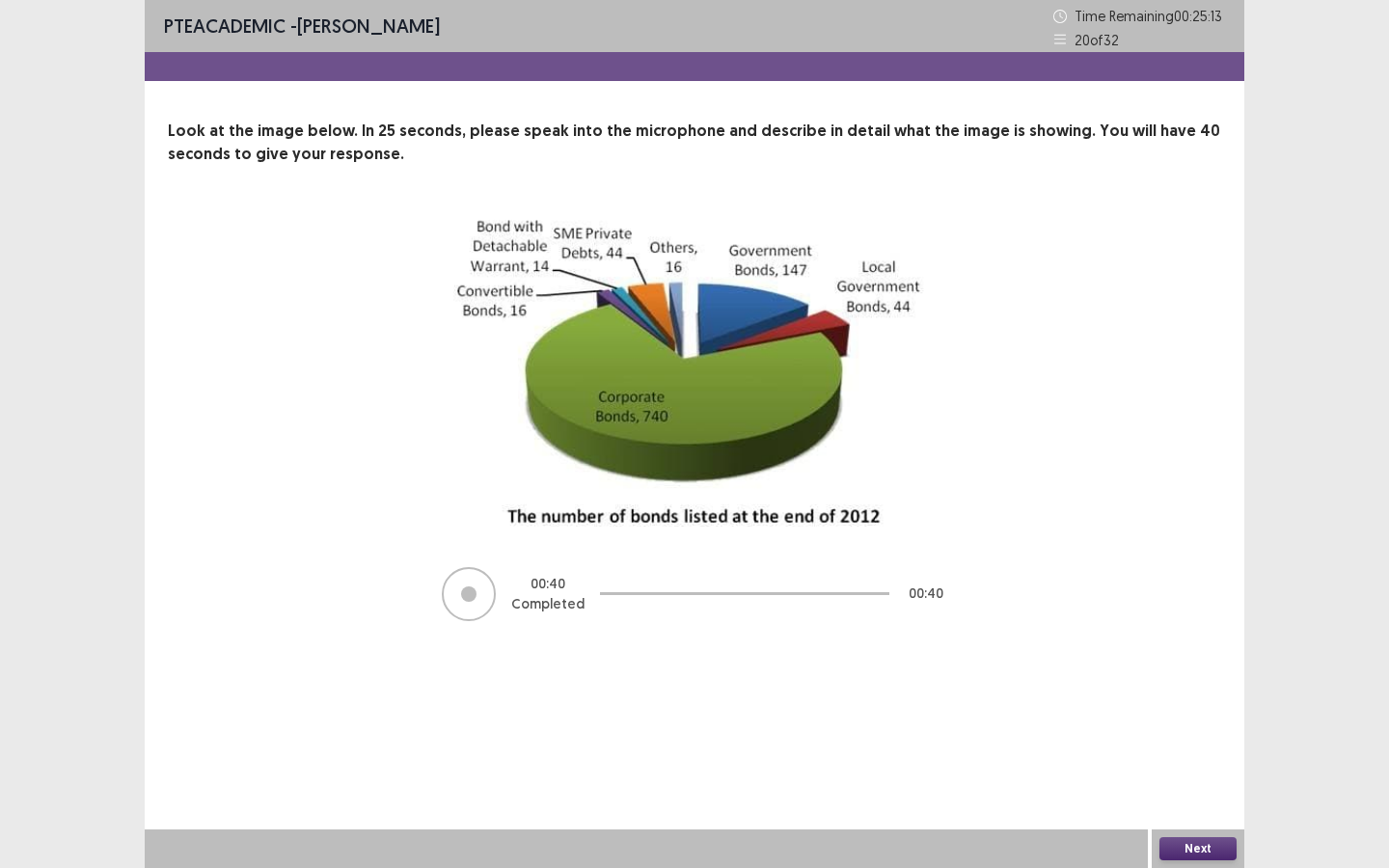
click at [1184, 782] on button "Next" at bounding box center [1198, 849] width 77 height 23
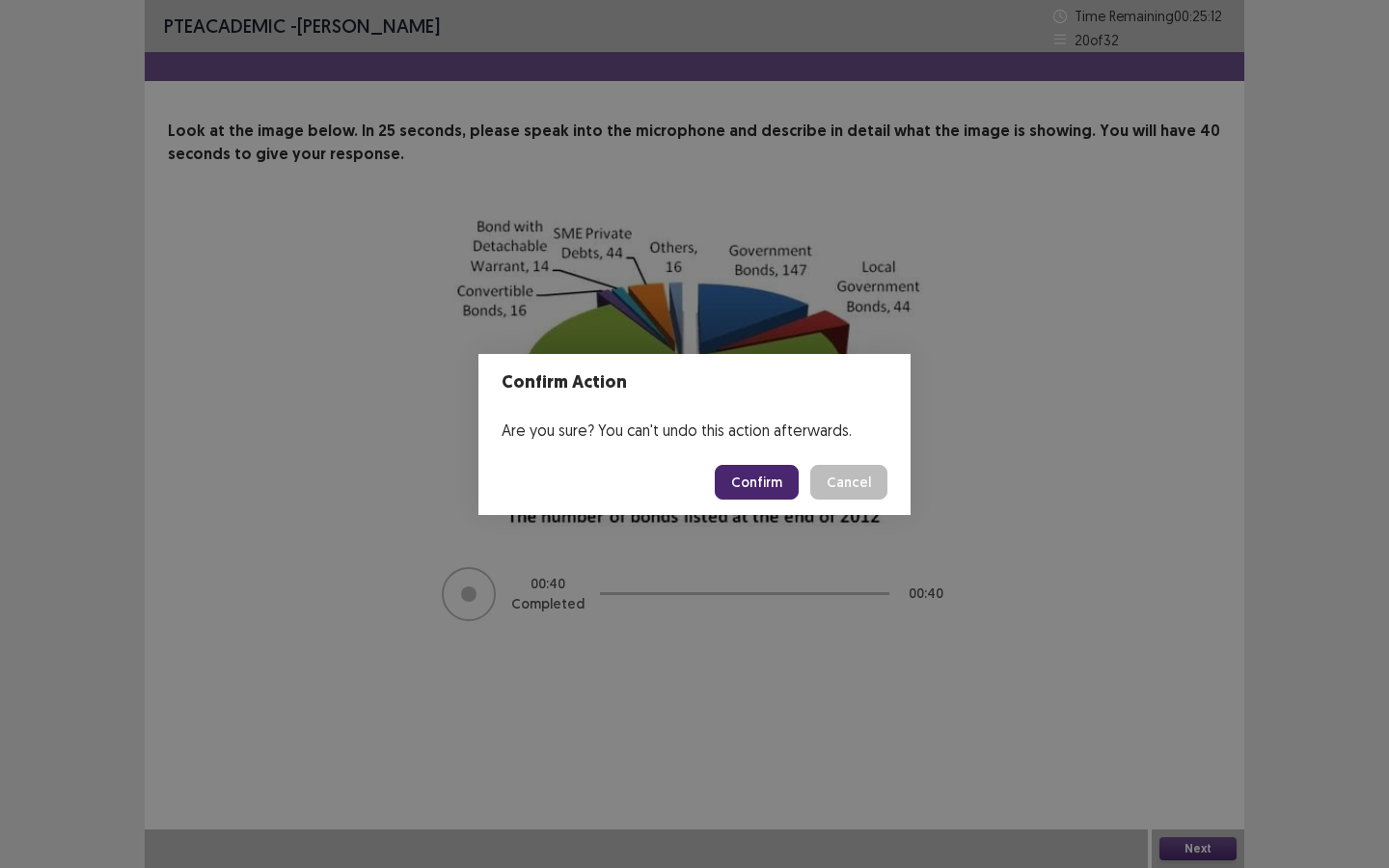
click at [777, 482] on button "Confirm" at bounding box center [756, 482] width 84 height 35
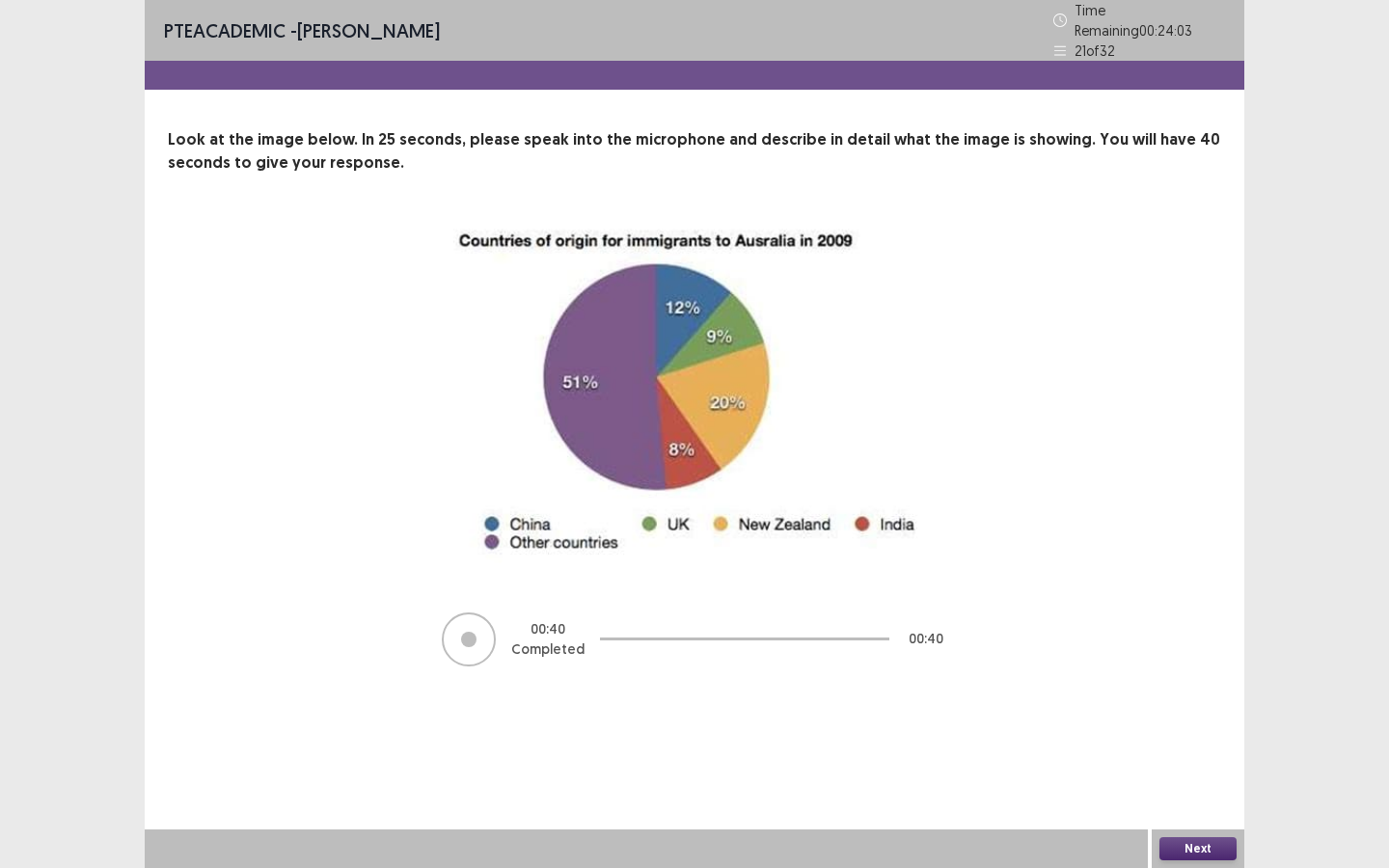
click at [1169, 782] on button "Next" at bounding box center [1198, 849] width 77 height 23
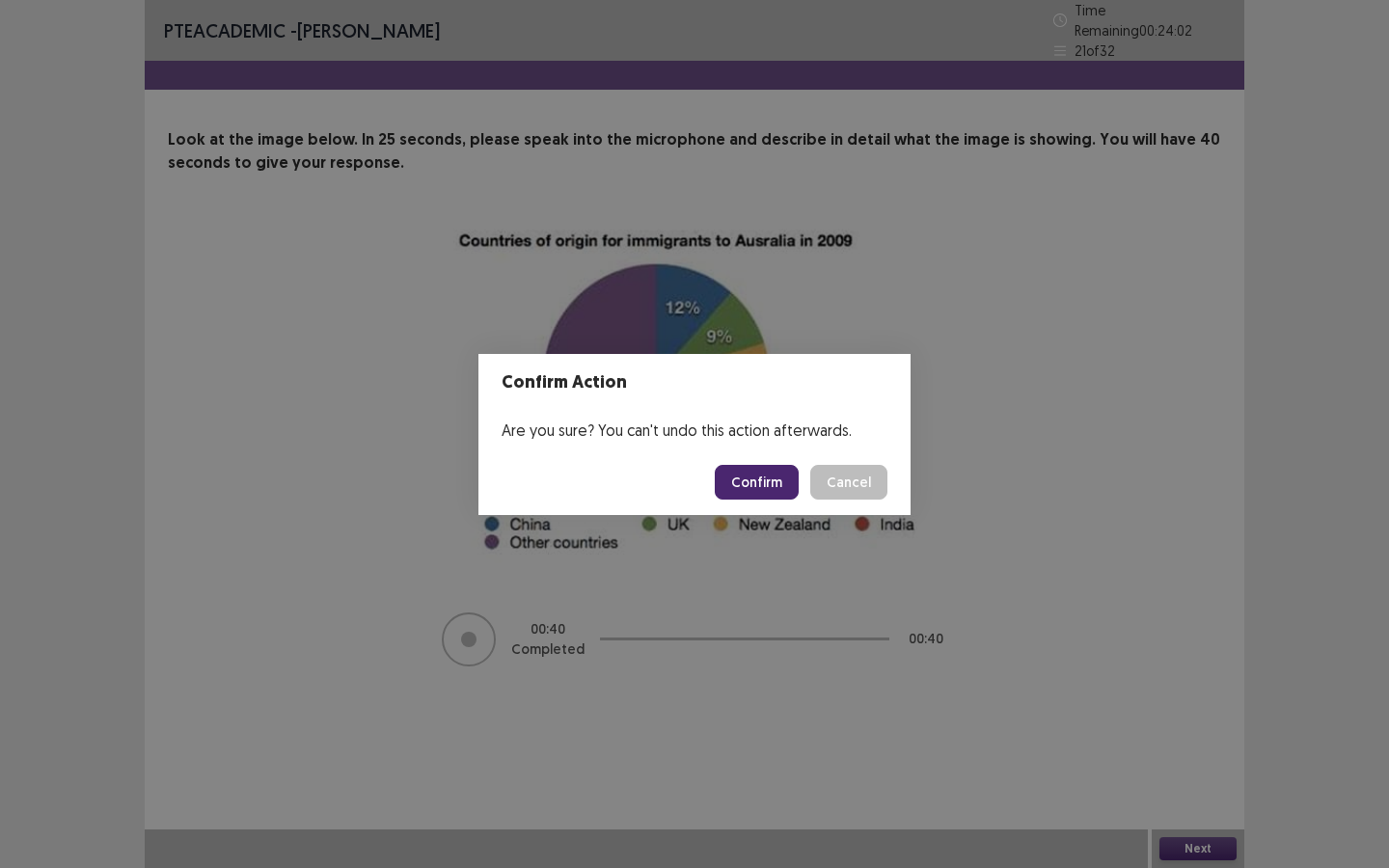
click at [755, 496] on button "Confirm" at bounding box center [756, 482] width 84 height 35
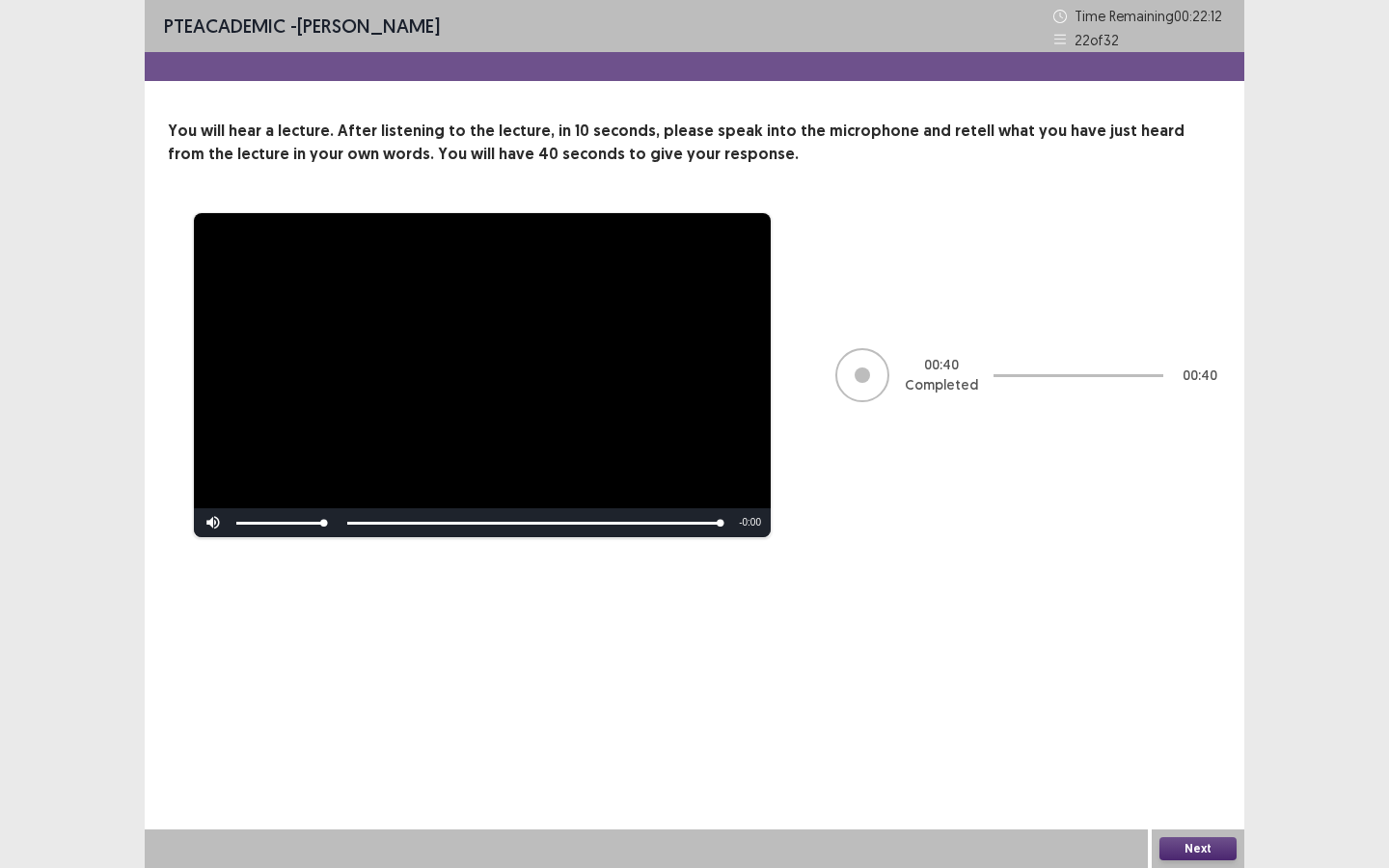
click at [1226, 782] on button "Next" at bounding box center [1198, 849] width 77 height 23
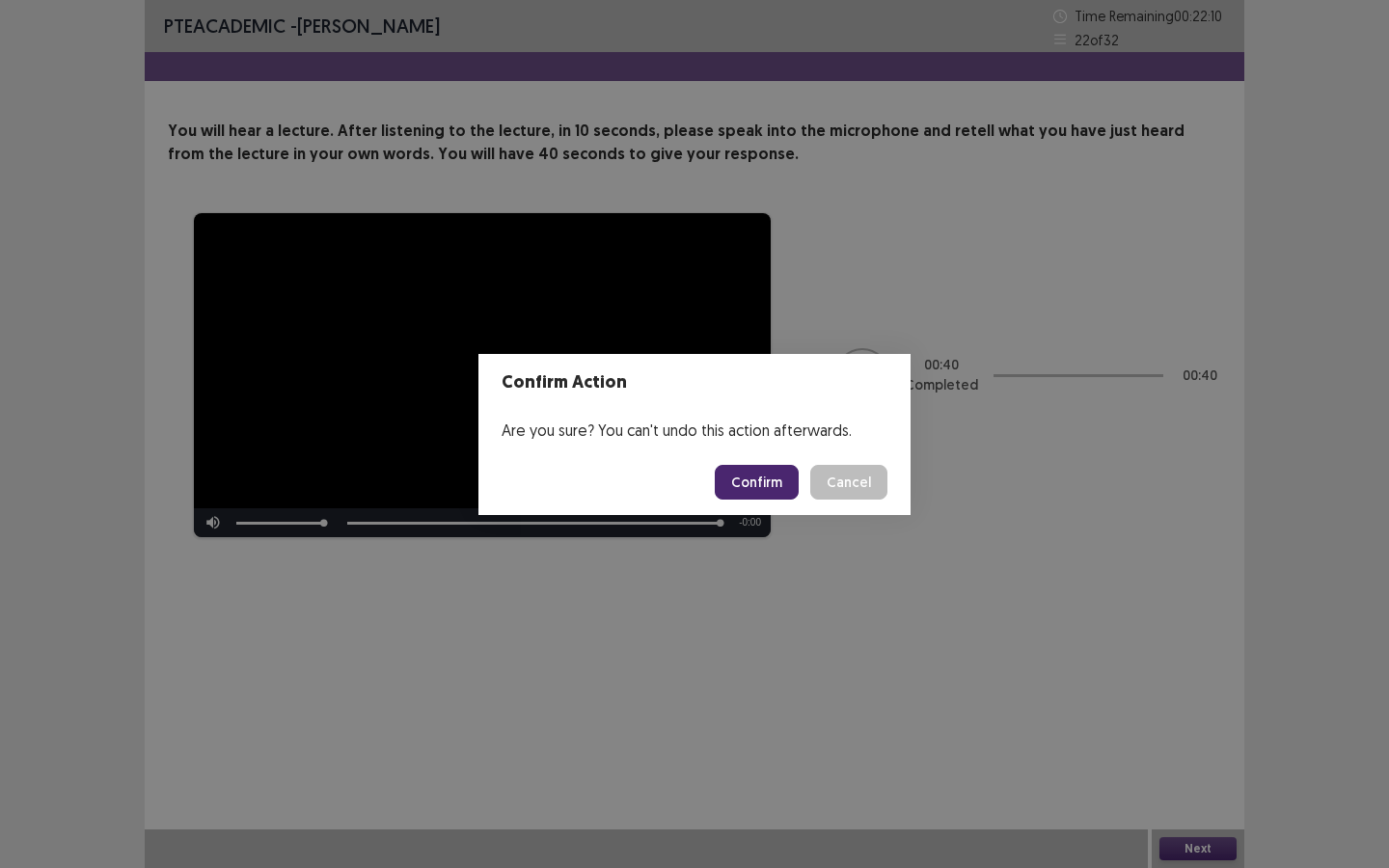
click at [777, 487] on button "Confirm" at bounding box center [756, 482] width 84 height 35
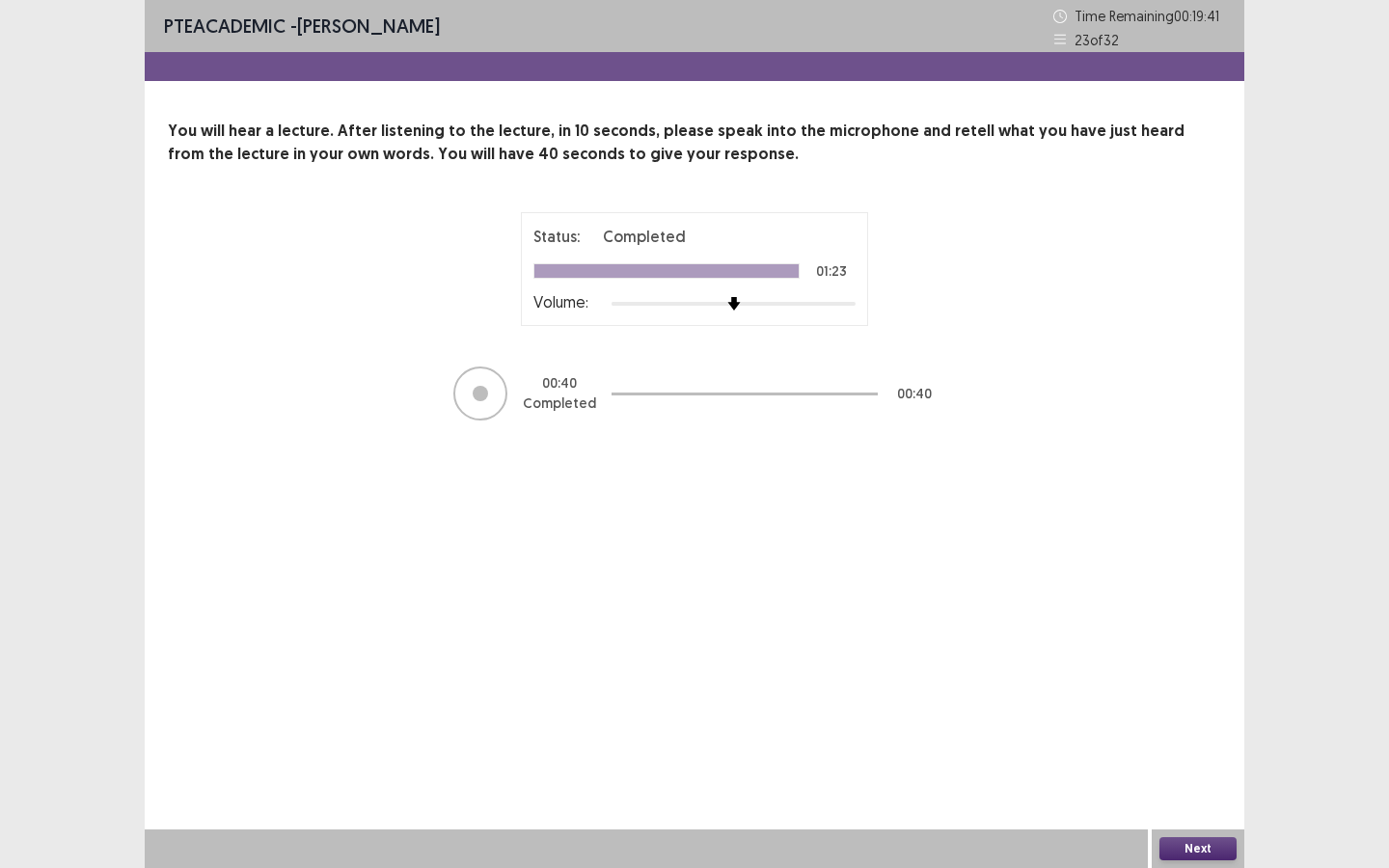
click at [1207, 782] on button "Next" at bounding box center [1198, 849] width 77 height 23
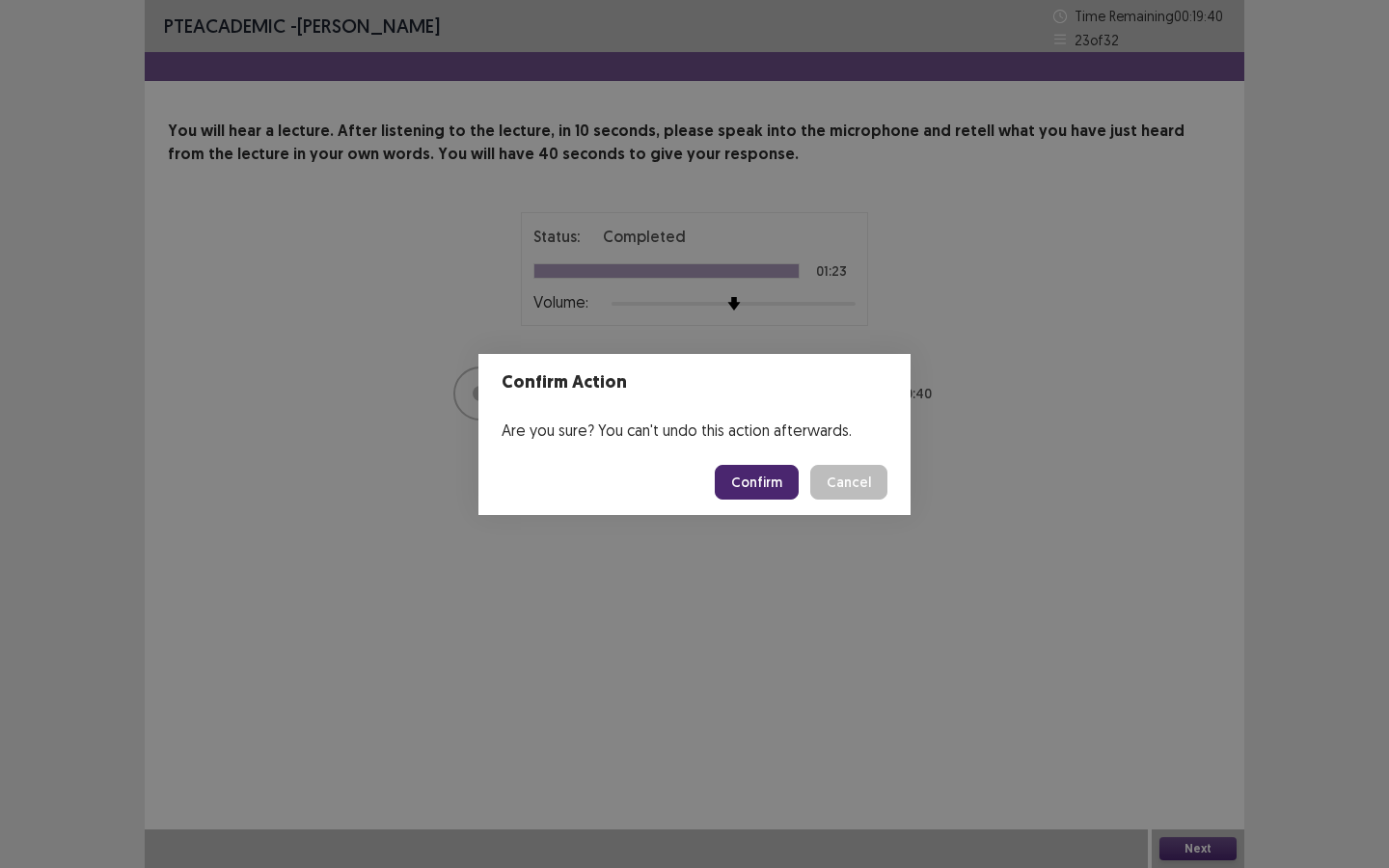
click at [784, 500] on footer "Confirm Cancel" at bounding box center [694, 482] width 432 height 66
click at [779, 471] on button "Confirm" at bounding box center [756, 482] width 84 height 35
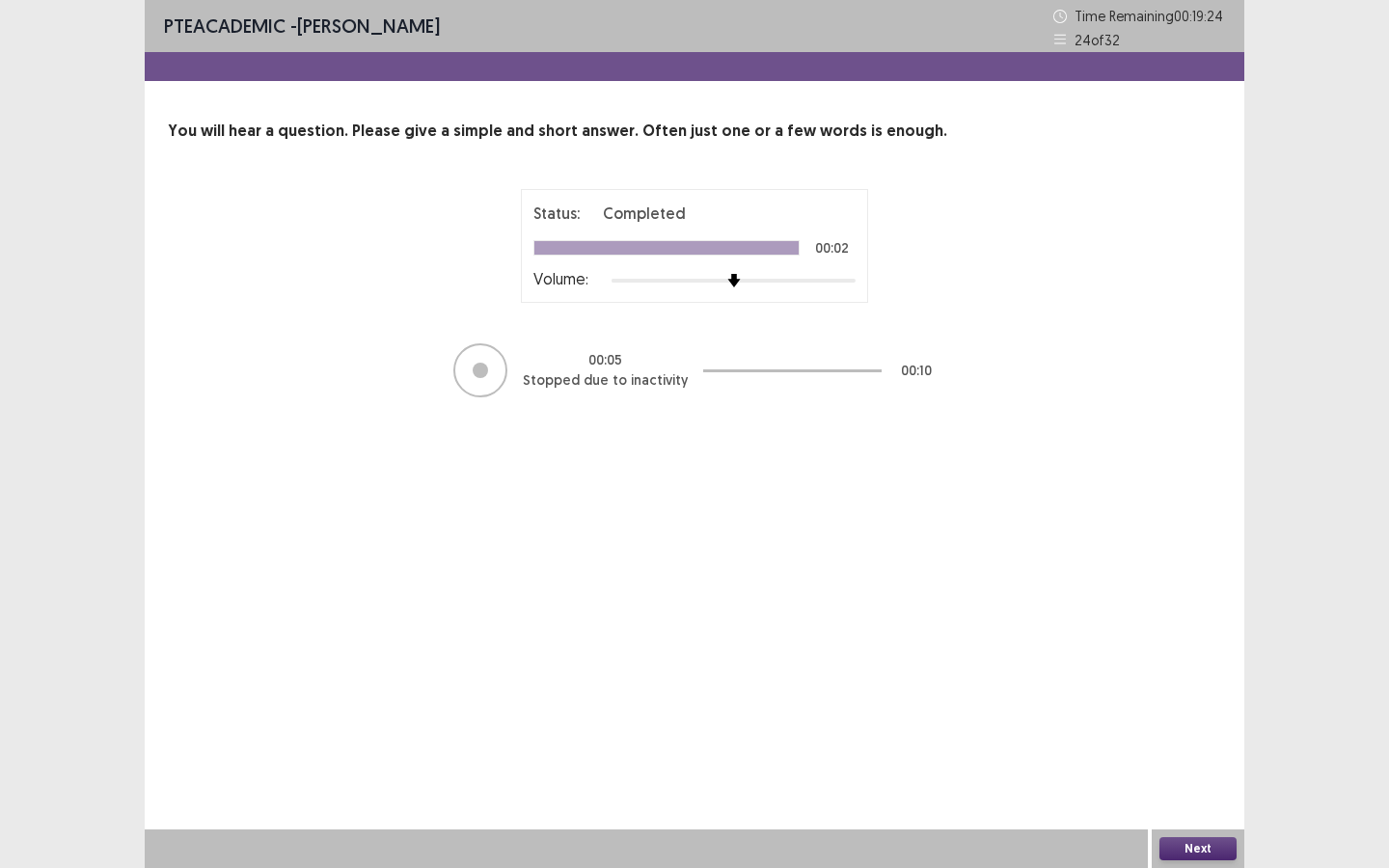
click at [1205, 782] on button "Next" at bounding box center [1198, 849] width 77 height 23
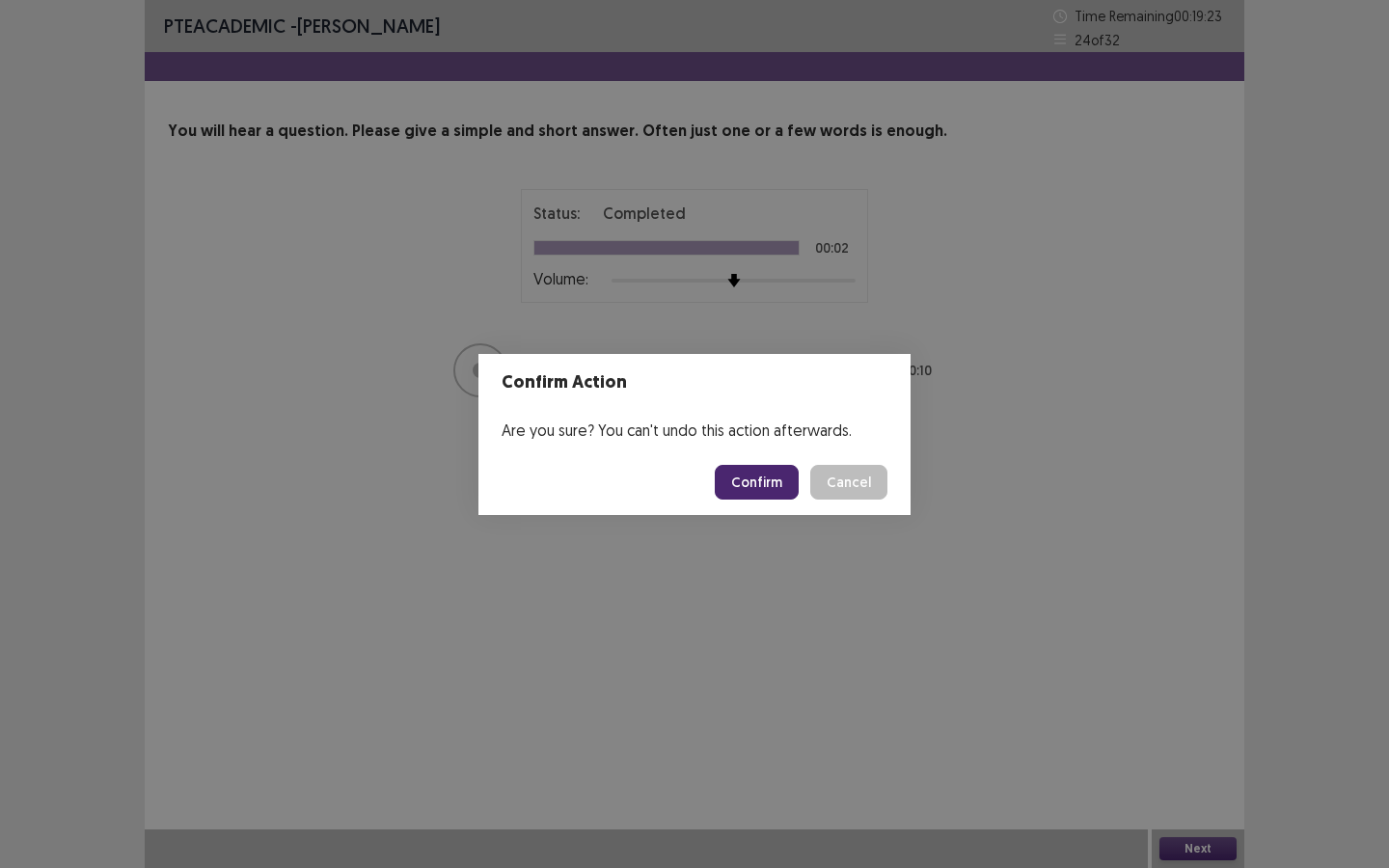
click at [746, 474] on button "Confirm" at bounding box center [756, 482] width 84 height 35
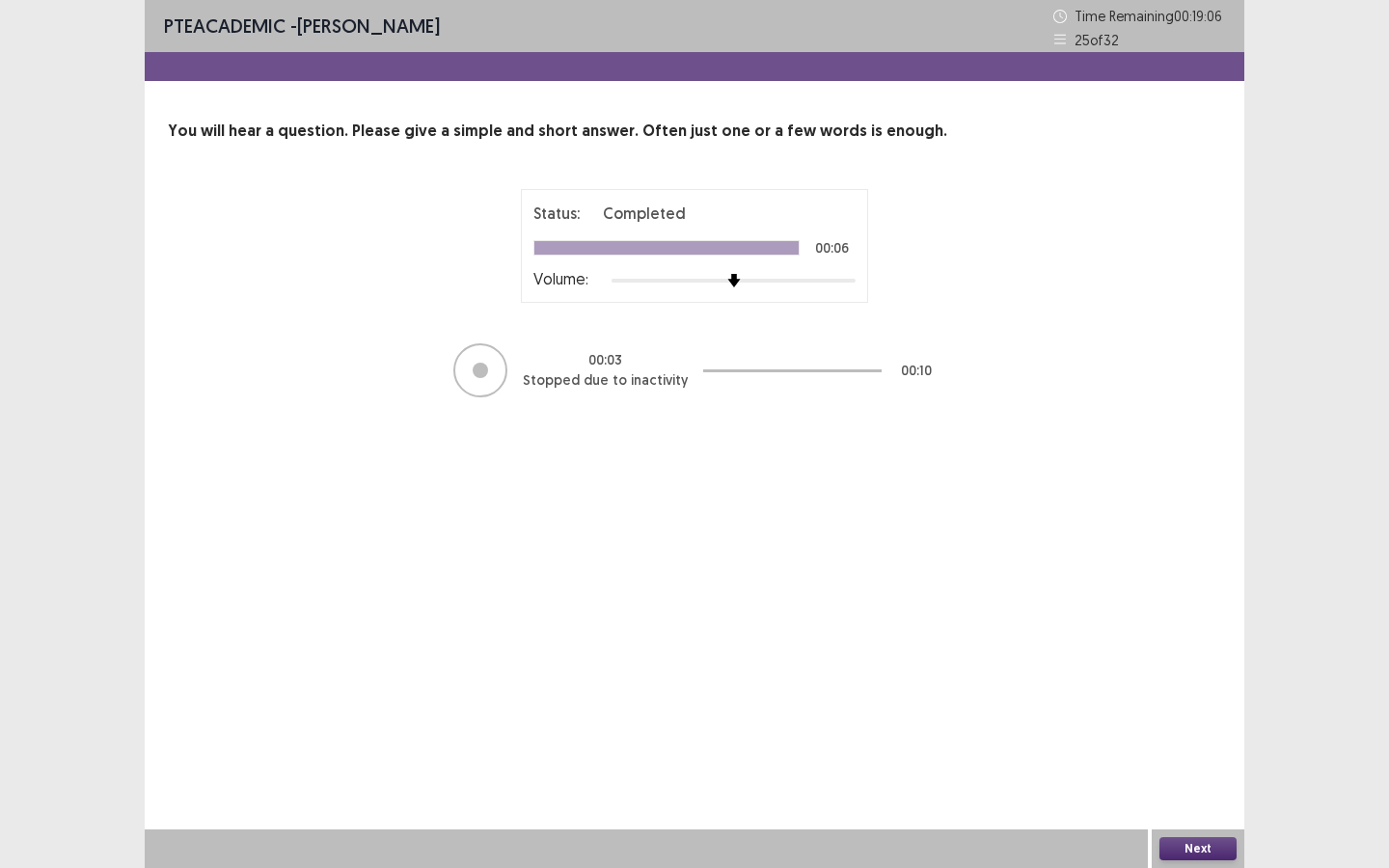
click at [1219, 782] on button "Next" at bounding box center [1198, 849] width 77 height 23
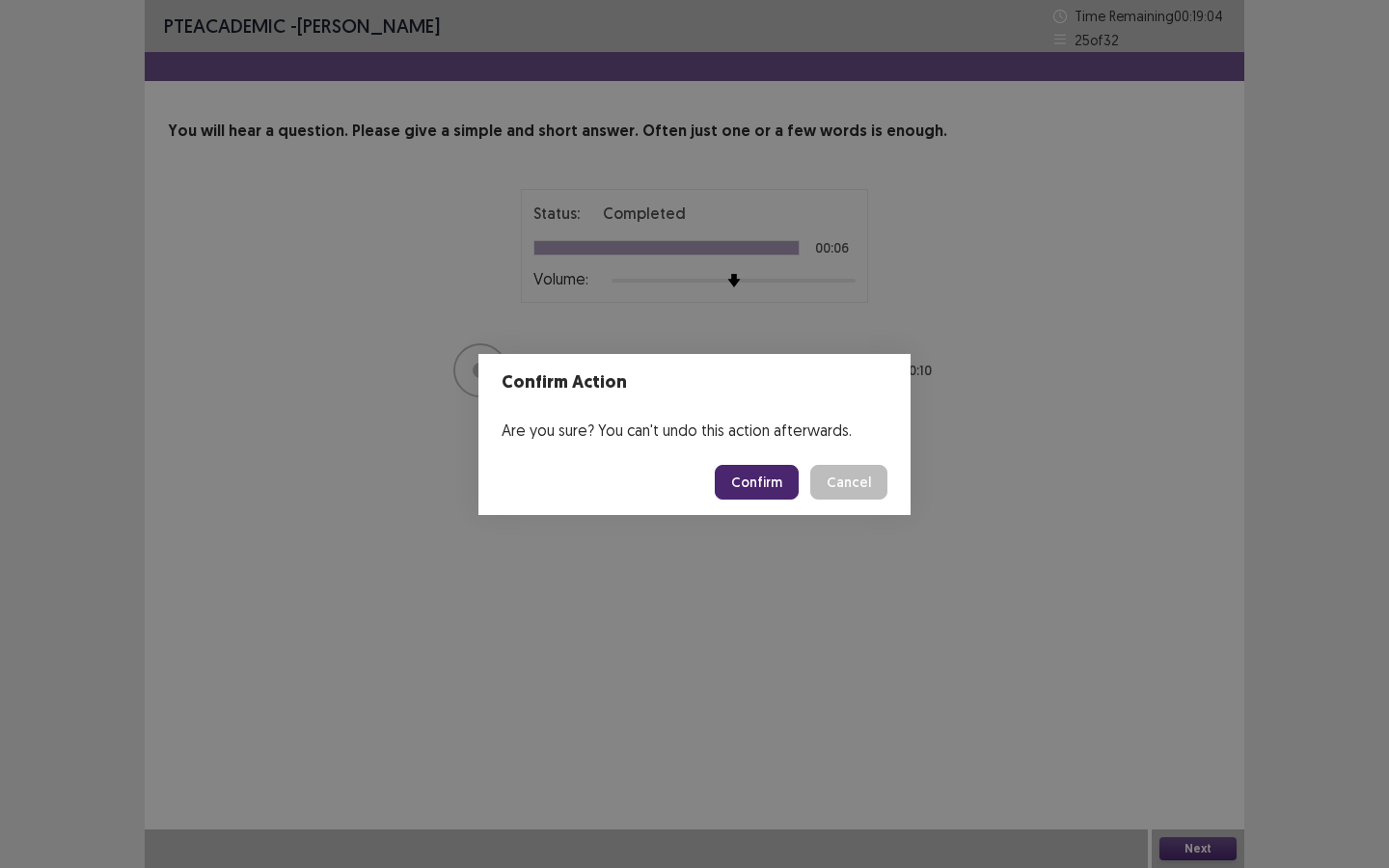
click at [769, 481] on button "Confirm" at bounding box center [756, 482] width 84 height 35
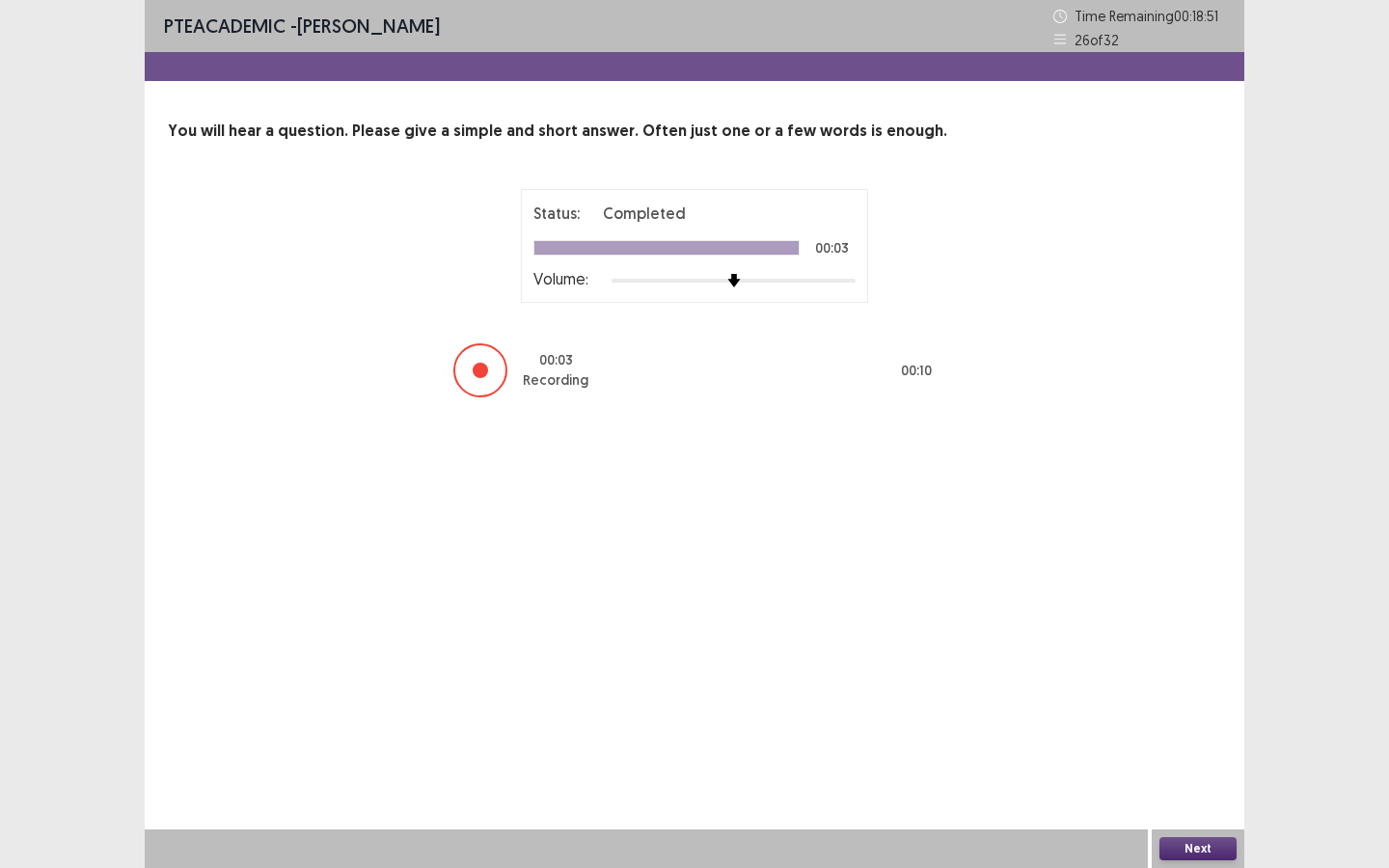
click at [1190, 782] on button "Next" at bounding box center [1198, 849] width 77 height 23
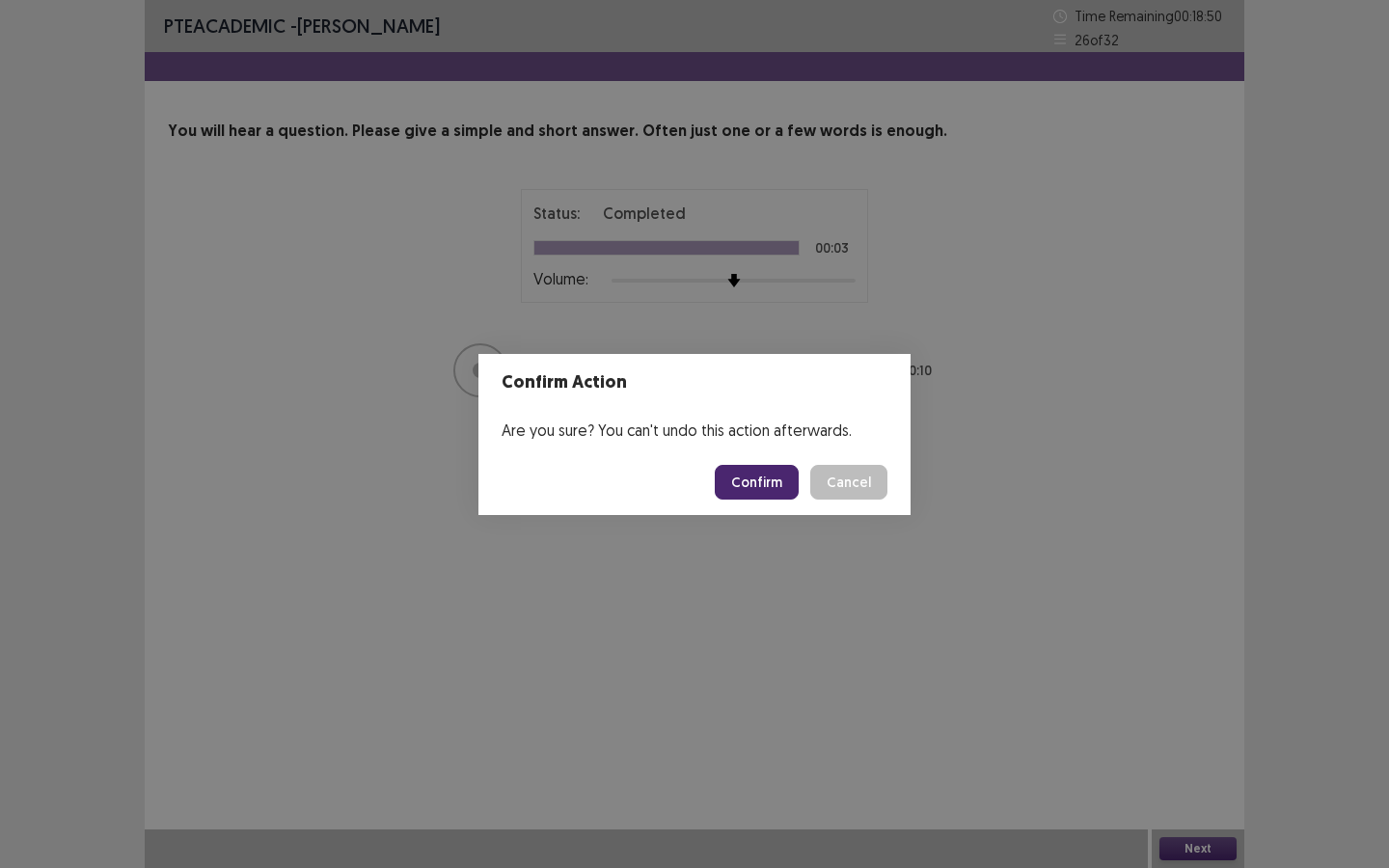
click at [786, 487] on button "Confirm" at bounding box center [756, 482] width 84 height 35
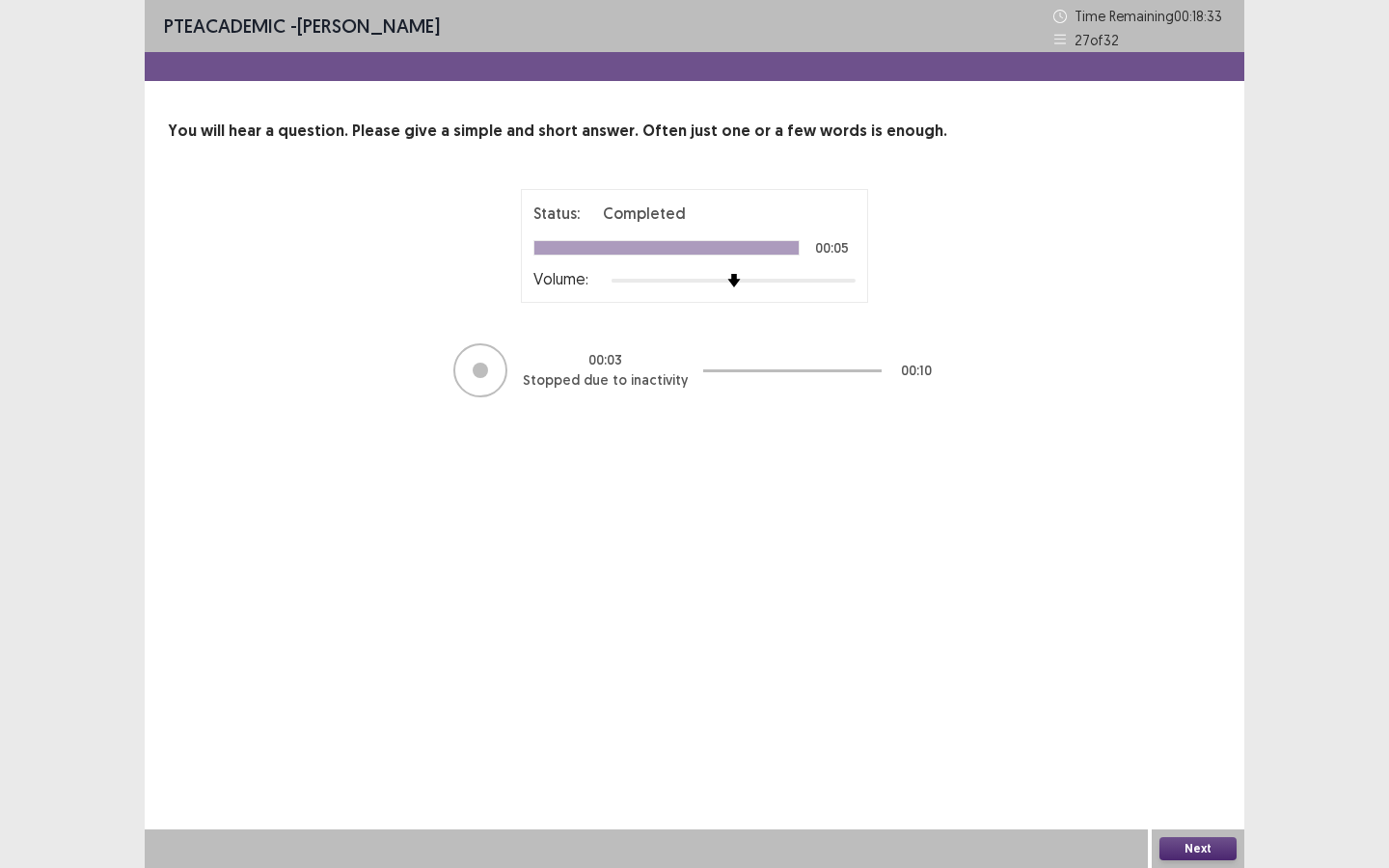
click at [1202, 782] on button "Next" at bounding box center [1198, 849] width 77 height 23
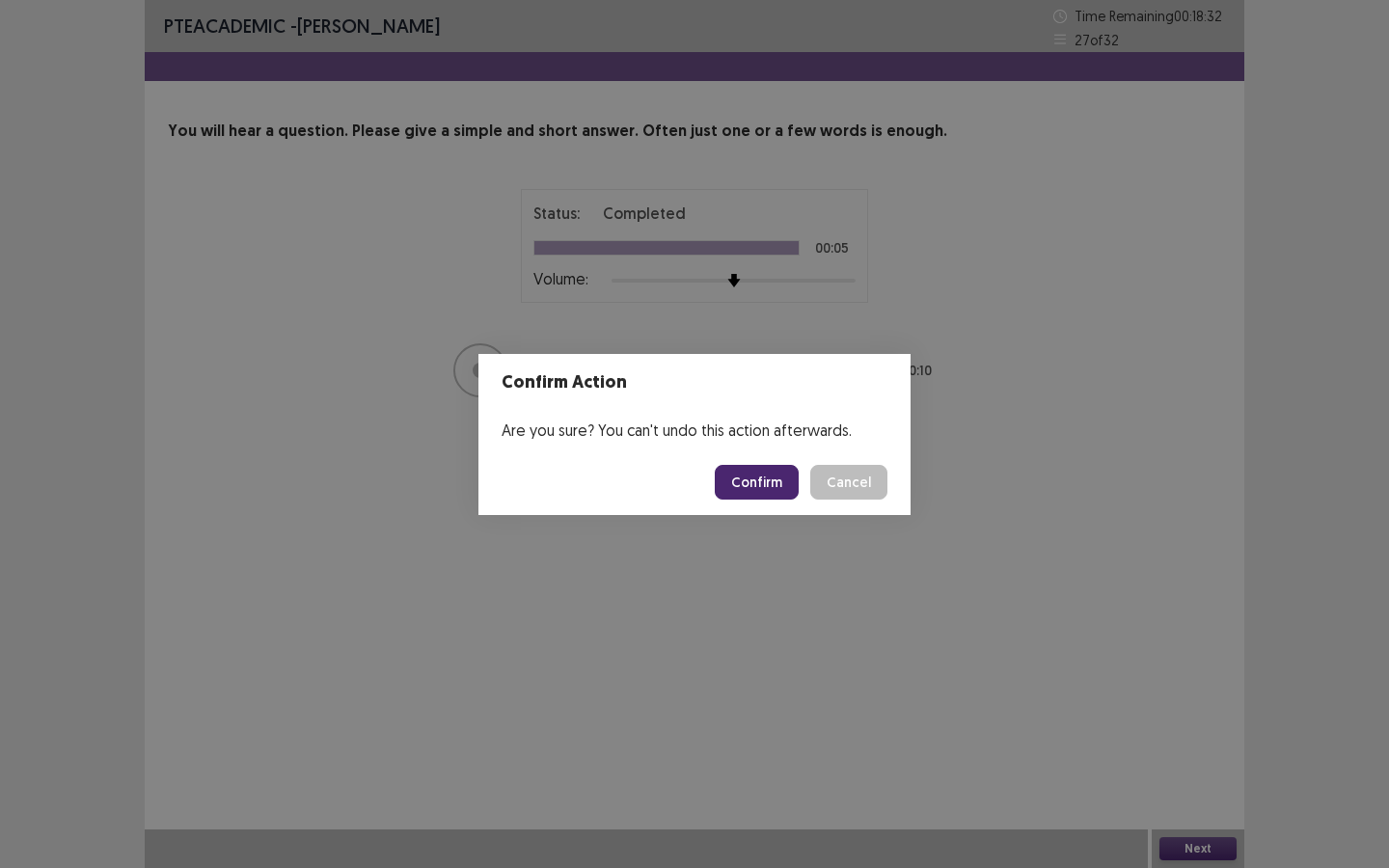
click at [777, 491] on button "Confirm" at bounding box center [756, 482] width 84 height 35
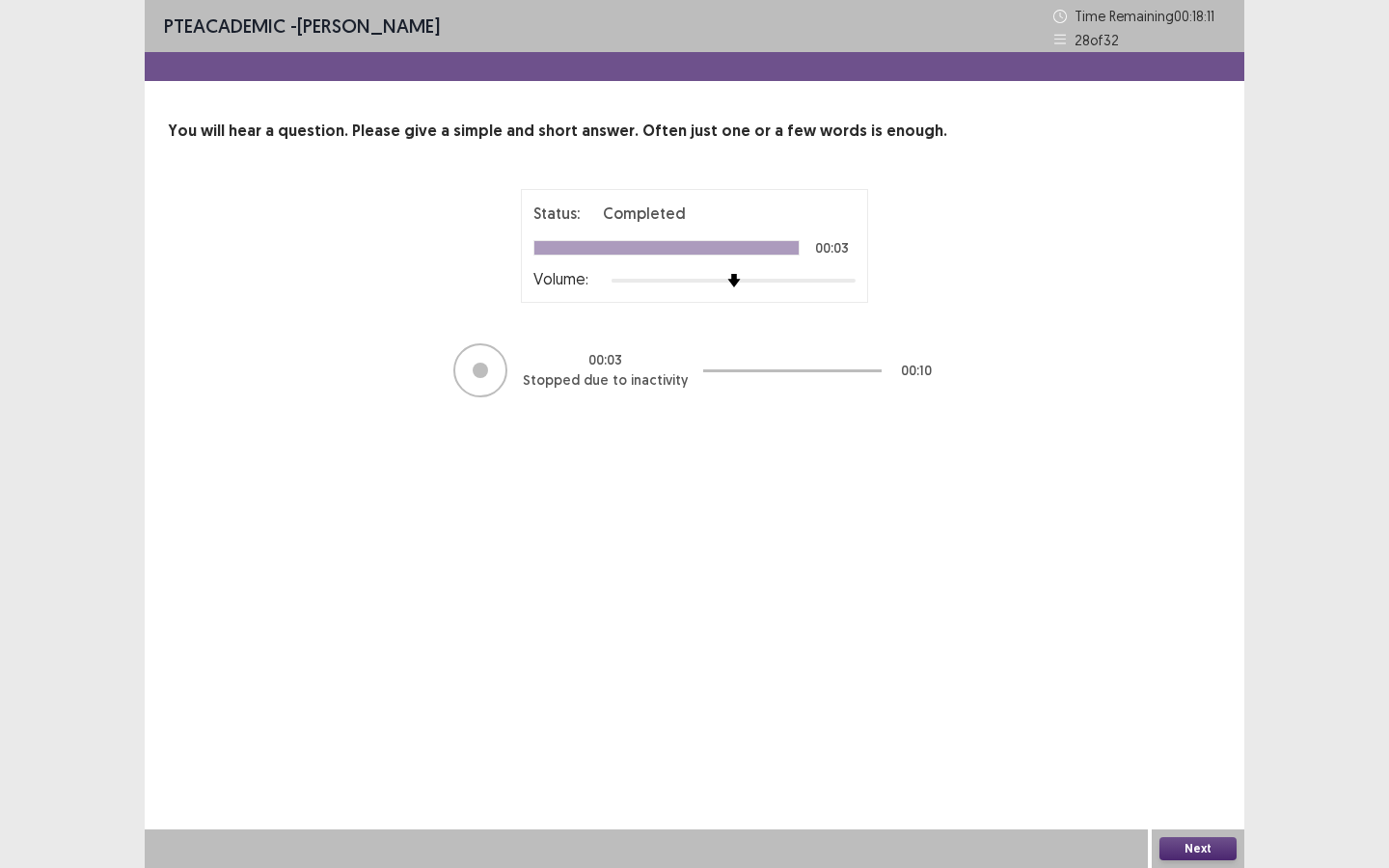
click at [1172, 782] on button "Next" at bounding box center [1198, 849] width 77 height 23
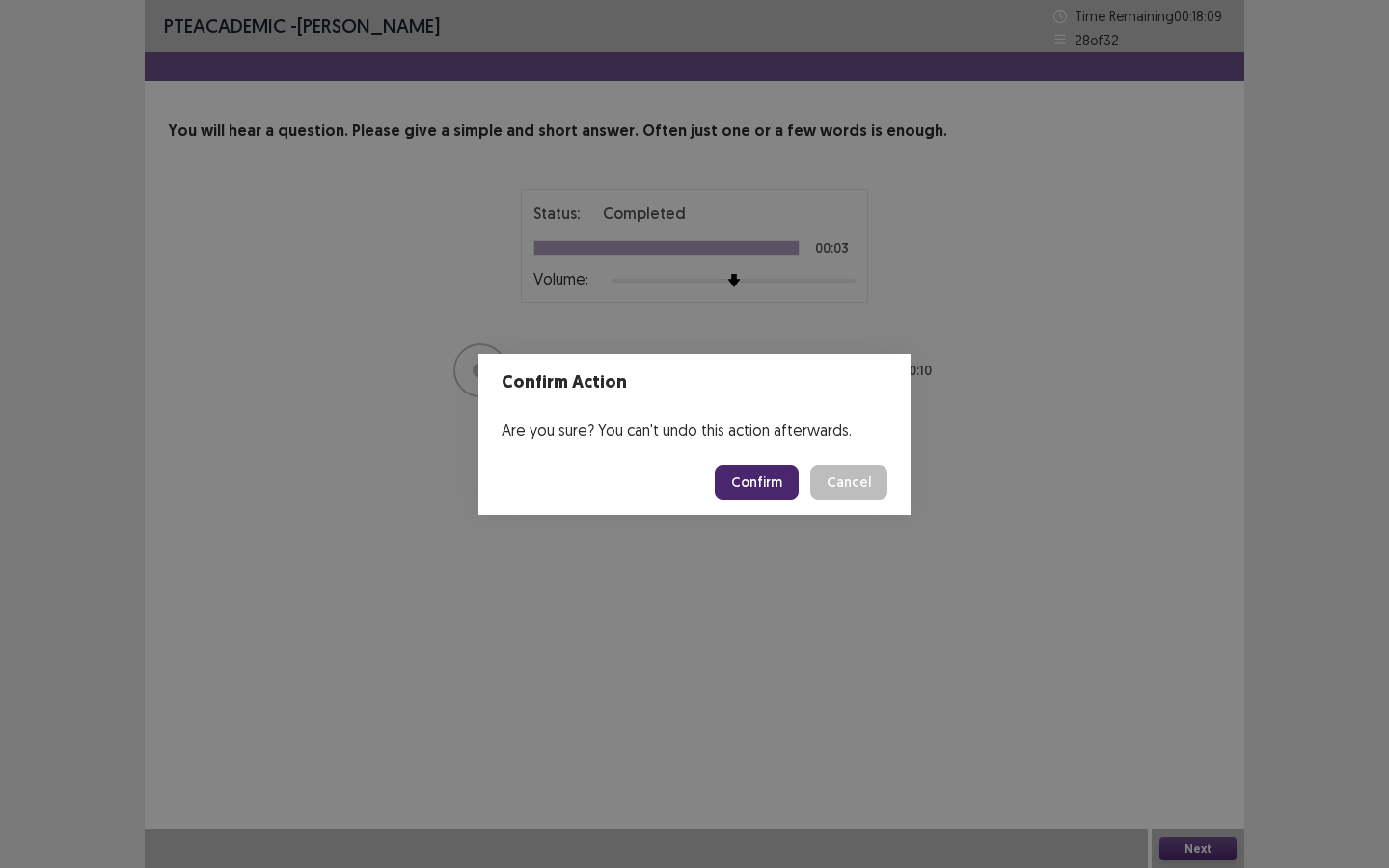
click at [726, 477] on button "Confirm" at bounding box center [756, 482] width 84 height 35
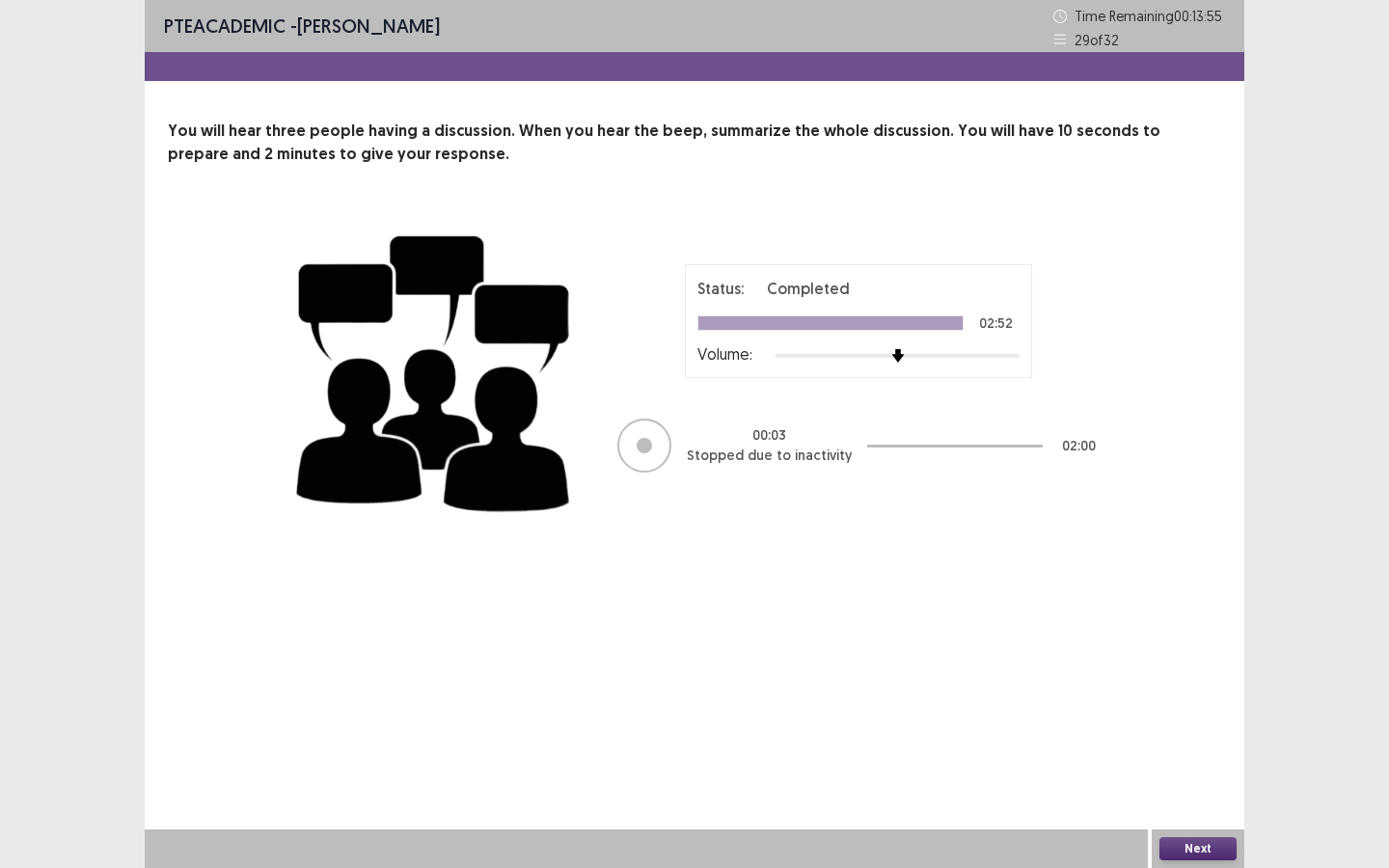
click at [1184, 782] on div "Next" at bounding box center [1198, 849] width 93 height 39
click at [1187, 782] on button "Next" at bounding box center [1198, 849] width 77 height 23
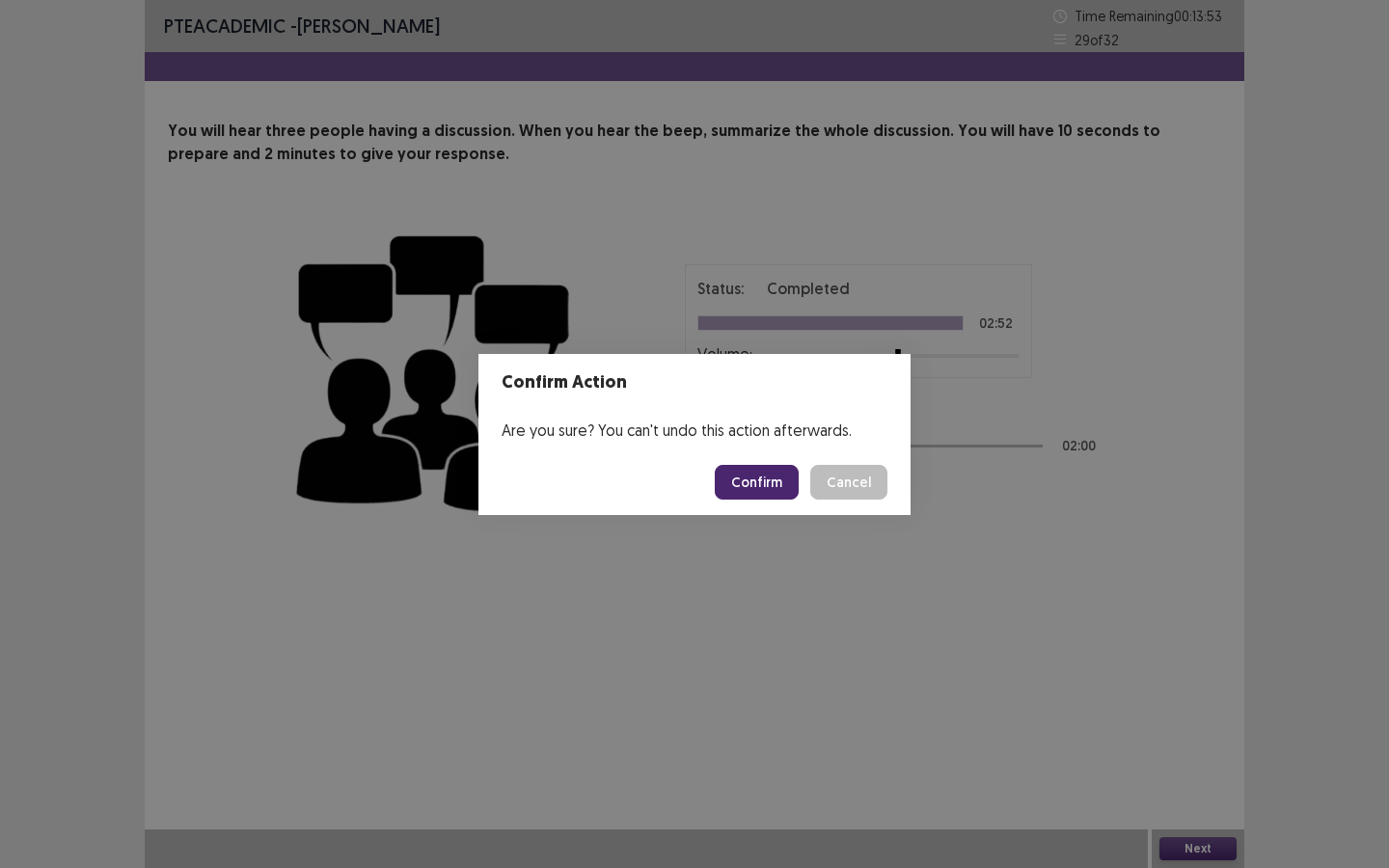
click at [771, 492] on button "Confirm" at bounding box center [756, 482] width 84 height 35
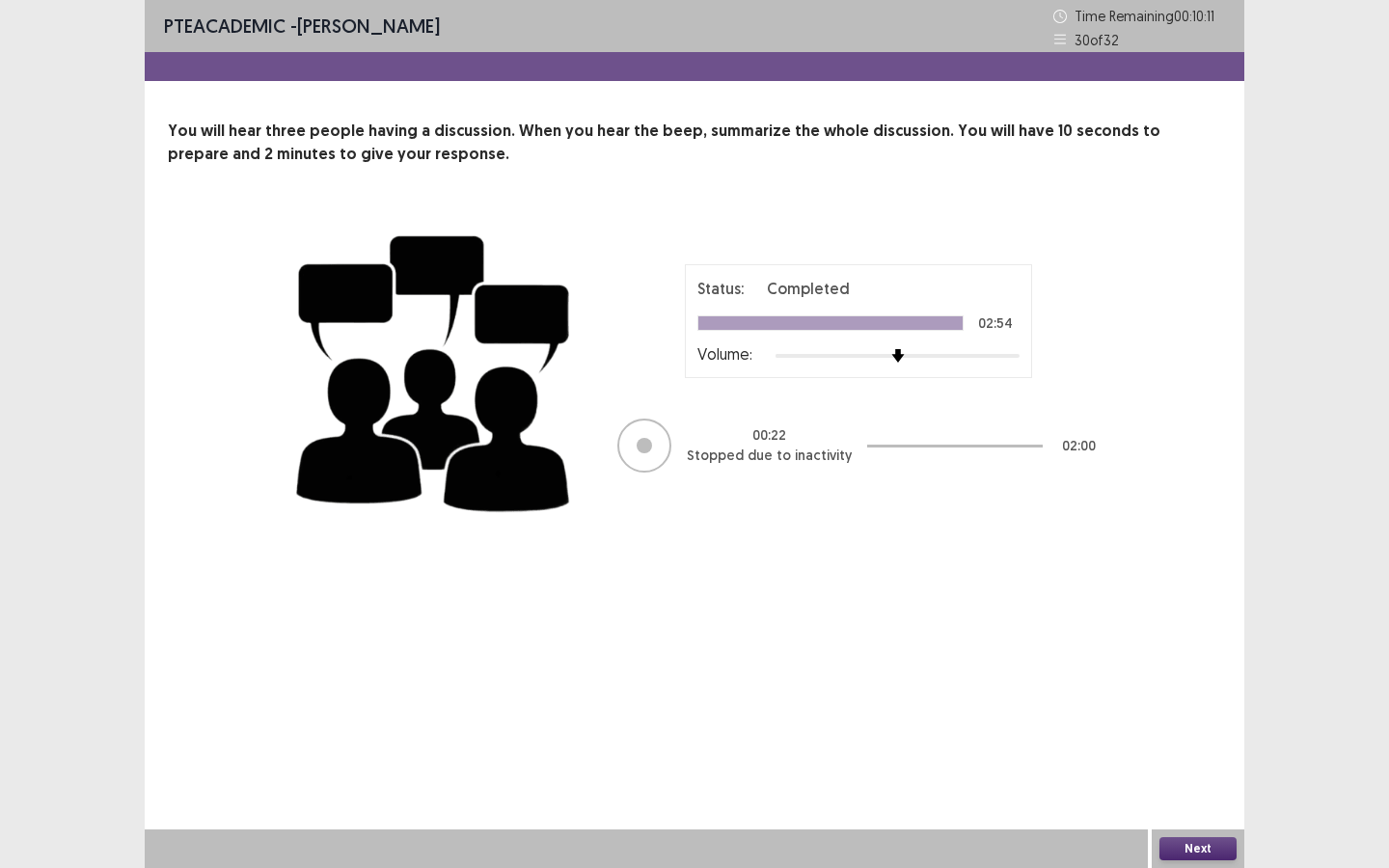
click at [680, 461] on div "00 : 22 Stopped due to inactivity 02 : 00" at bounding box center [858, 445] width 482 height 58
